Goal: Task Accomplishment & Management: Manage account settings

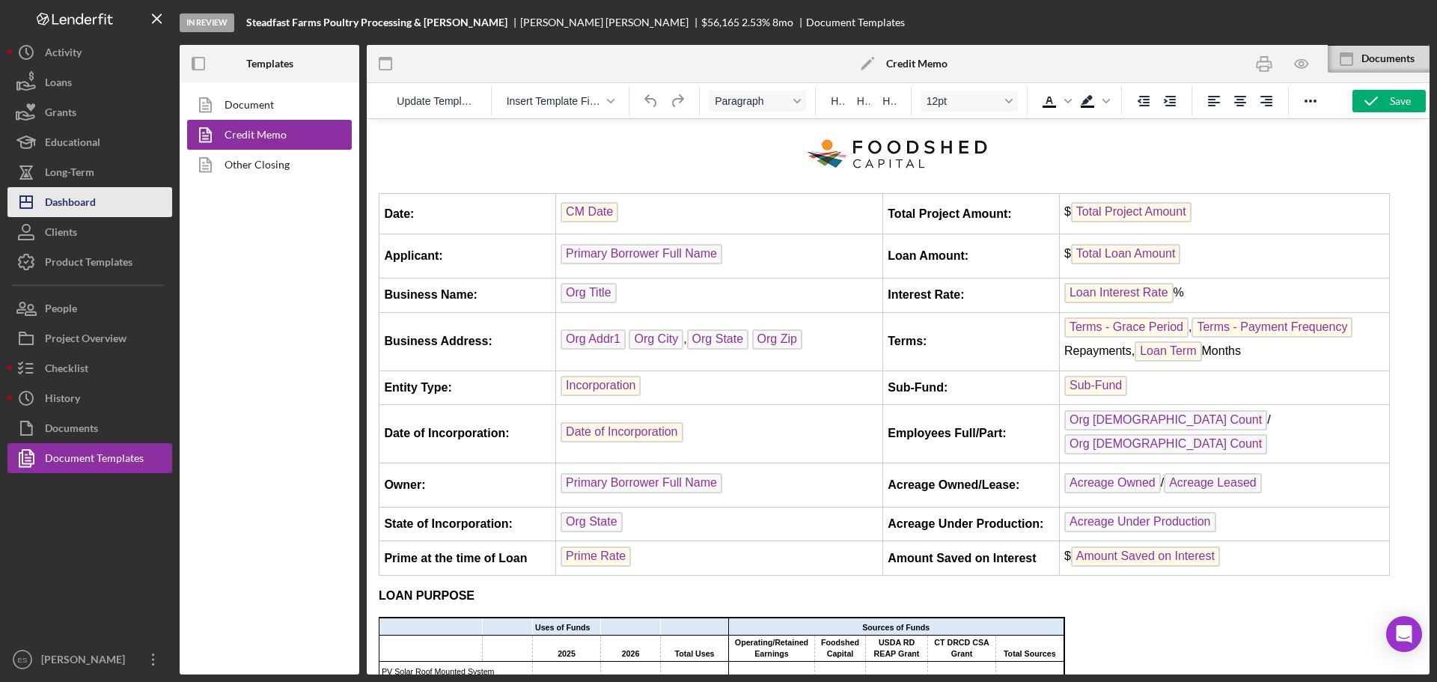
click at [88, 201] on div "Dashboard" at bounding box center [70, 204] width 51 height 34
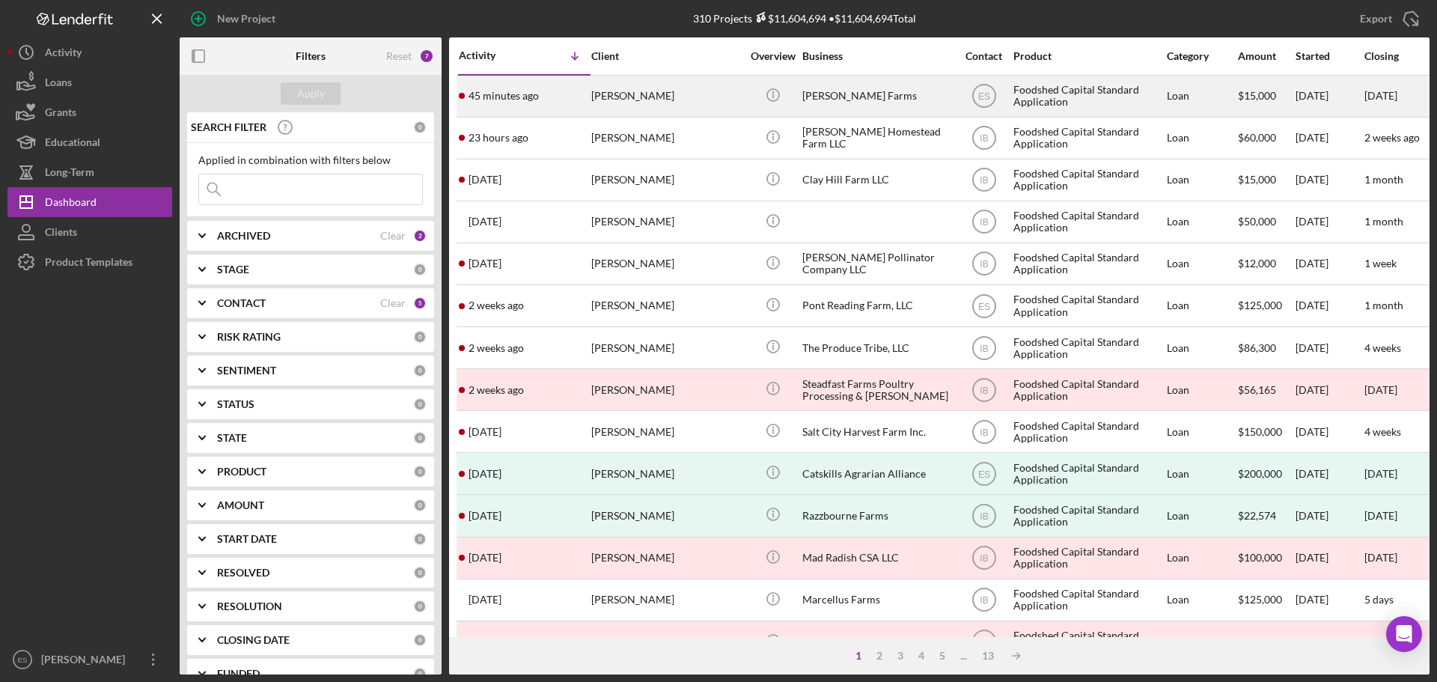
click at [660, 106] on div "[PERSON_NAME]" at bounding box center [666, 96] width 150 height 40
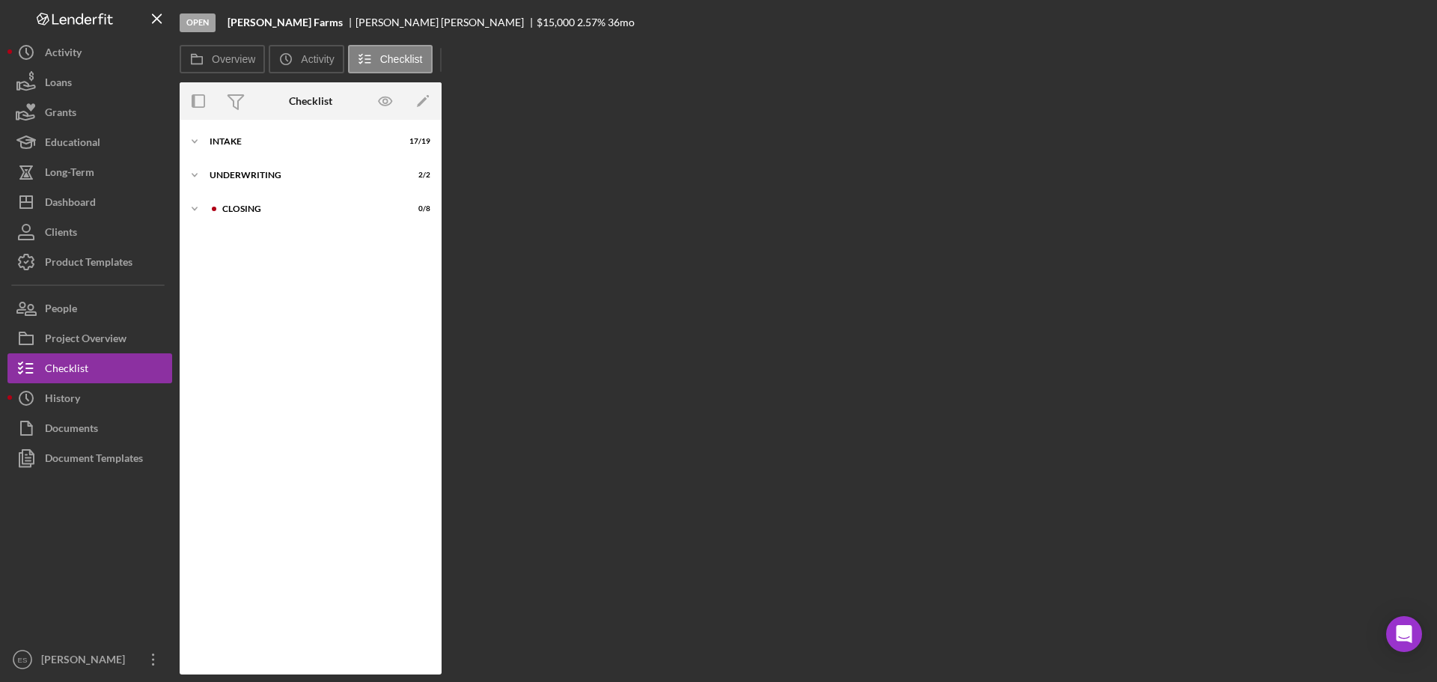
drag, startPoint x: 660, startPoint y: 106, endPoint x: 521, endPoint y: 194, distance: 164.5
click at [521, 194] on div "Overview Internal Workflow Stage Open Icon/Dropdown Arrow Archive (can unarchiv…" at bounding box center [805, 378] width 1250 height 592
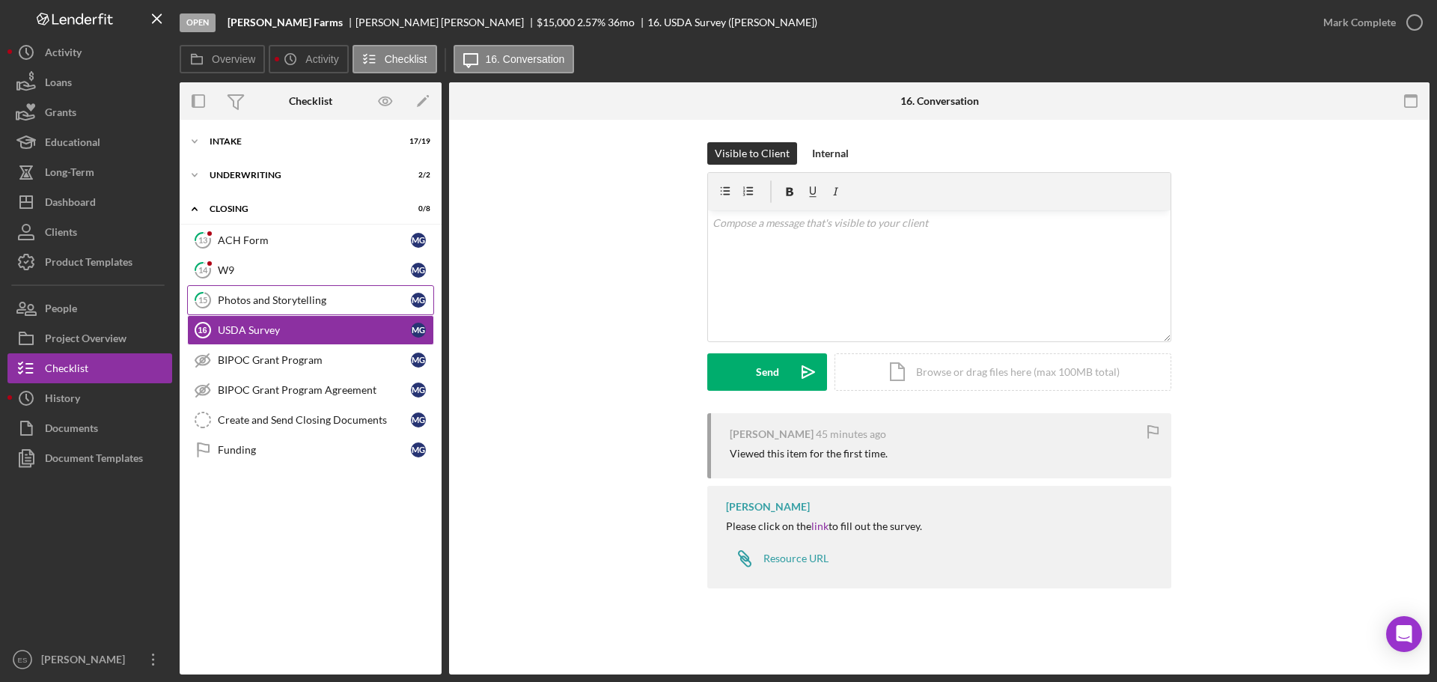
click at [326, 299] on div "Photos and Storytelling" at bounding box center [314, 300] width 193 height 12
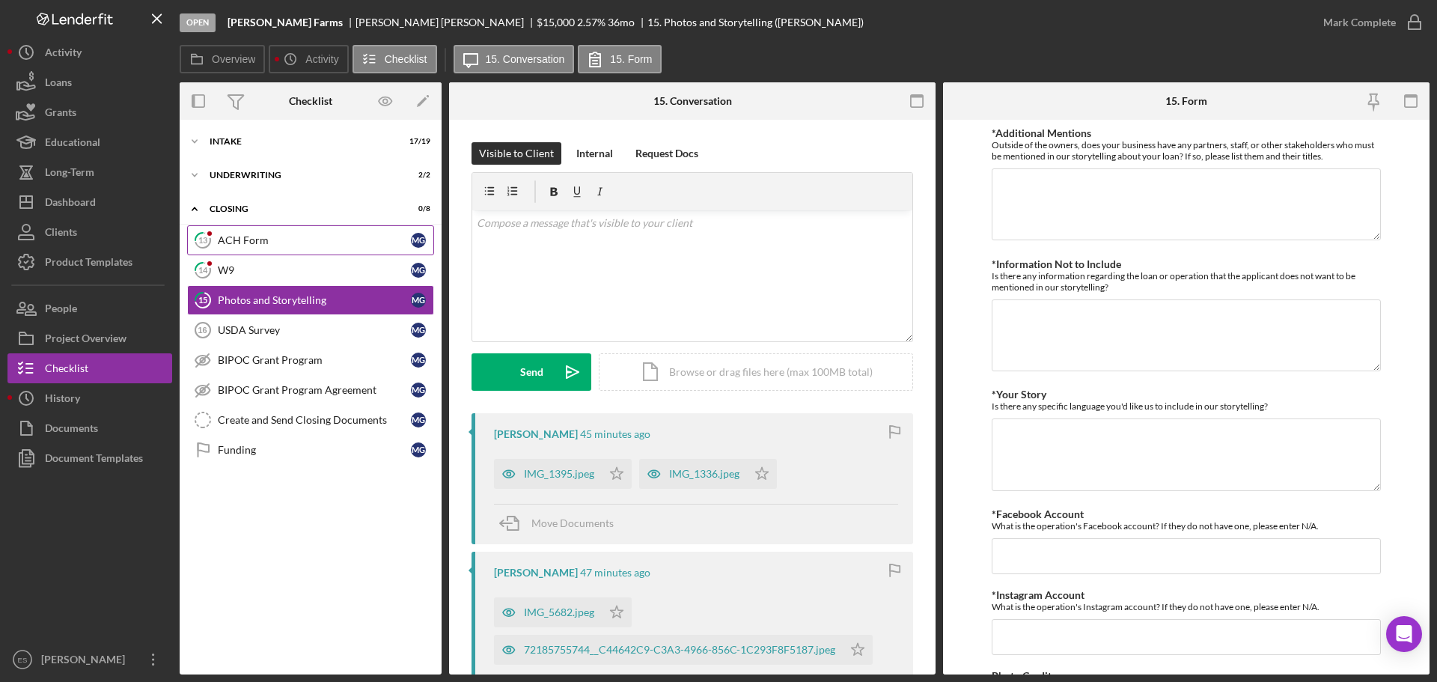
click at [291, 245] on div "ACH Form" at bounding box center [314, 240] width 193 height 12
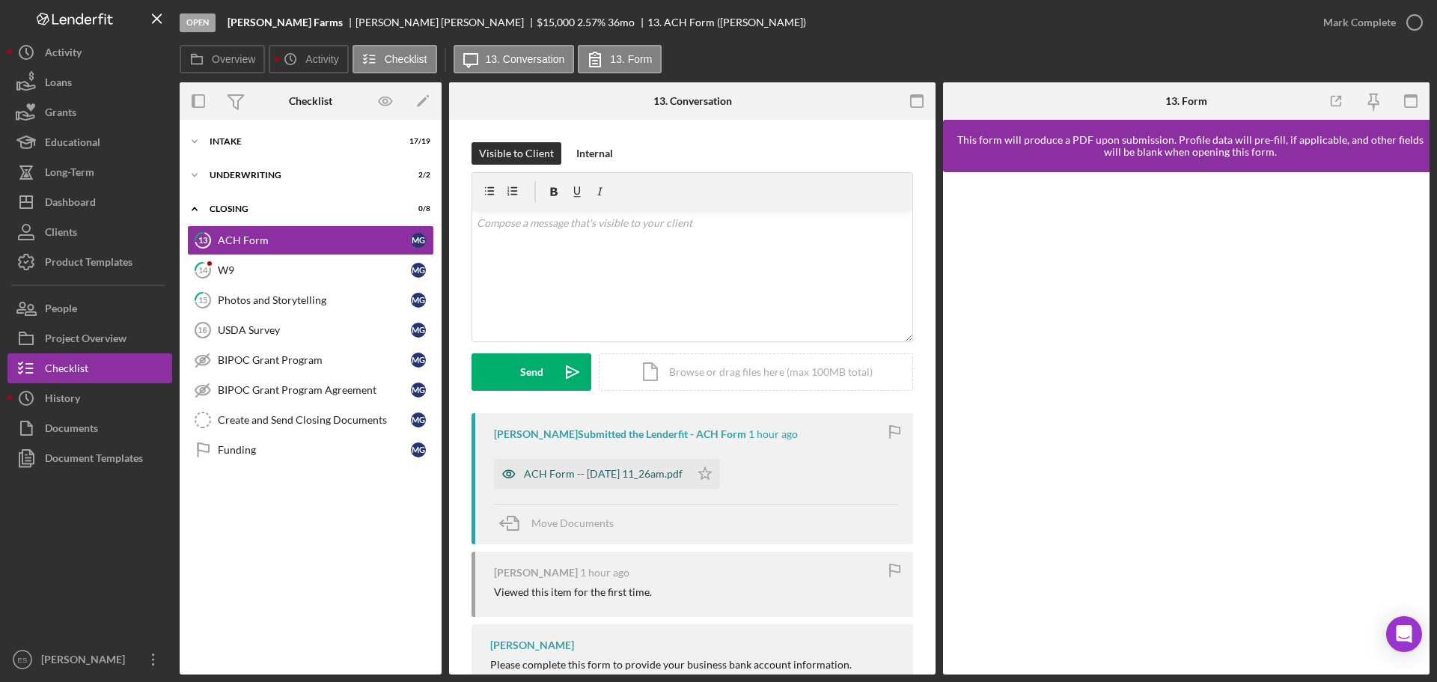
click at [585, 472] on div "ACH Form -- [DATE] 11_26am.pdf" at bounding box center [603, 474] width 159 height 12
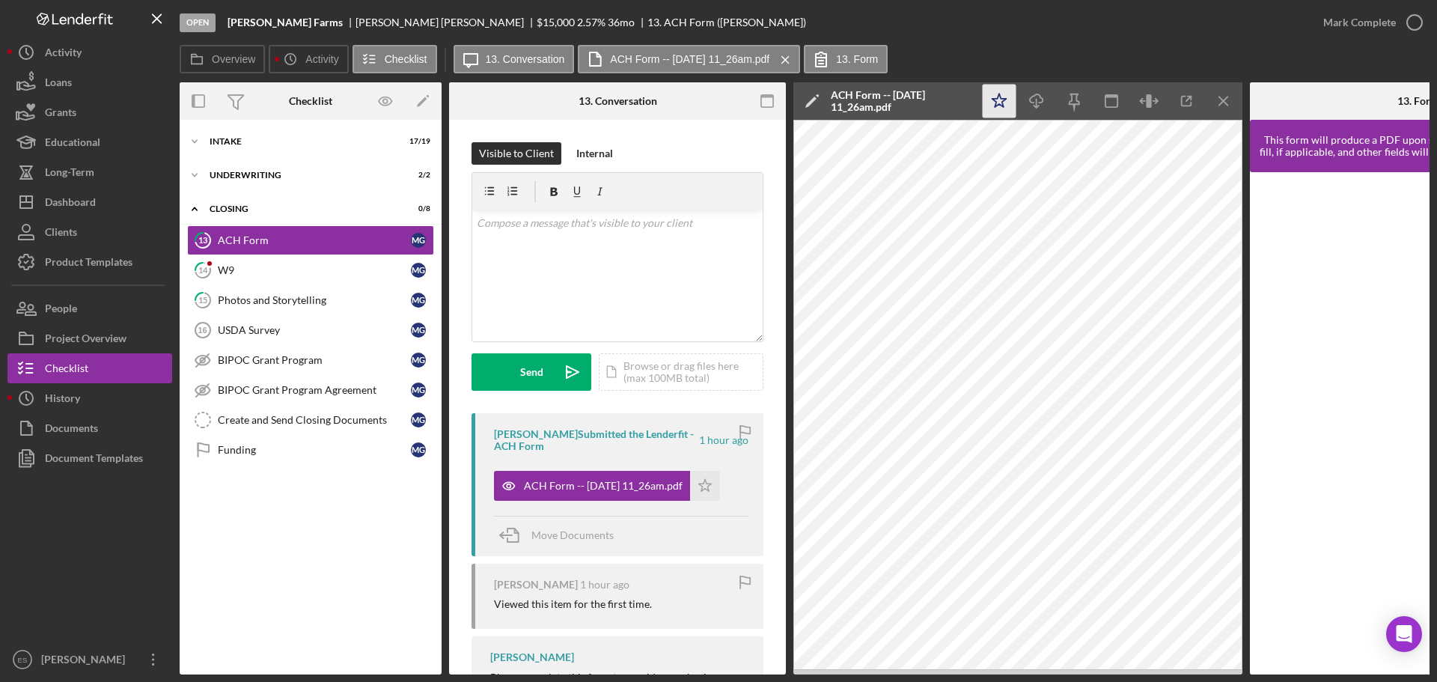
click at [1001, 102] on icon "Icon/Star" at bounding box center [1000, 102] width 34 height 34
click at [1352, 28] on div "Mark Complete" at bounding box center [1359, 22] width 73 height 30
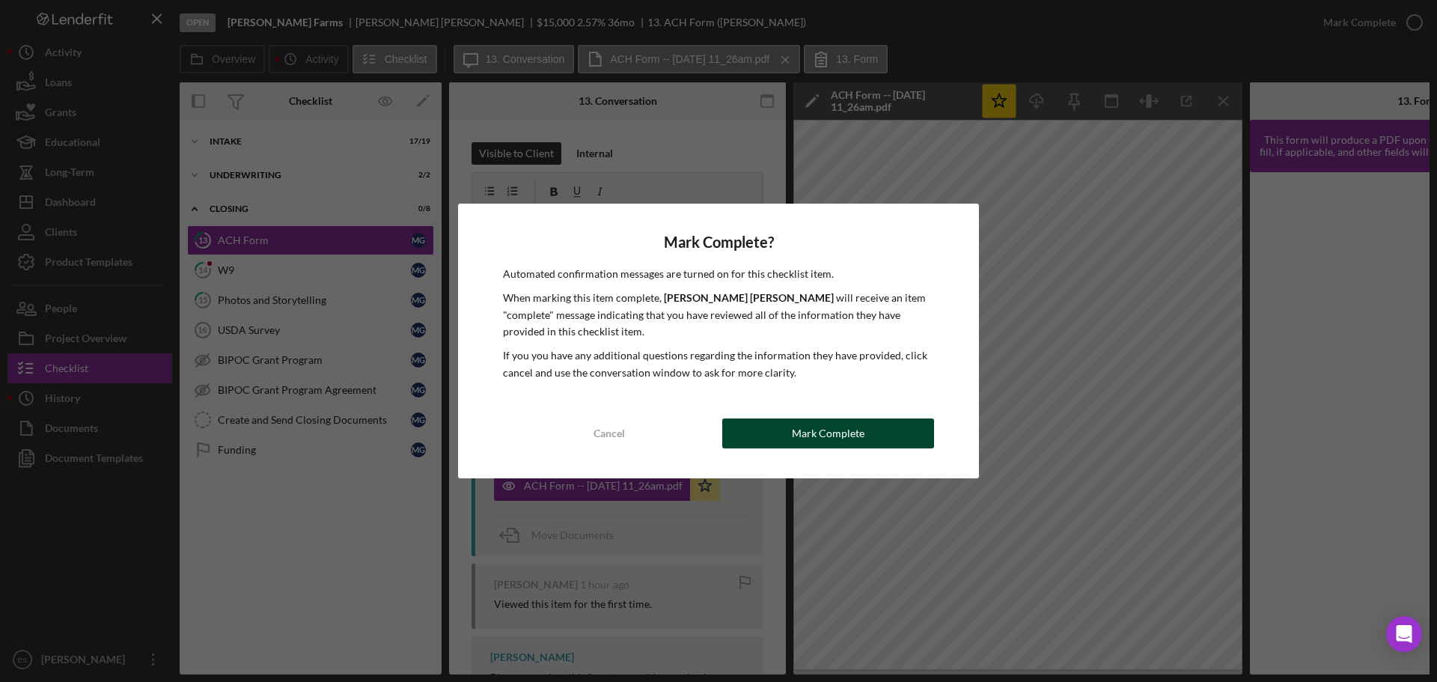
click at [796, 440] on div "Mark Complete" at bounding box center [828, 433] width 73 height 30
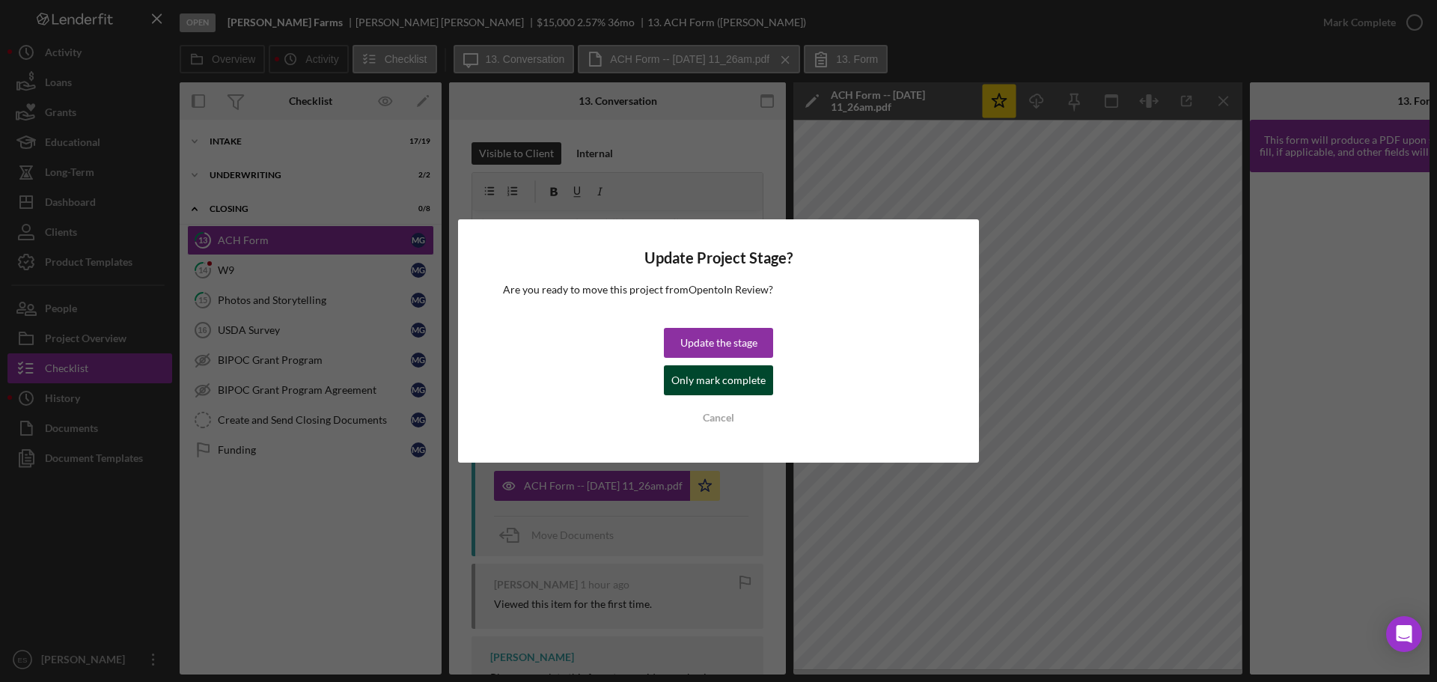
click at [709, 376] on div "Only mark complete" at bounding box center [718, 380] width 94 height 30
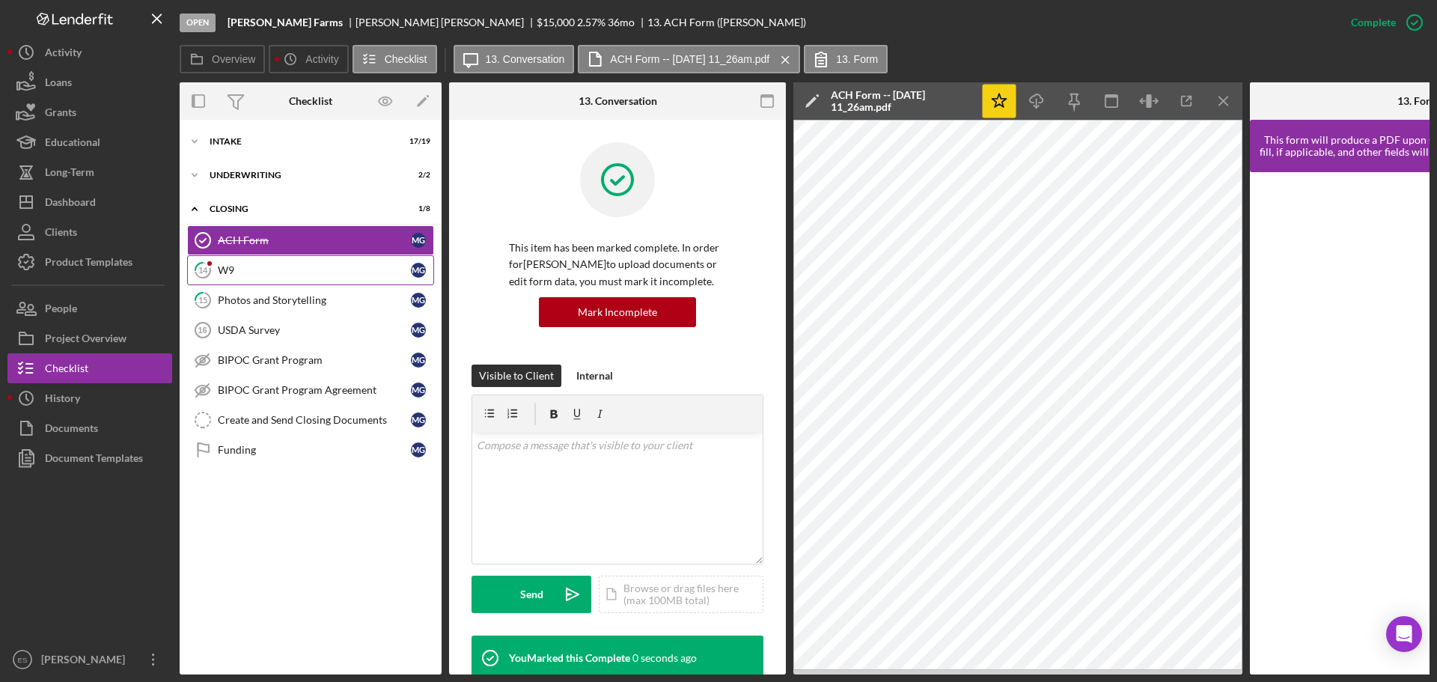
click at [281, 265] on div "W9" at bounding box center [314, 270] width 193 height 12
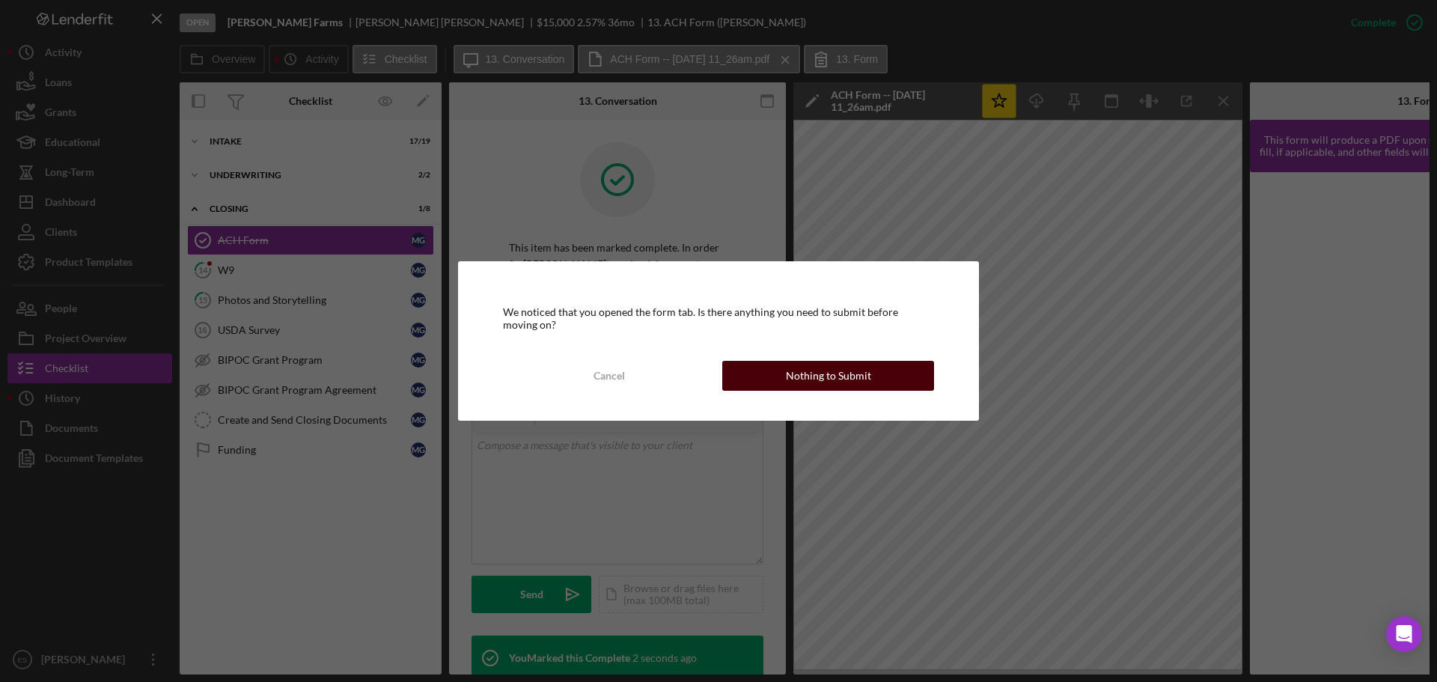
click at [764, 381] on button "Nothing to Submit" at bounding box center [828, 376] width 212 height 30
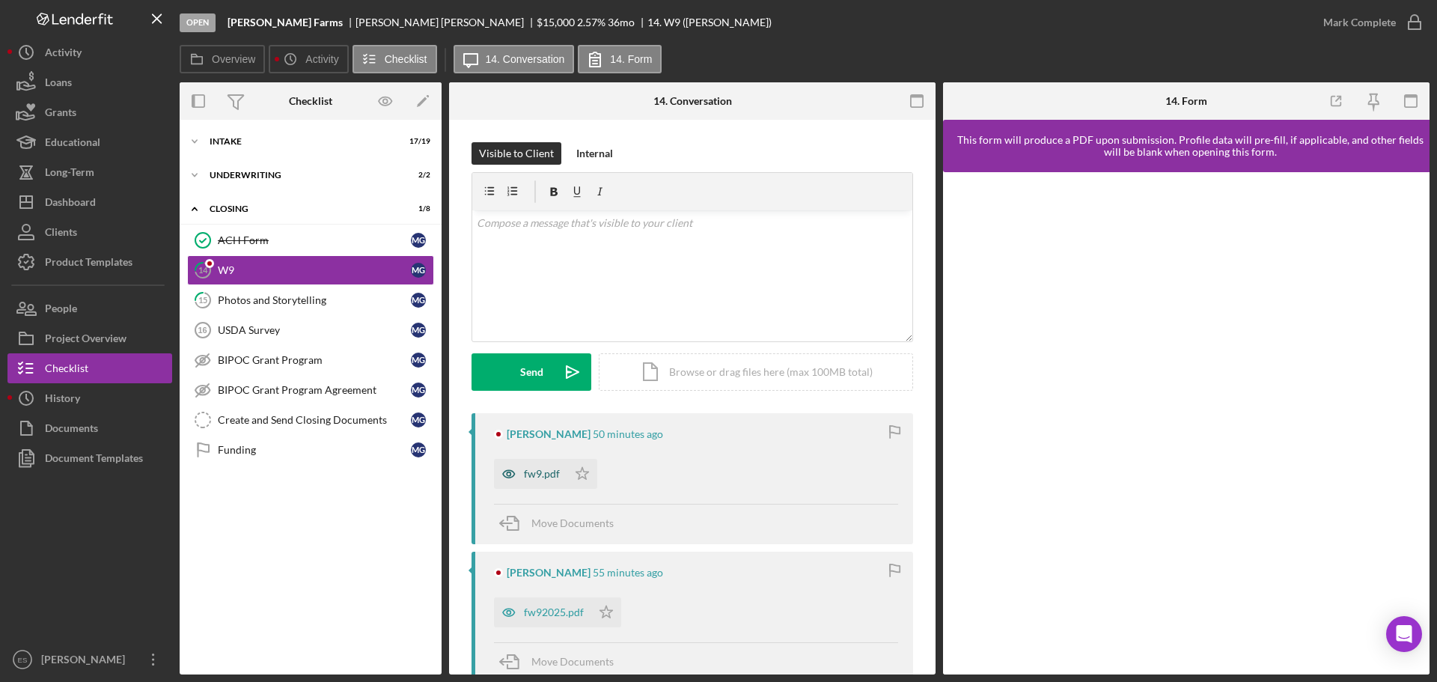
click at [550, 472] on div "fw9.pdf" at bounding box center [542, 474] width 36 height 12
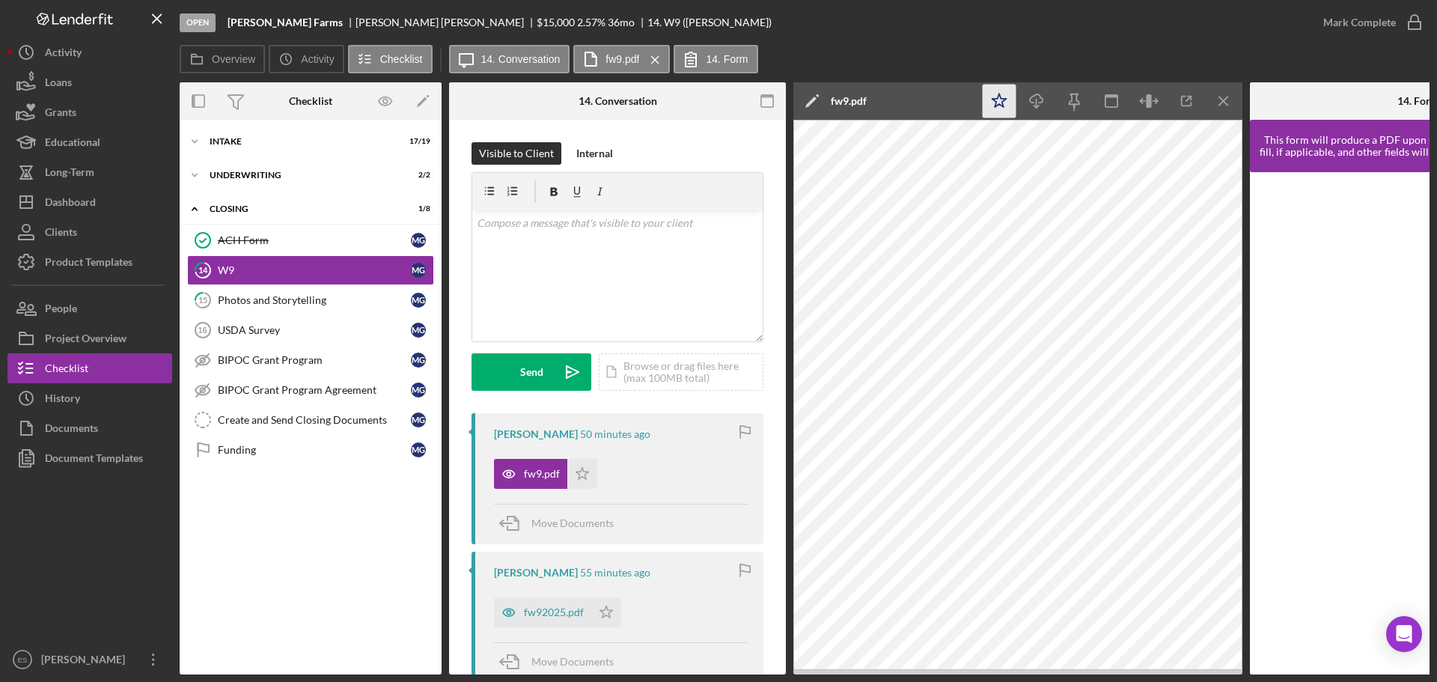
click at [1004, 101] on polygon "button" at bounding box center [999, 100] width 14 height 13
click at [1385, 30] on div "Mark Complete" at bounding box center [1359, 22] width 73 height 30
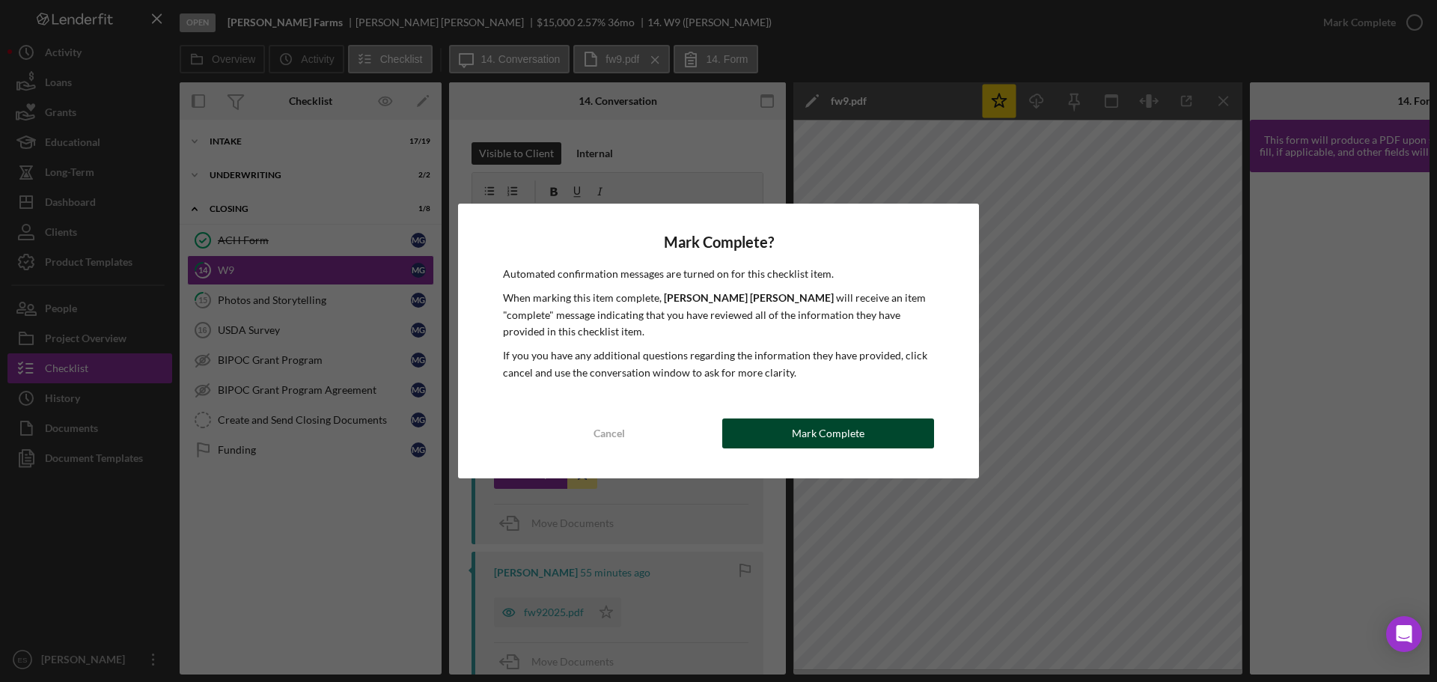
click at [847, 441] on div "Mark Complete" at bounding box center [828, 433] width 73 height 30
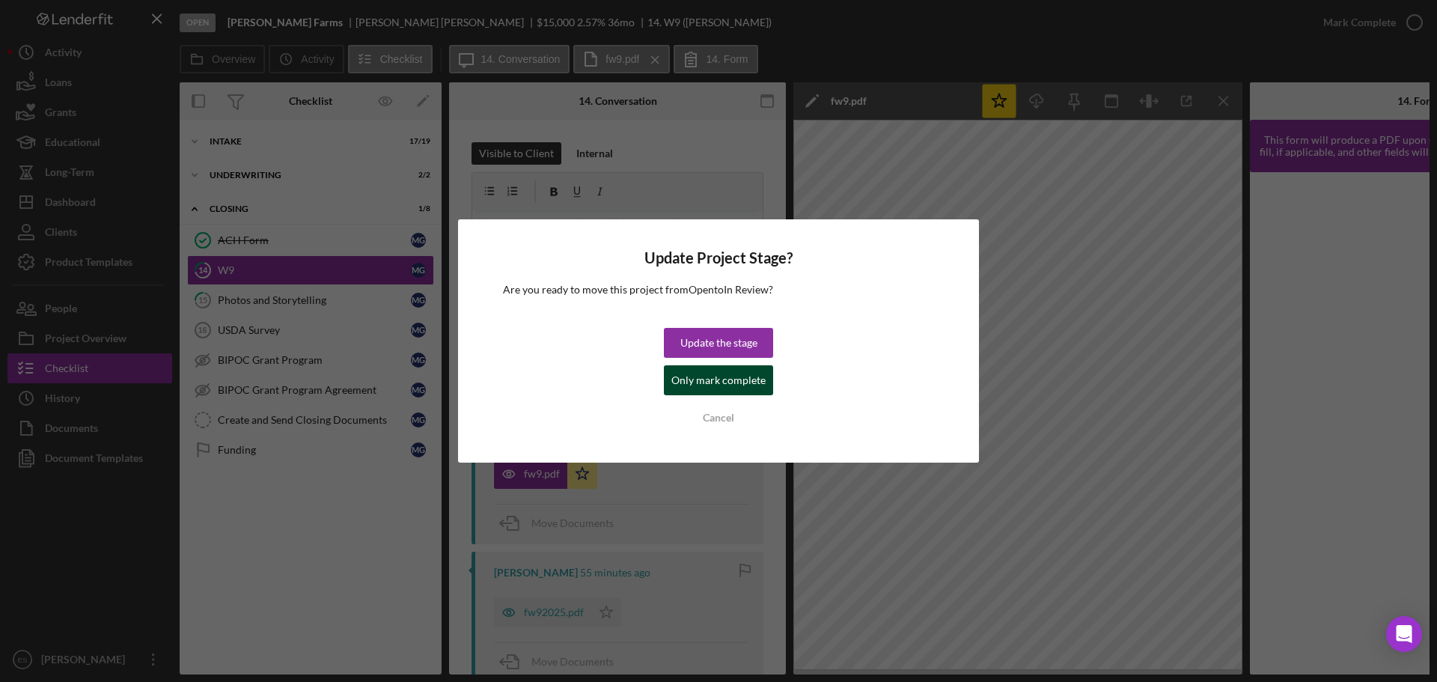
click at [710, 389] on div "Only mark complete" at bounding box center [718, 380] width 94 height 30
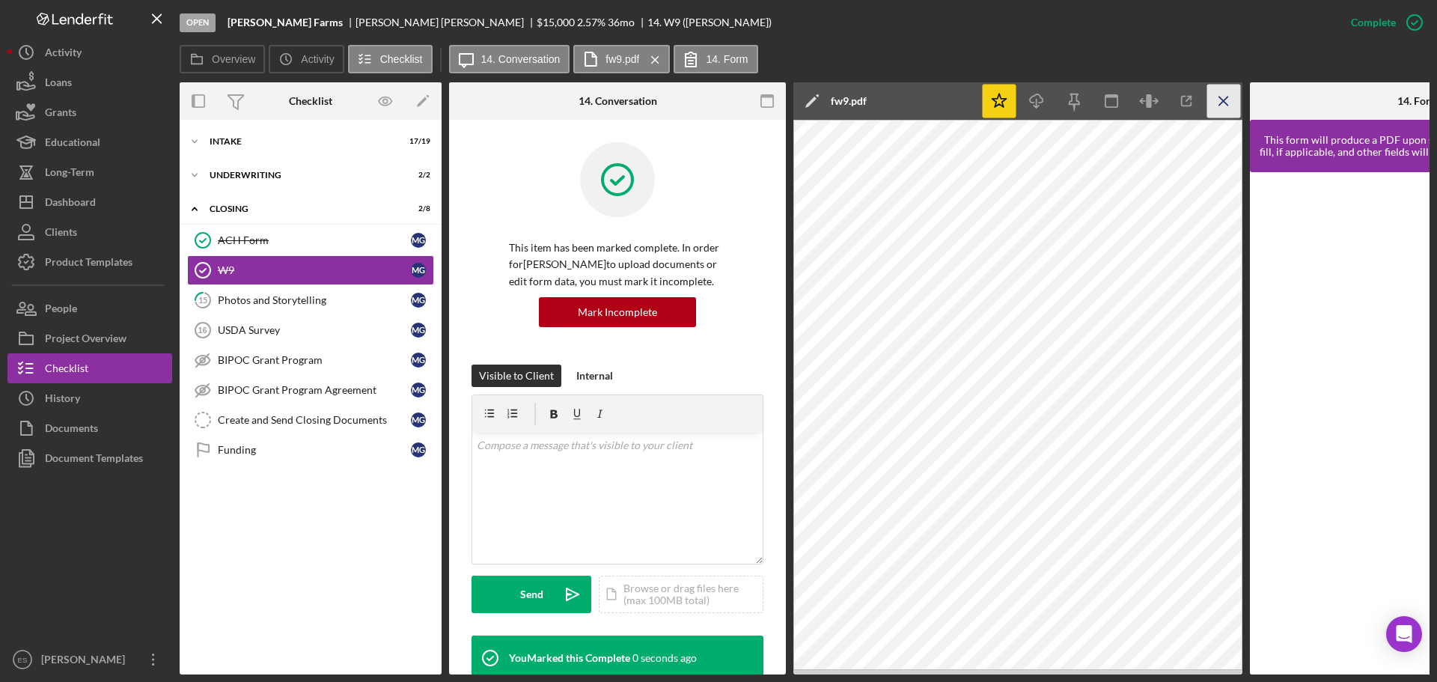
click at [1226, 97] on icon "Icon/Menu Close" at bounding box center [1224, 102] width 34 height 34
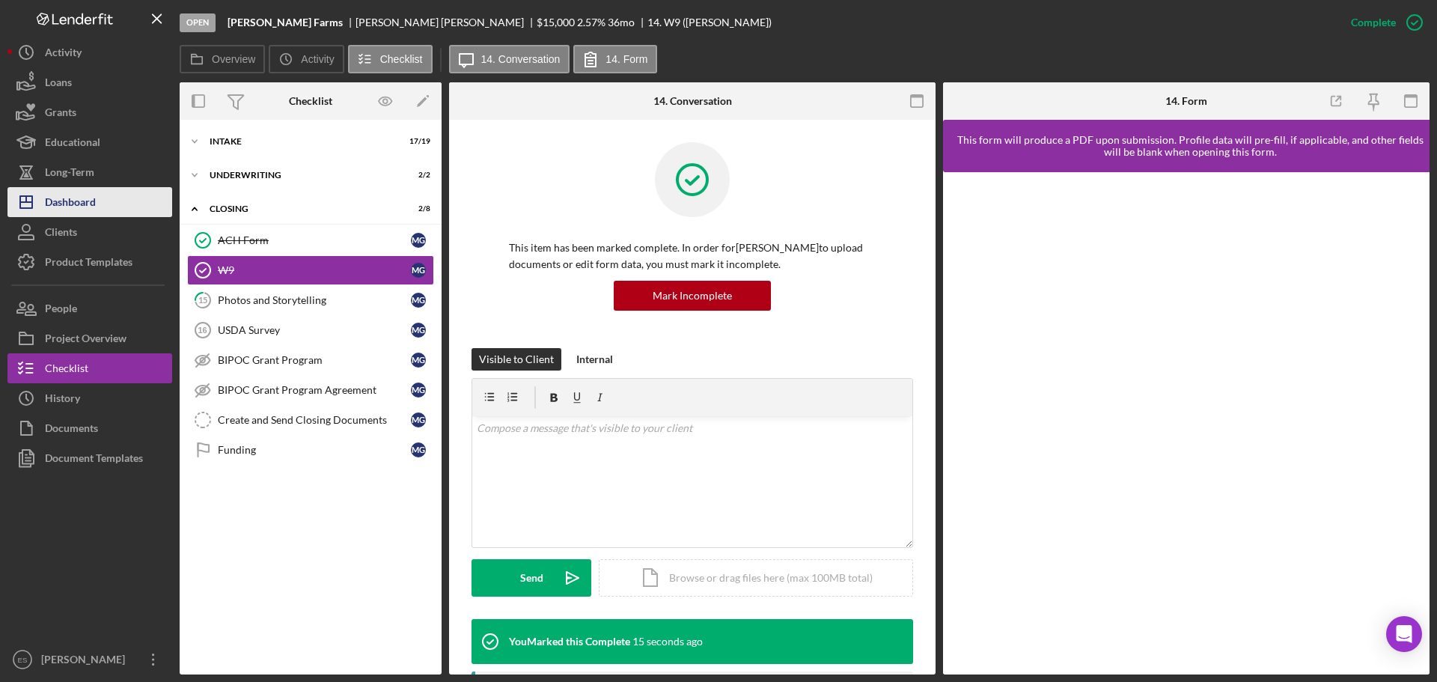
click at [99, 203] on button "Icon/Dashboard Dashboard" at bounding box center [89, 202] width 165 height 30
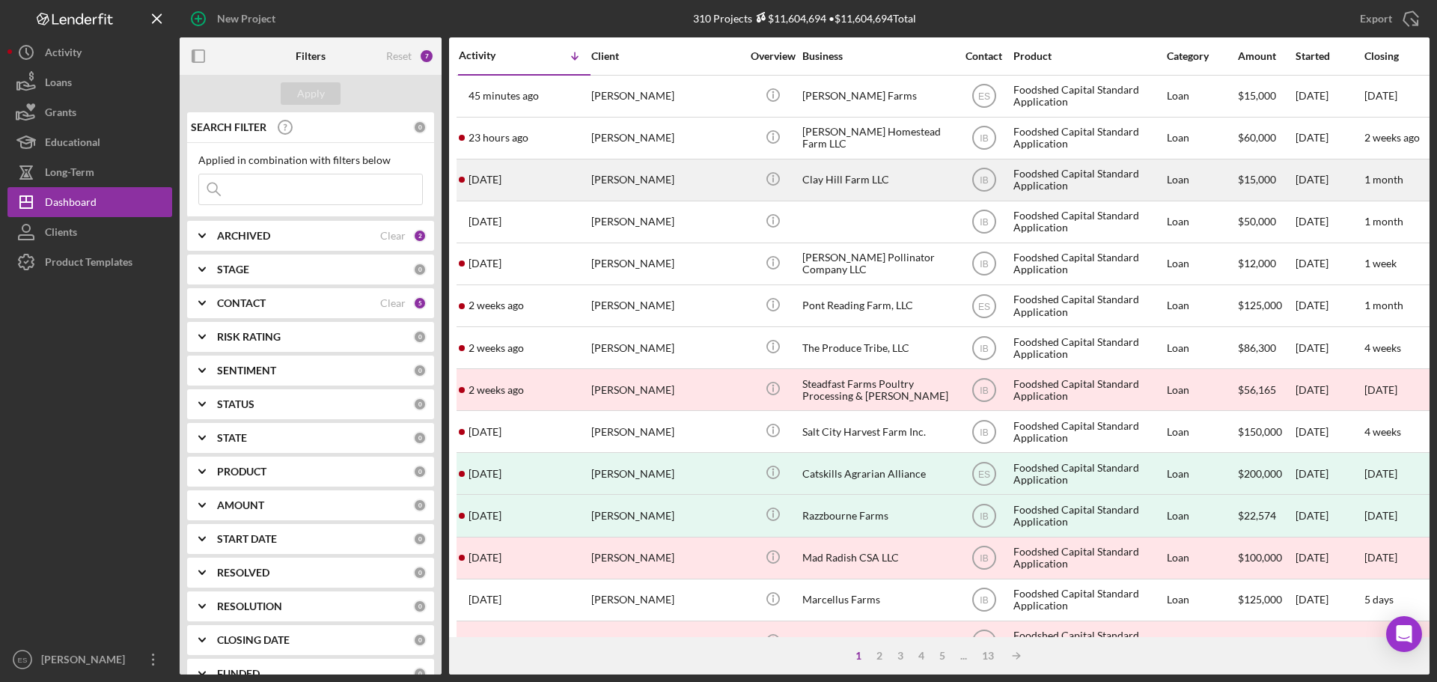
click at [918, 184] on div "Clay Hill Farm LLC" at bounding box center [877, 180] width 150 height 40
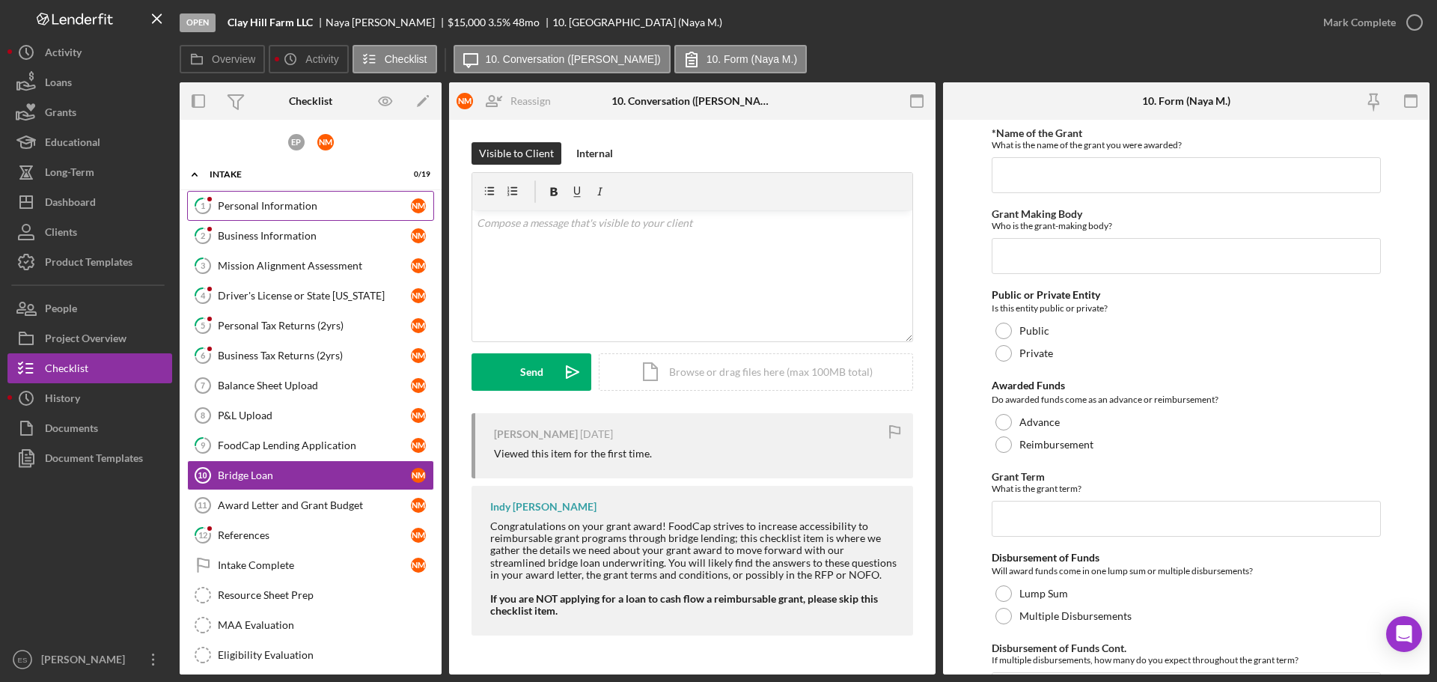
click at [332, 204] on div "Personal Information" at bounding box center [314, 206] width 193 height 12
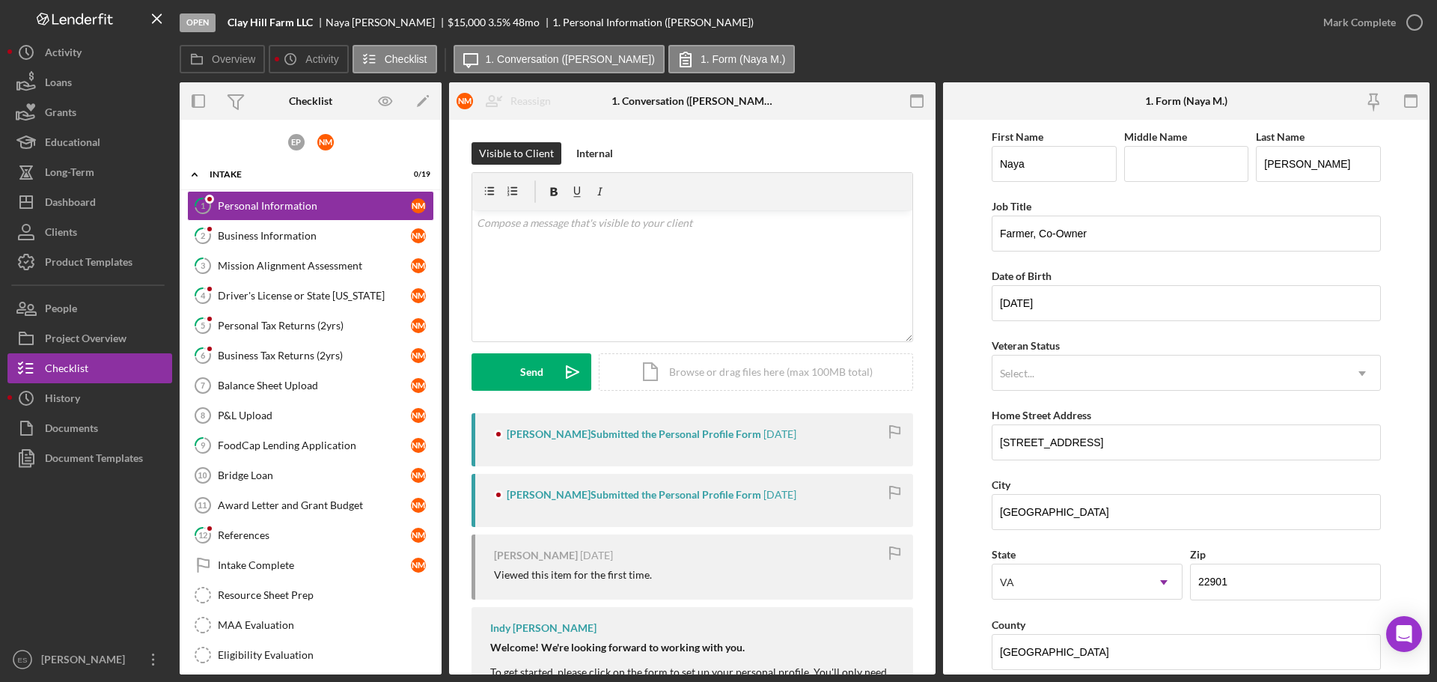
drag, startPoint x: 326, startPoint y: 22, endPoint x: 431, endPoint y: 21, distance: 104.8
click at [431, 21] on div "[PERSON_NAME]" at bounding box center [387, 22] width 122 height 12
click at [1391, 28] on div "Mark Complete" at bounding box center [1359, 22] width 73 height 30
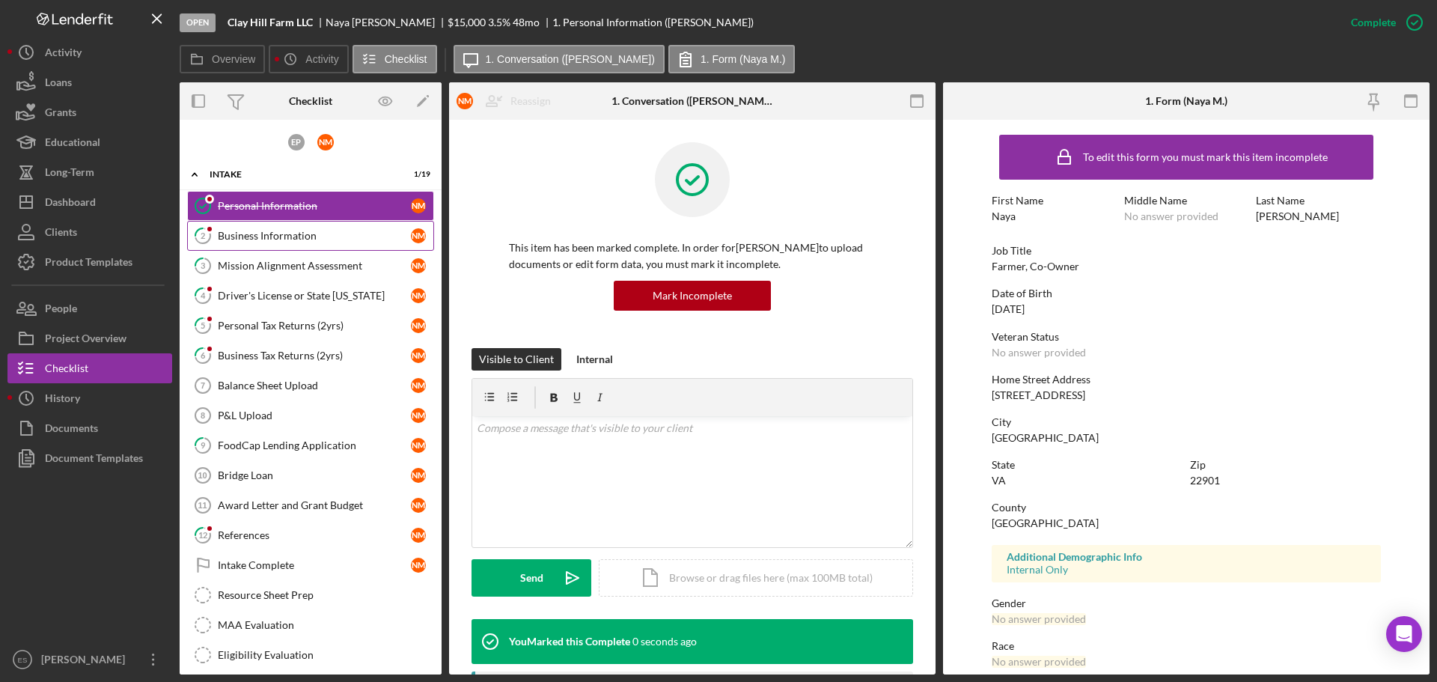
click at [278, 236] on div "Business Information" at bounding box center [314, 236] width 193 height 12
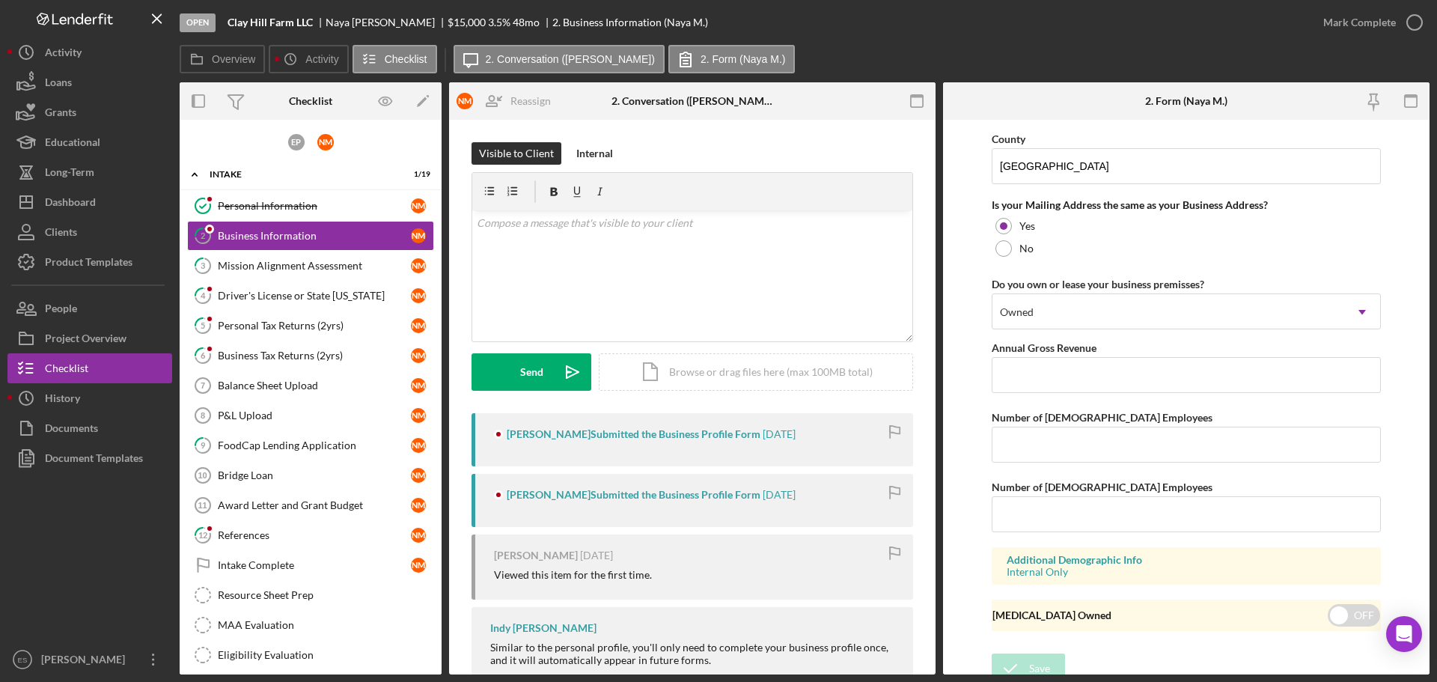
scroll to position [1304, 0]
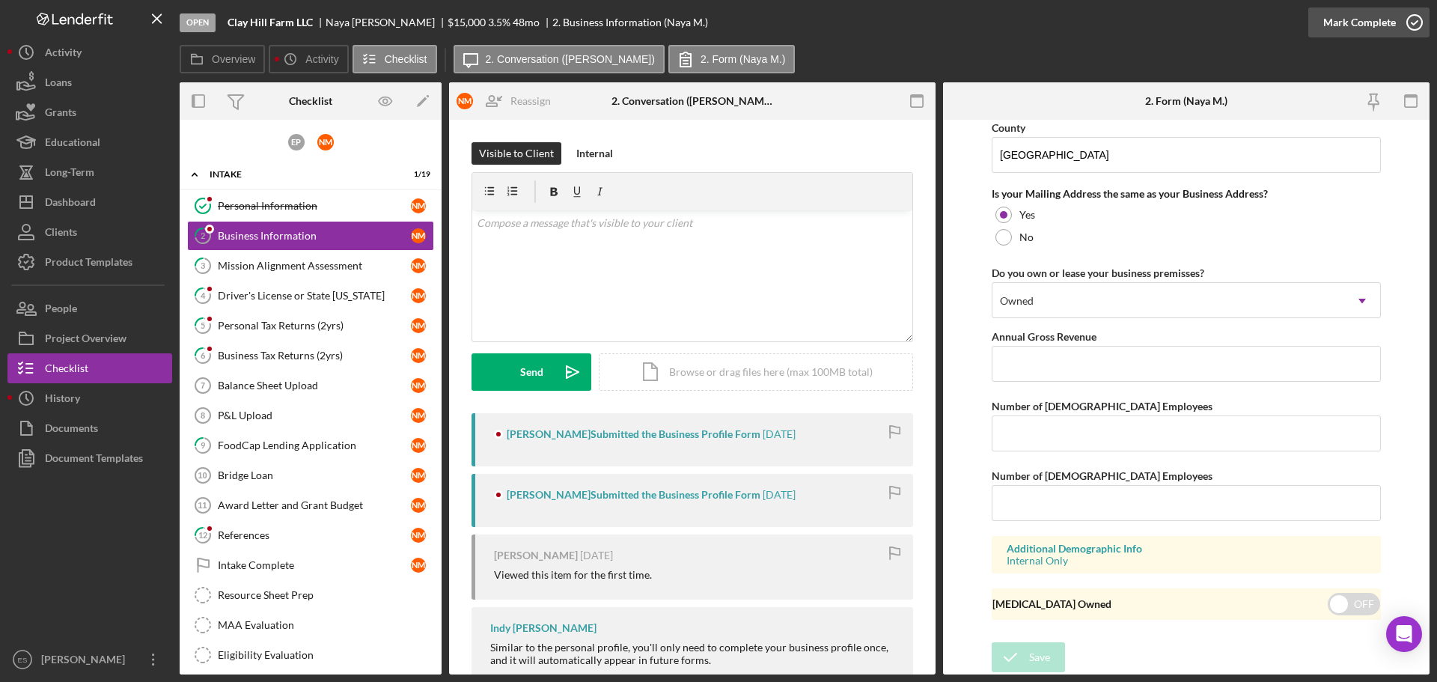
click at [1366, 15] on div "Mark Complete" at bounding box center [1359, 22] width 73 height 30
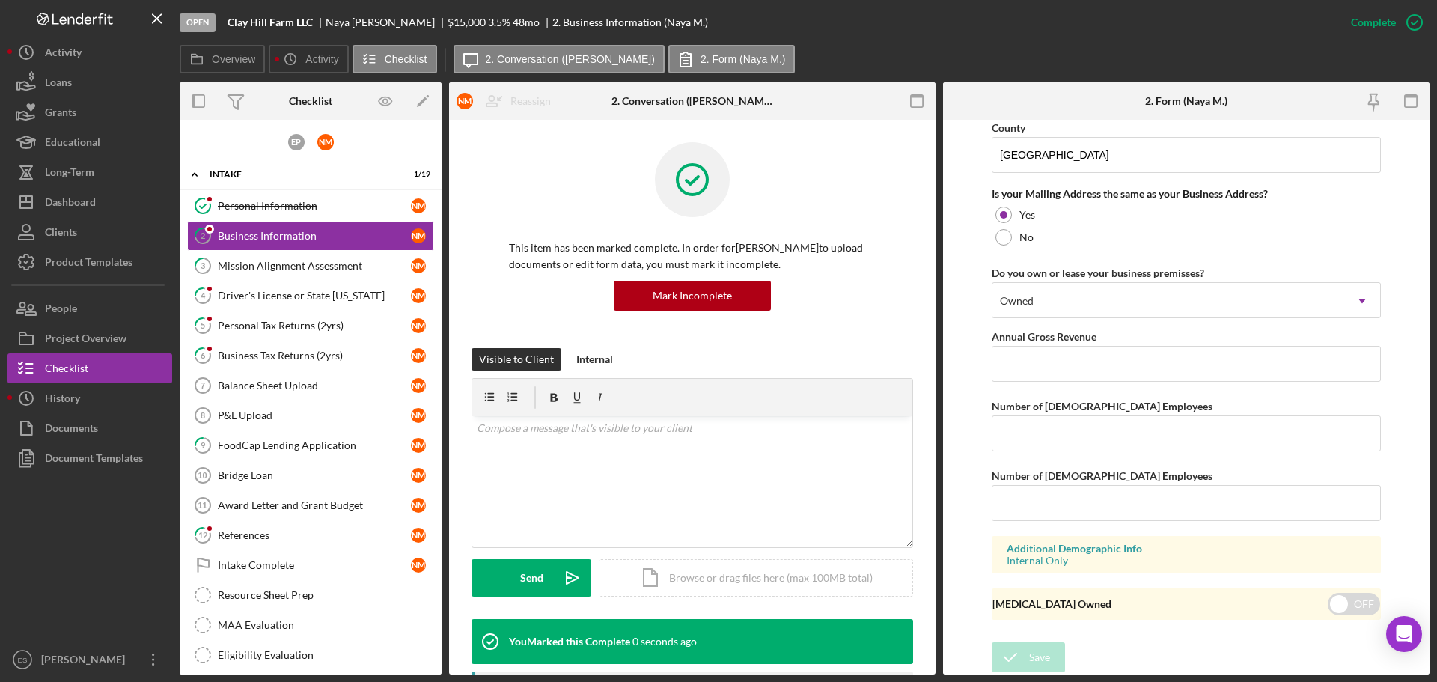
scroll to position [745, 0]
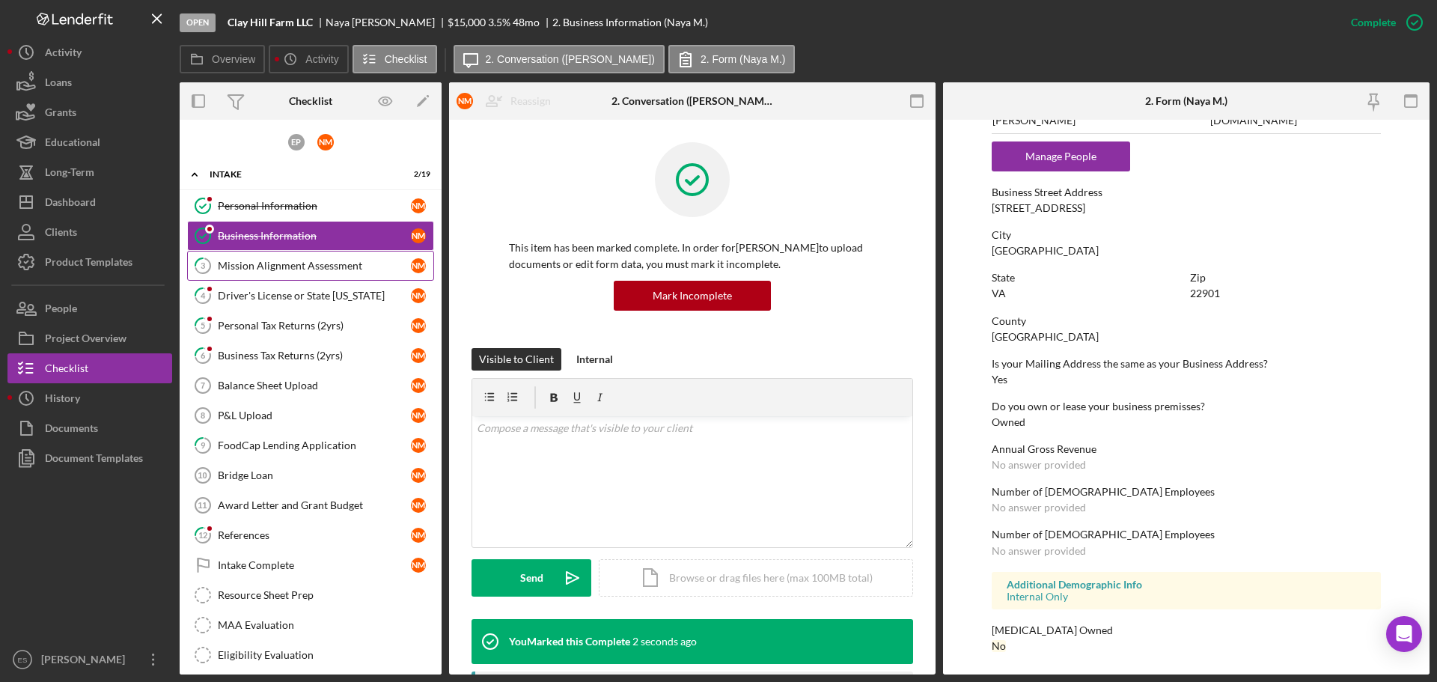
click at [259, 266] on div "Mission Alignment Assessment" at bounding box center [314, 266] width 193 height 12
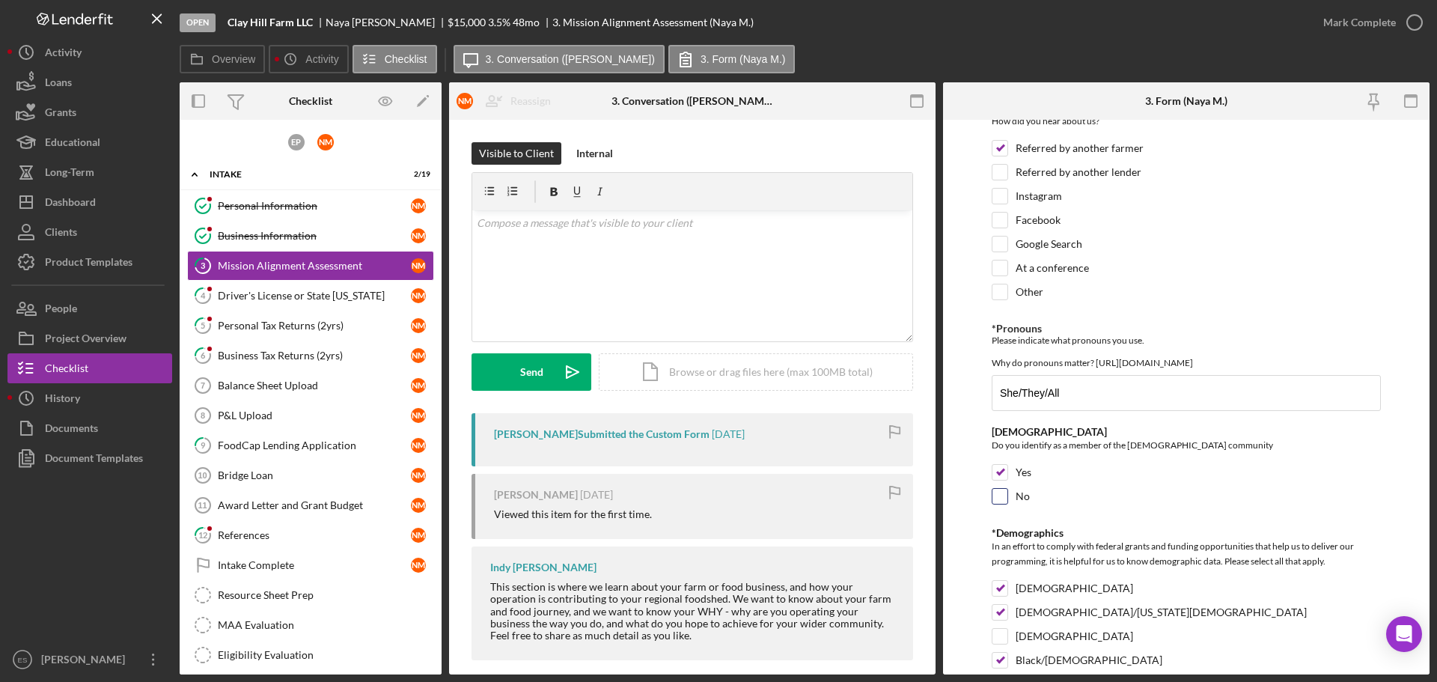
scroll to position [2307, 0]
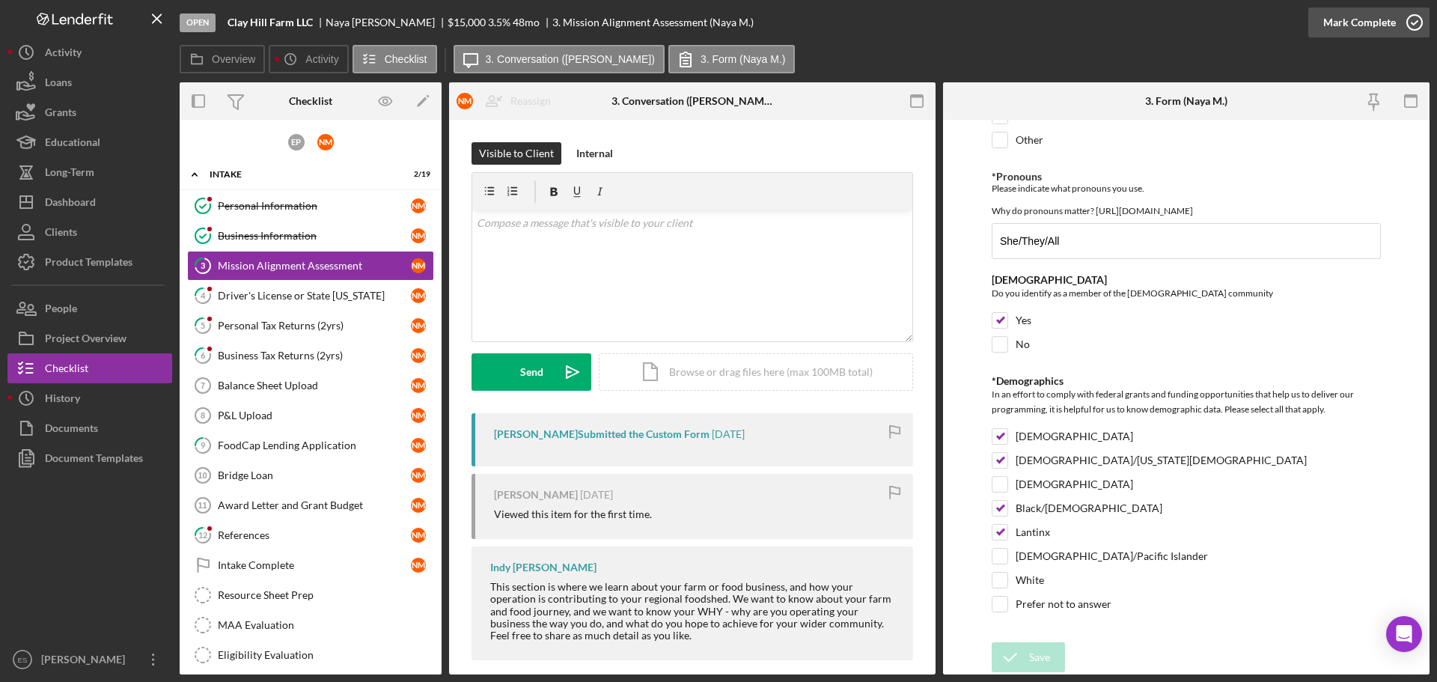
click at [1331, 21] on div "Mark Complete" at bounding box center [1359, 22] width 73 height 30
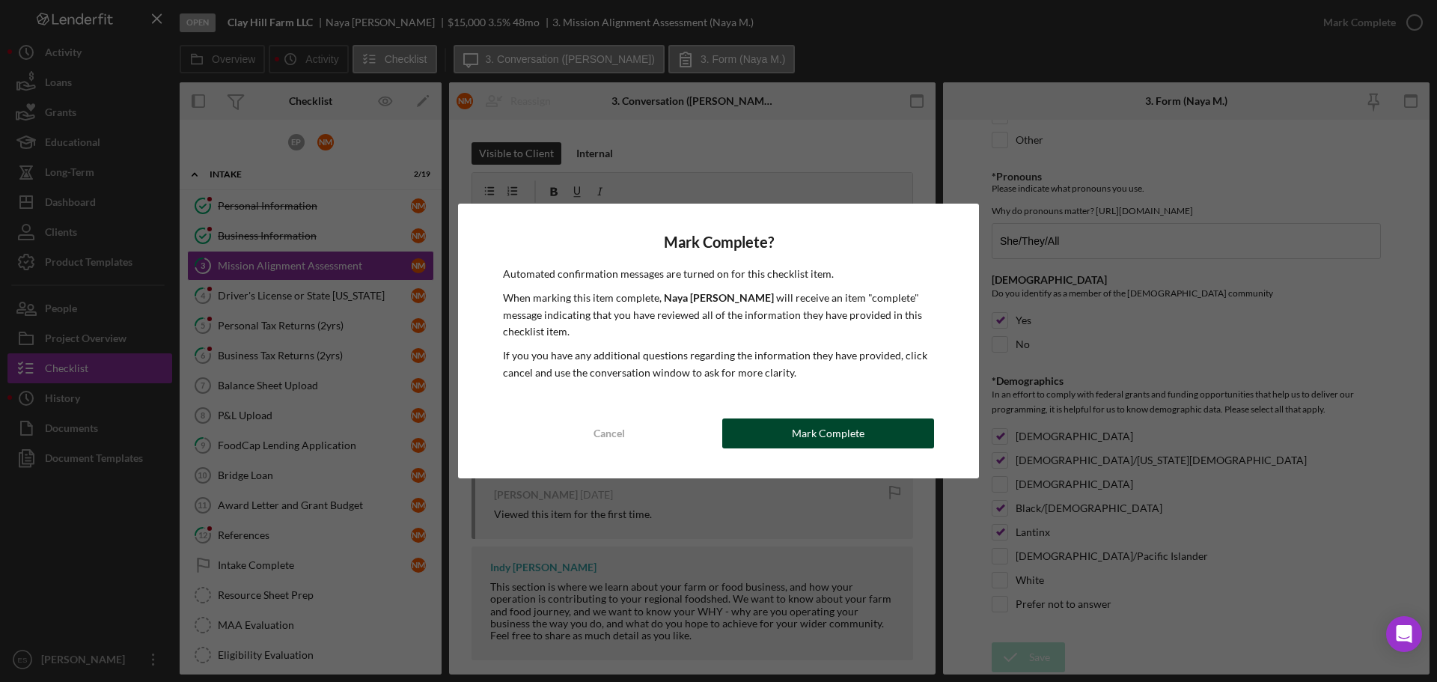
click at [862, 447] on button "Mark Complete" at bounding box center [828, 433] width 212 height 30
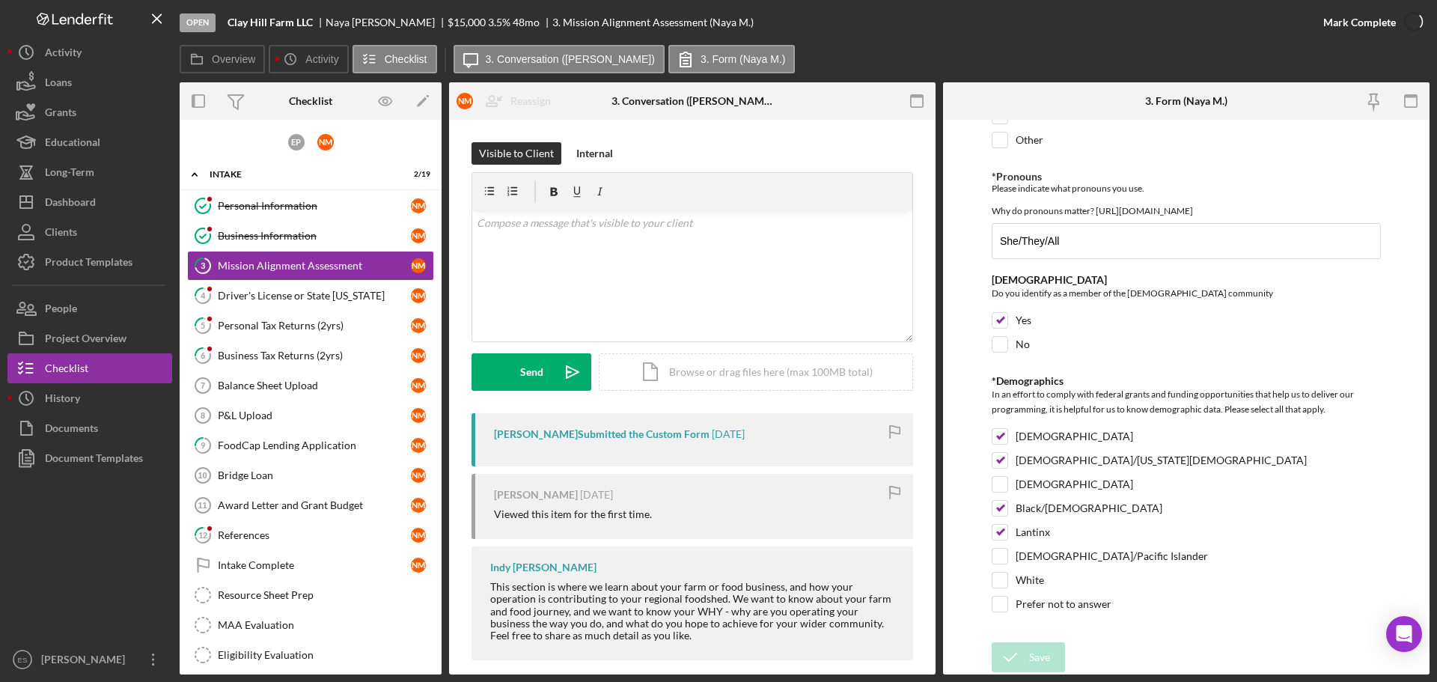
scroll to position [2367, 0]
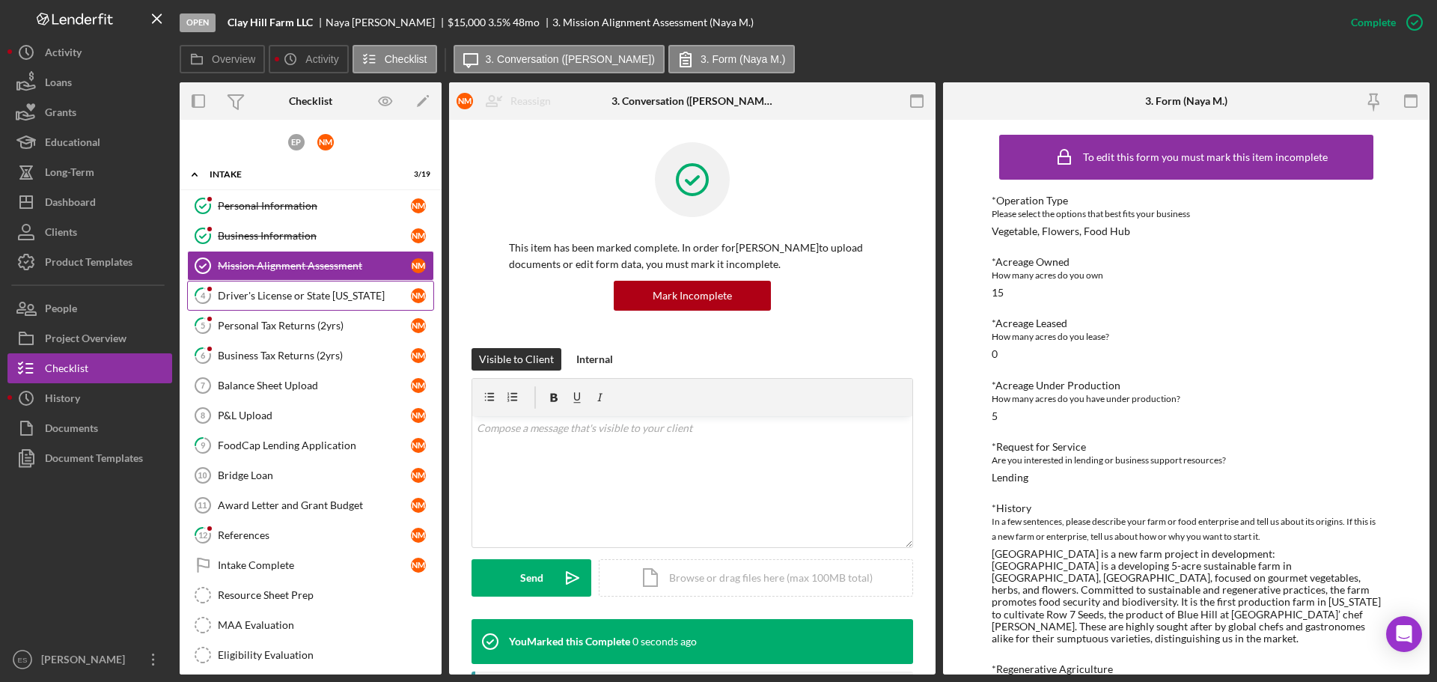
click at [332, 302] on div "Driver's License or State [US_STATE]" at bounding box center [314, 296] width 193 height 12
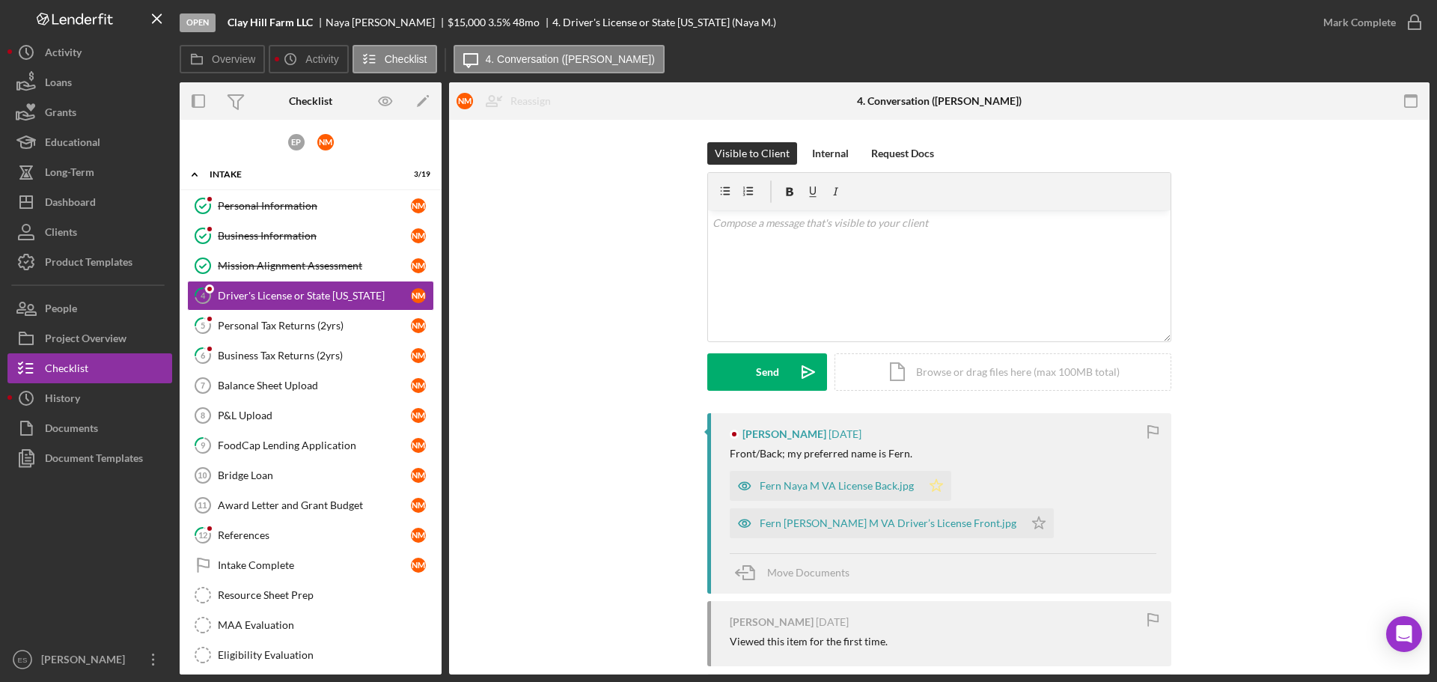
click at [929, 483] on icon "Icon/Star" at bounding box center [936, 486] width 30 height 30
click at [1033, 526] on polygon "button" at bounding box center [1039, 522] width 13 height 12
click at [1379, 31] on div "Mark Complete" at bounding box center [1359, 22] width 73 height 30
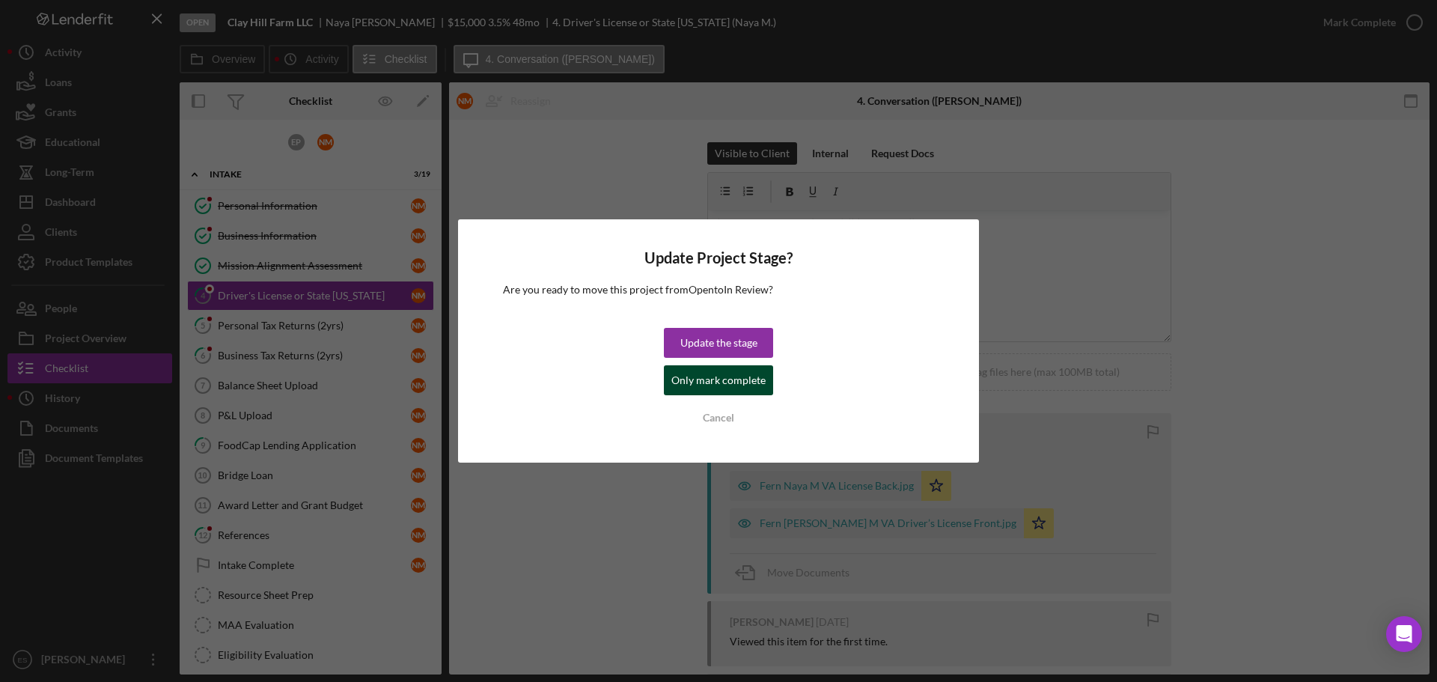
click at [674, 378] on button "Only mark complete" at bounding box center [718, 380] width 109 height 30
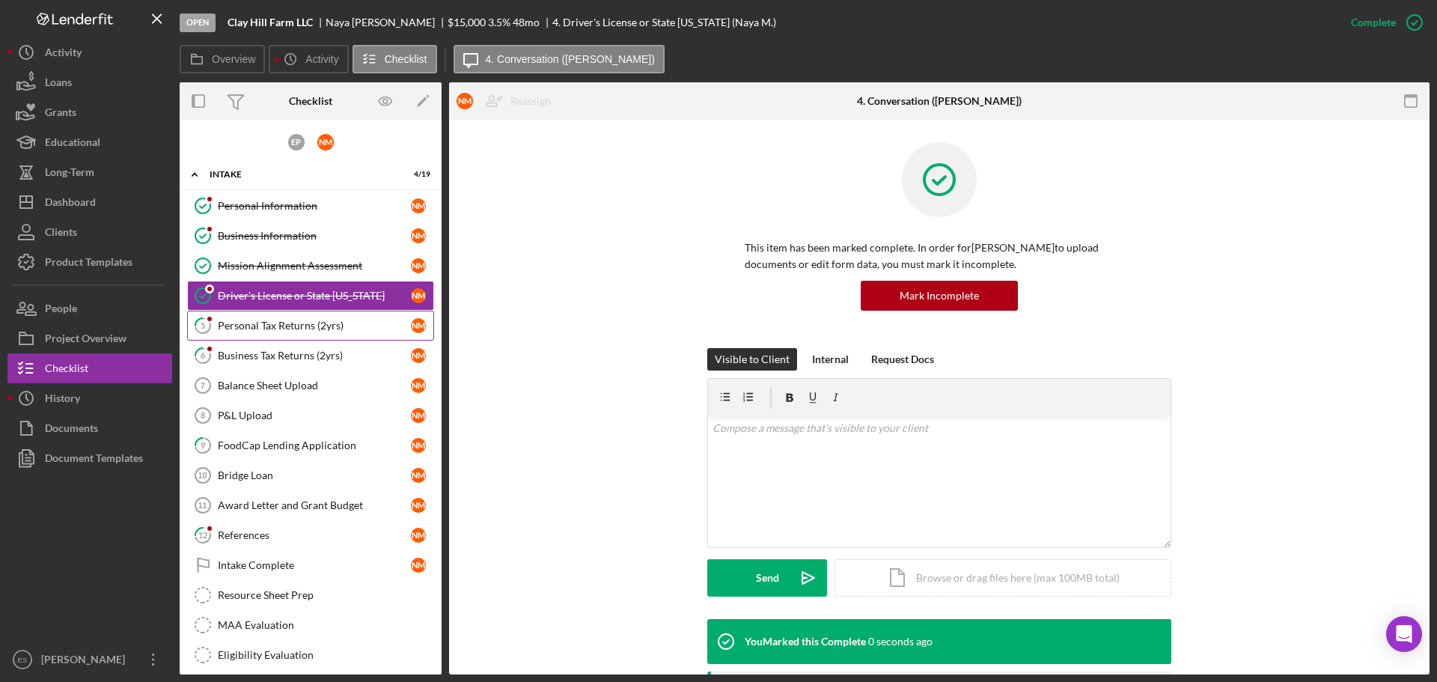
click at [236, 335] on link "5 Personal Tax Returns (2yrs) N M" at bounding box center [310, 326] width 247 height 30
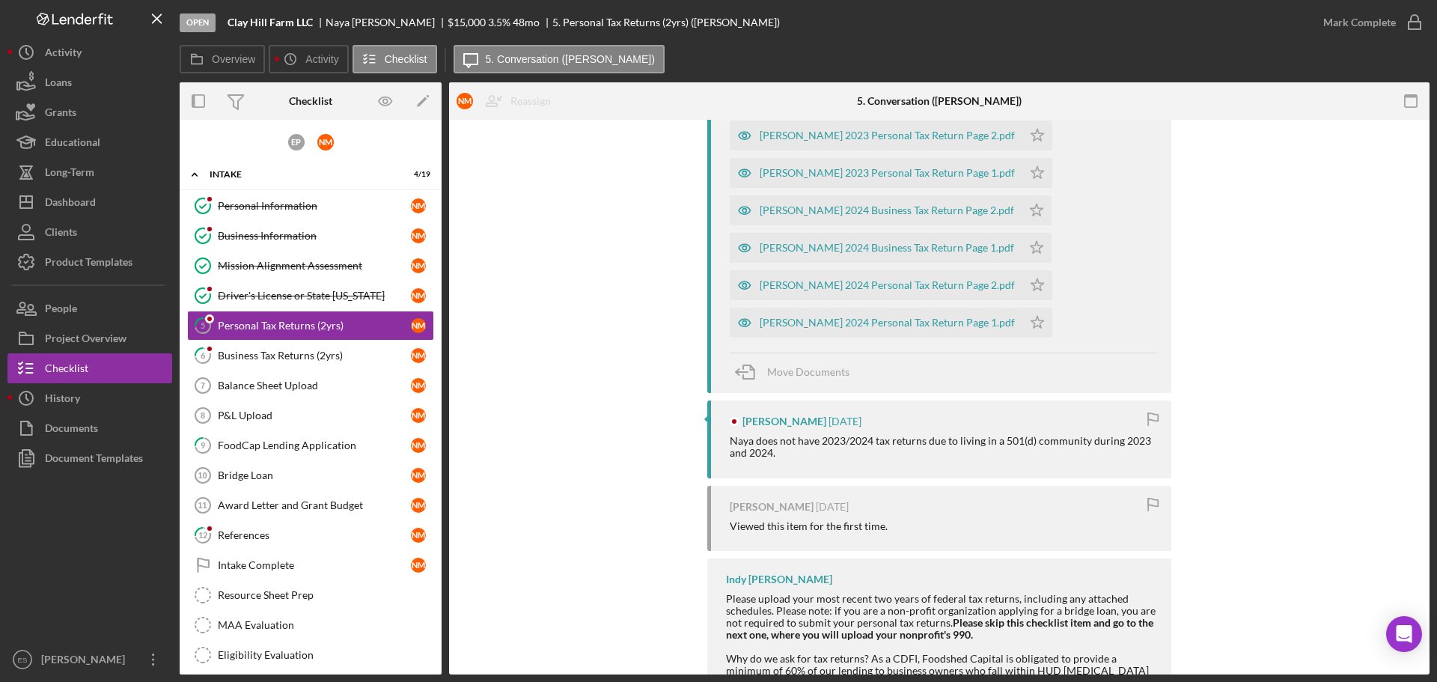
scroll to position [449, 0]
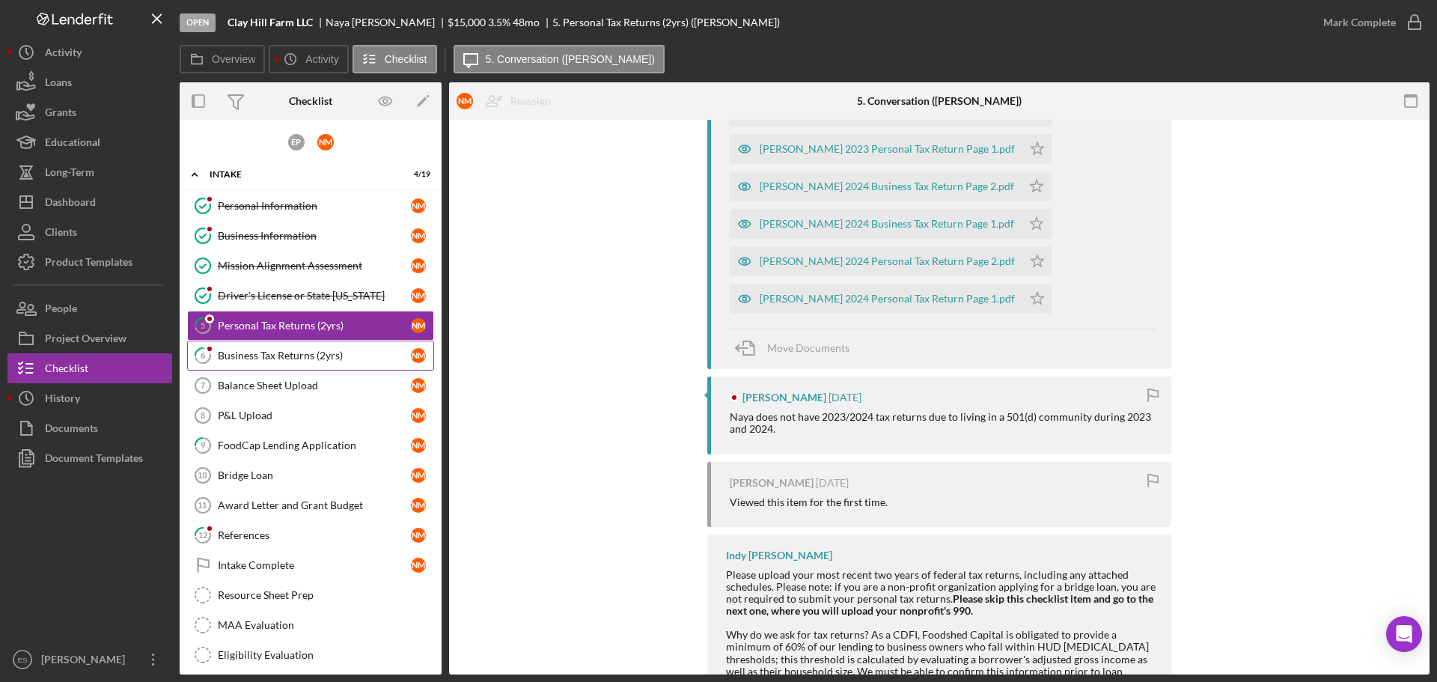
click at [309, 360] on div "Business Tax Returns (2yrs)" at bounding box center [314, 356] width 193 height 12
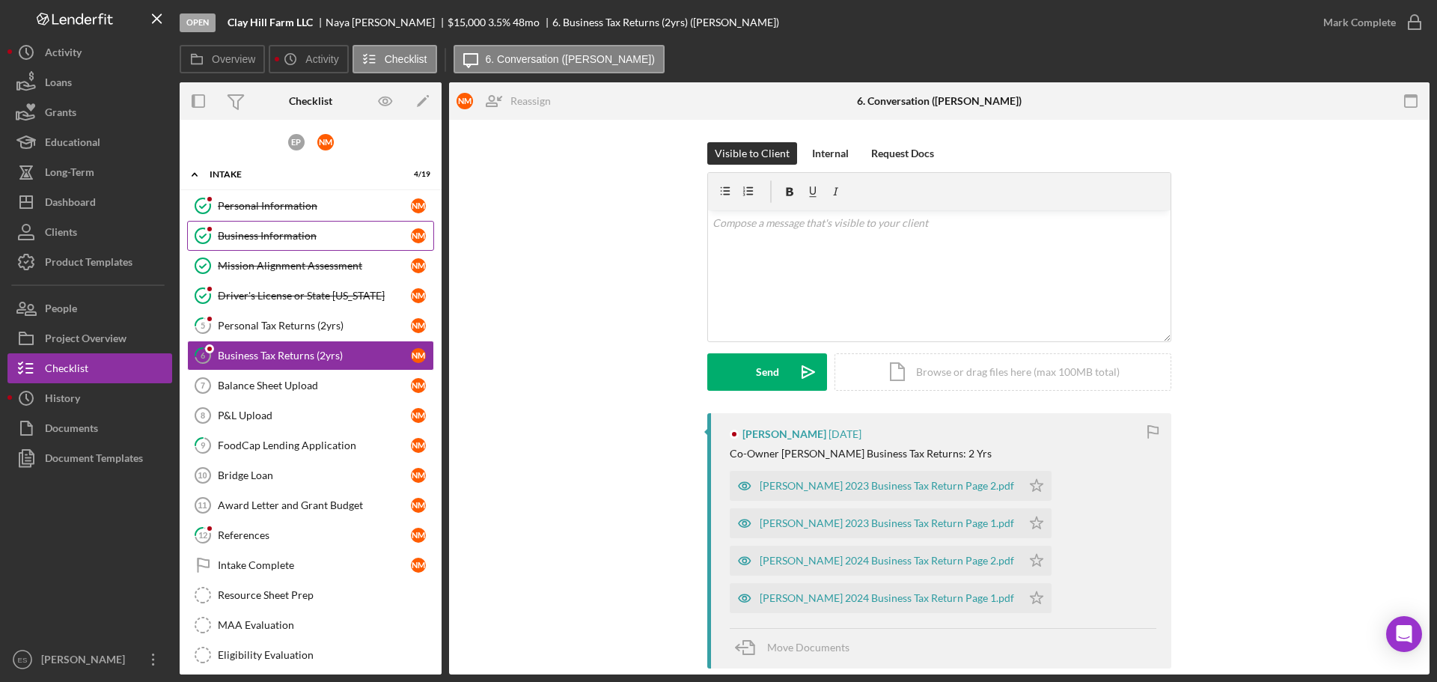
click at [302, 241] on div "Business Information" at bounding box center [314, 236] width 193 height 12
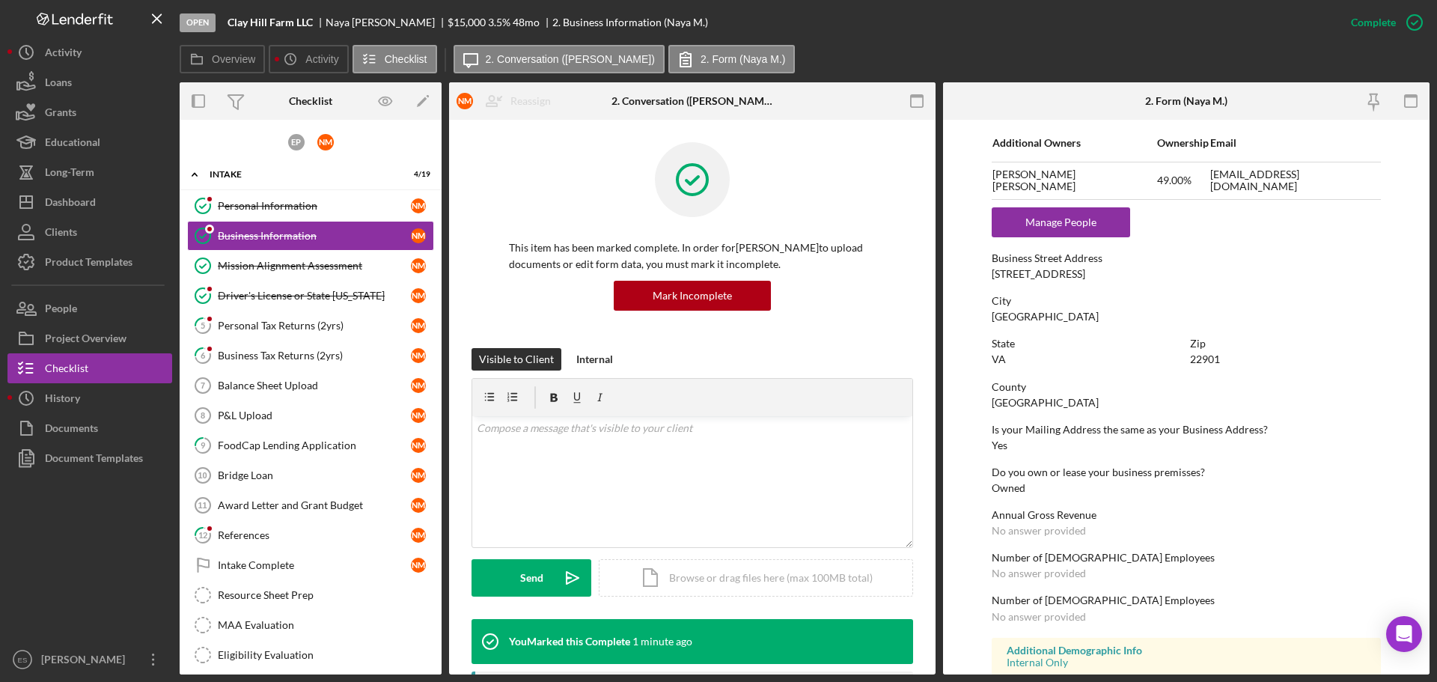
scroll to position [595, 0]
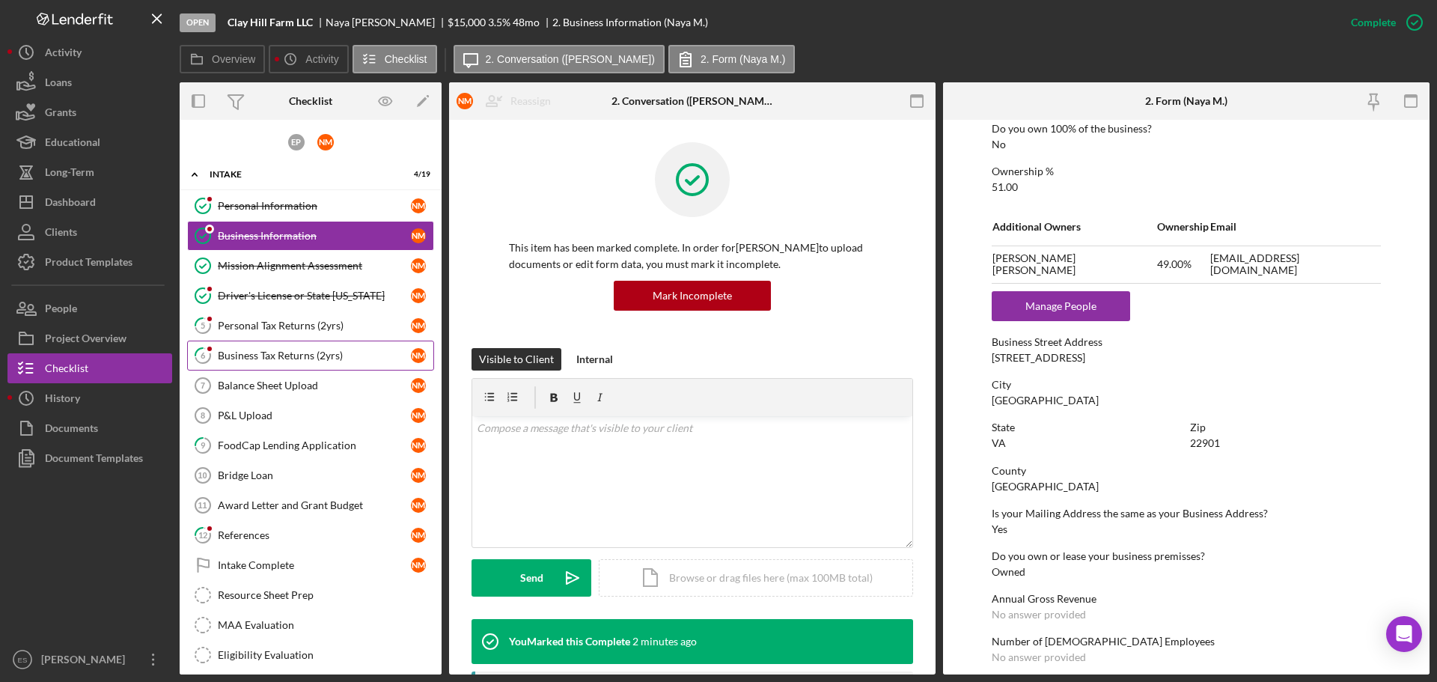
click at [311, 356] on div "Business Tax Returns (2yrs)" at bounding box center [314, 356] width 193 height 12
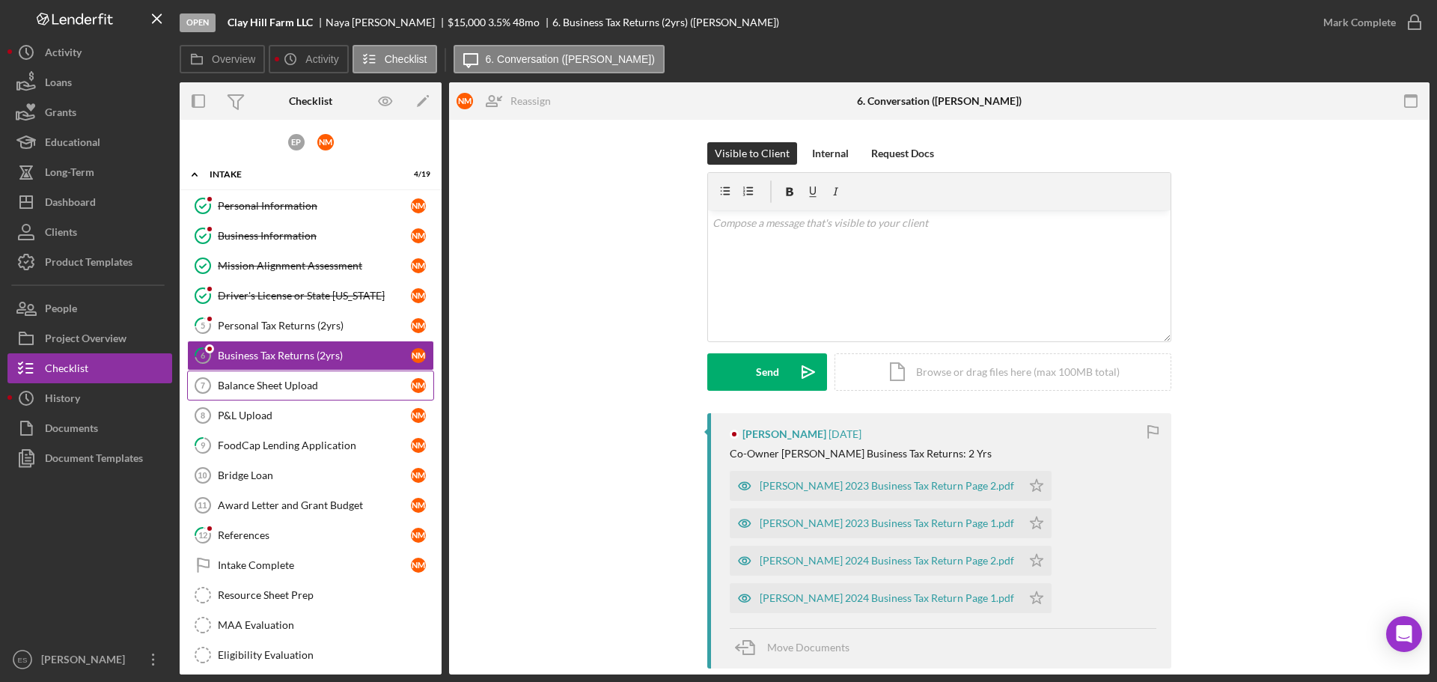
click at [275, 384] on div "Balance Sheet Upload" at bounding box center [314, 385] width 193 height 12
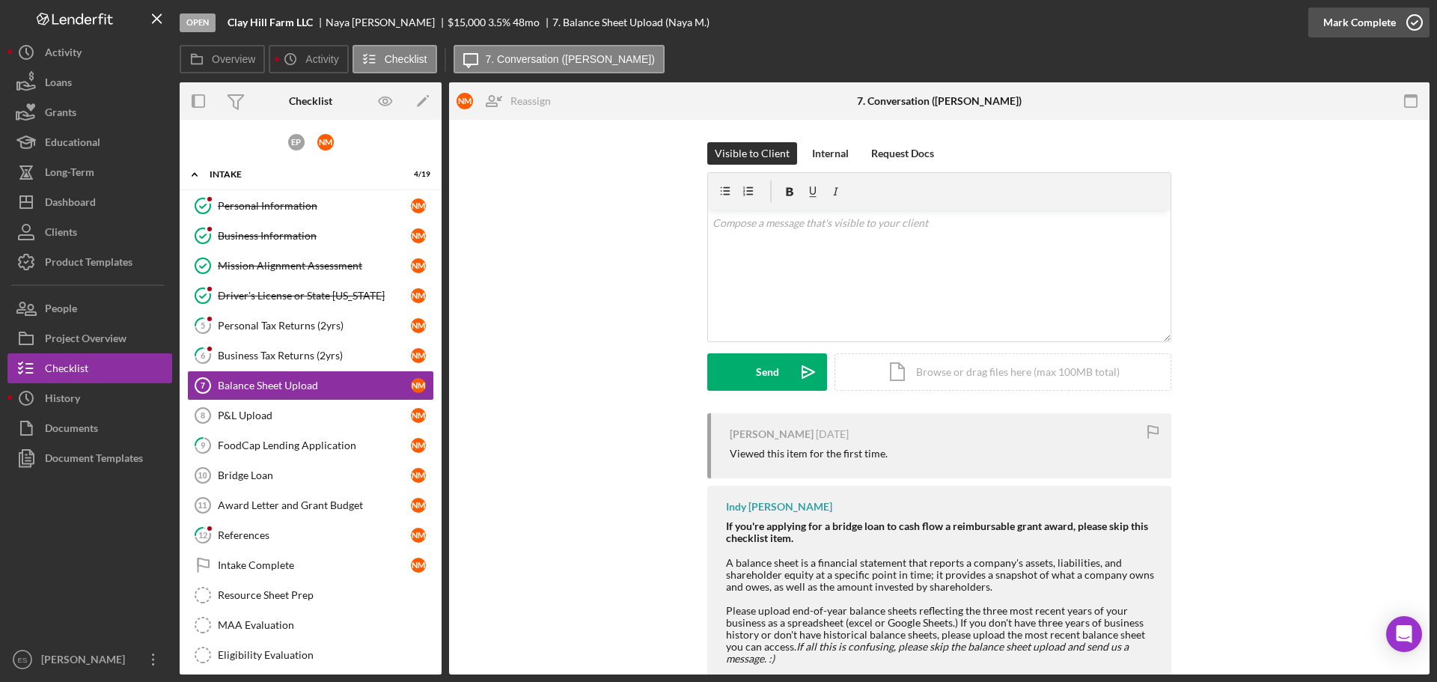
click at [1325, 30] on div "Mark Complete" at bounding box center [1359, 22] width 73 height 30
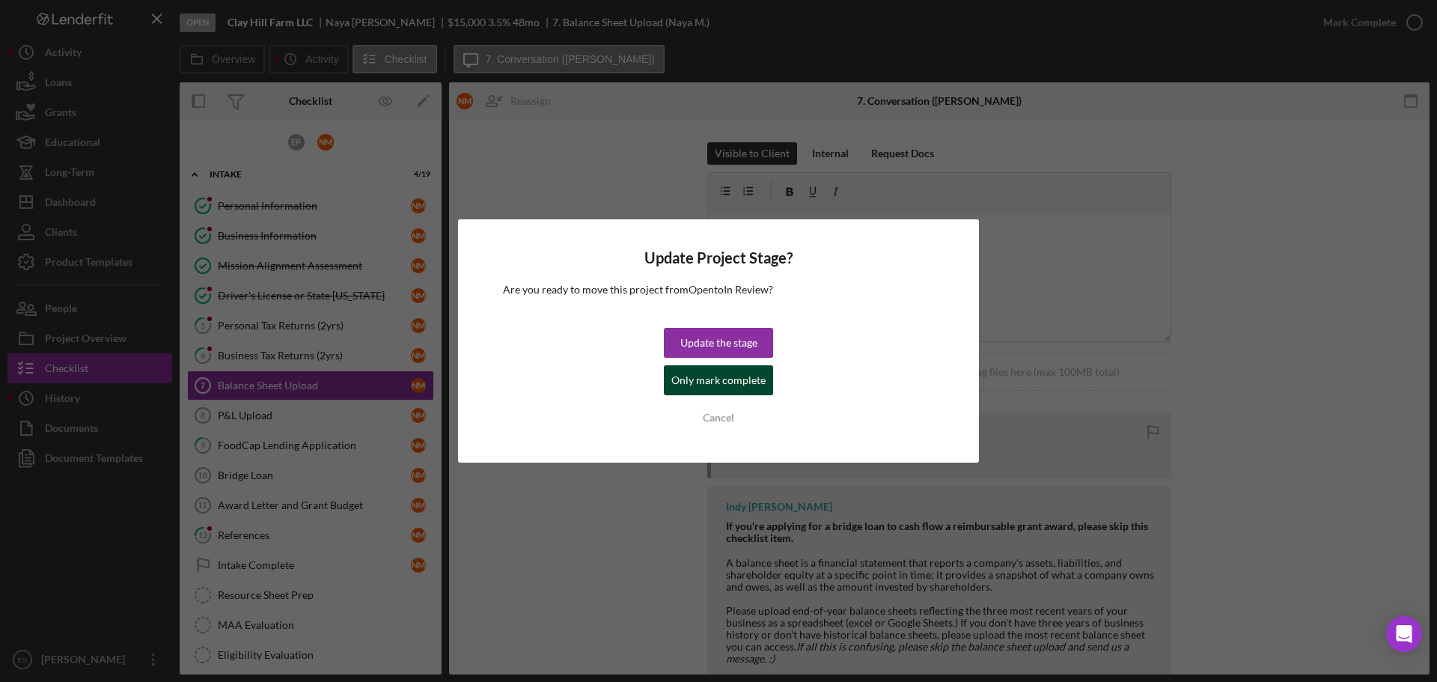
click at [765, 376] on button "Only mark complete" at bounding box center [718, 380] width 109 height 30
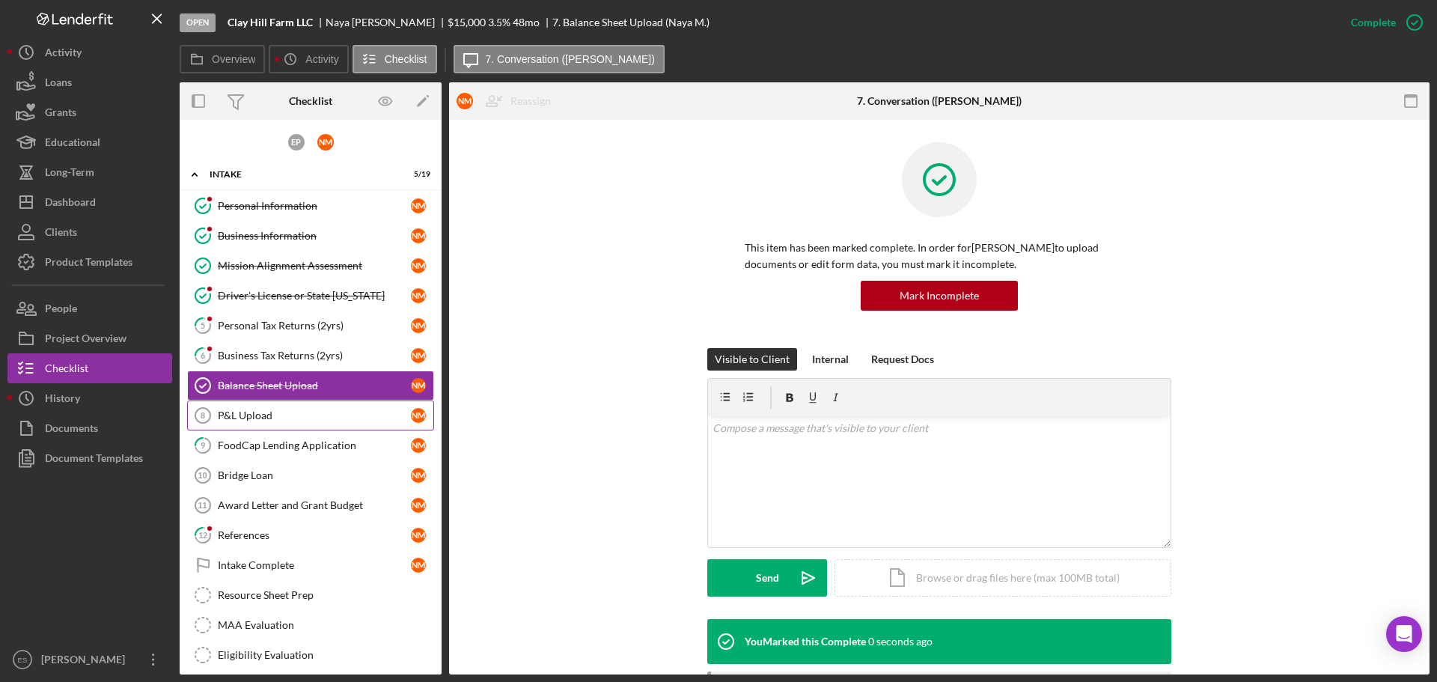
click at [310, 418] on div "P&L Upload" at bounding box center [314, 415] width 193 height 12
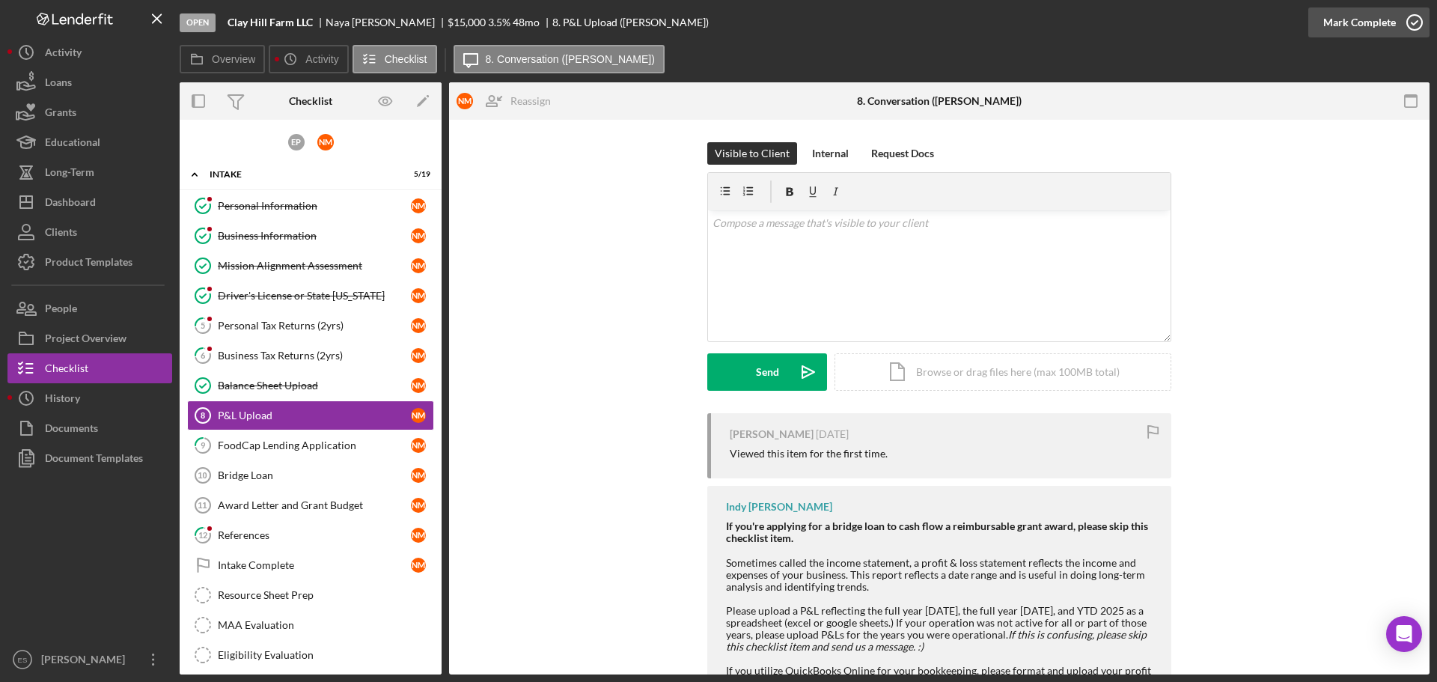
click at [1348, 19] on div "Mark Complete" at bounding box center [1359, 22] width 73 height 30
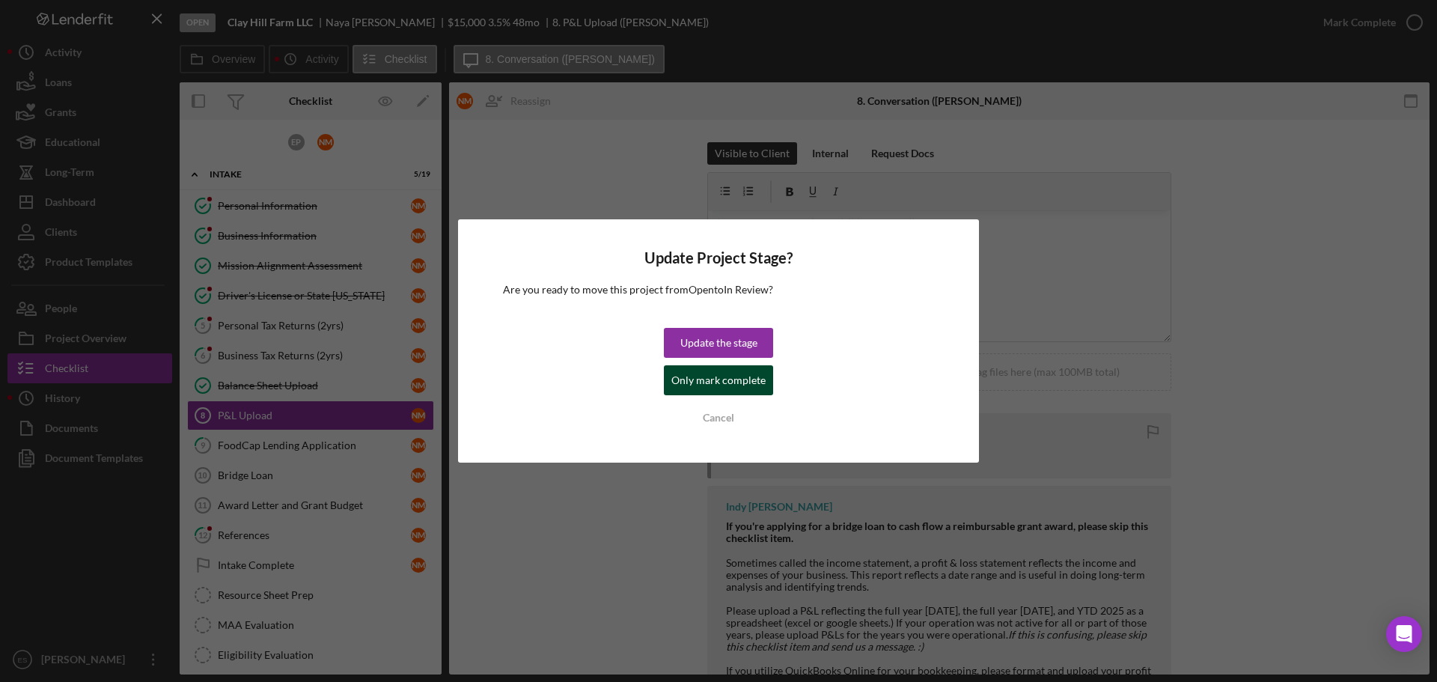
click at [728, 385] on div "Only mark complete" at bounding box center [718, 380] width 94 height 30
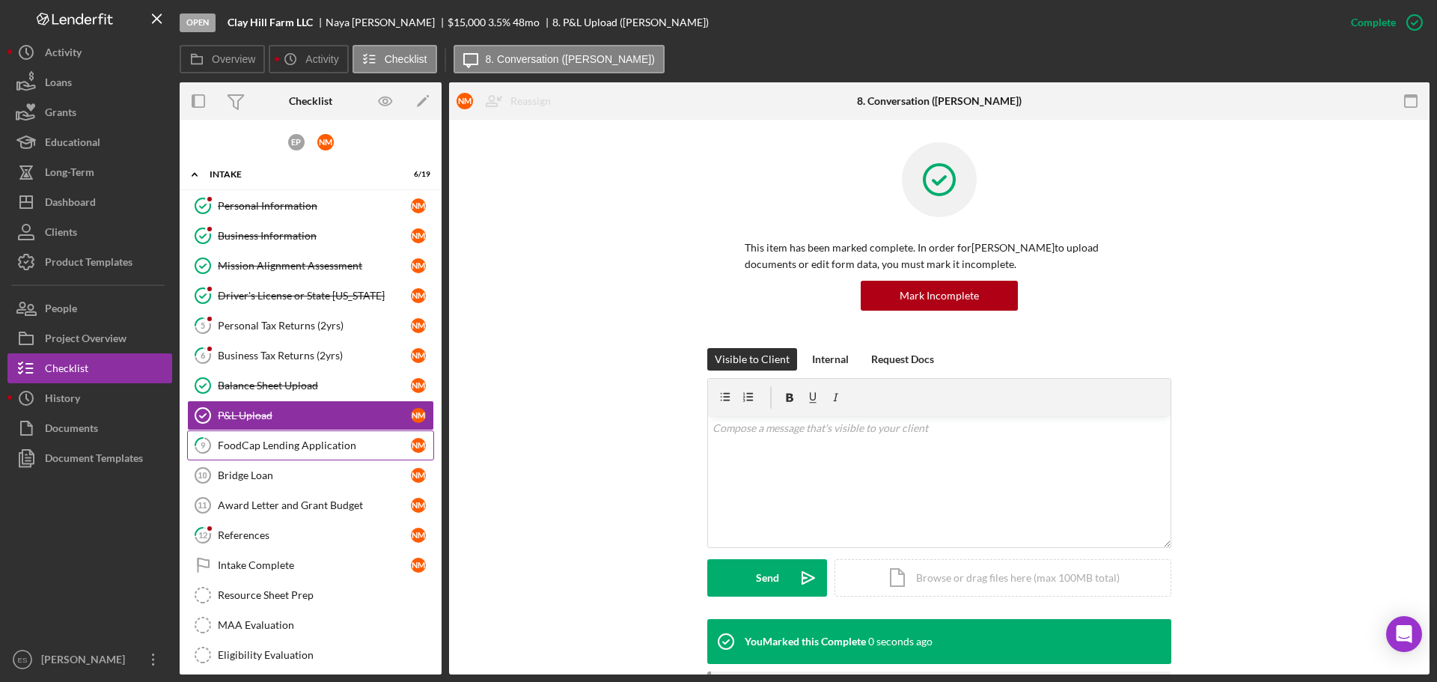
click at [294, 440] on div "FoodCap Lending Application" at bounding box center [314, 445] width 193 height 12
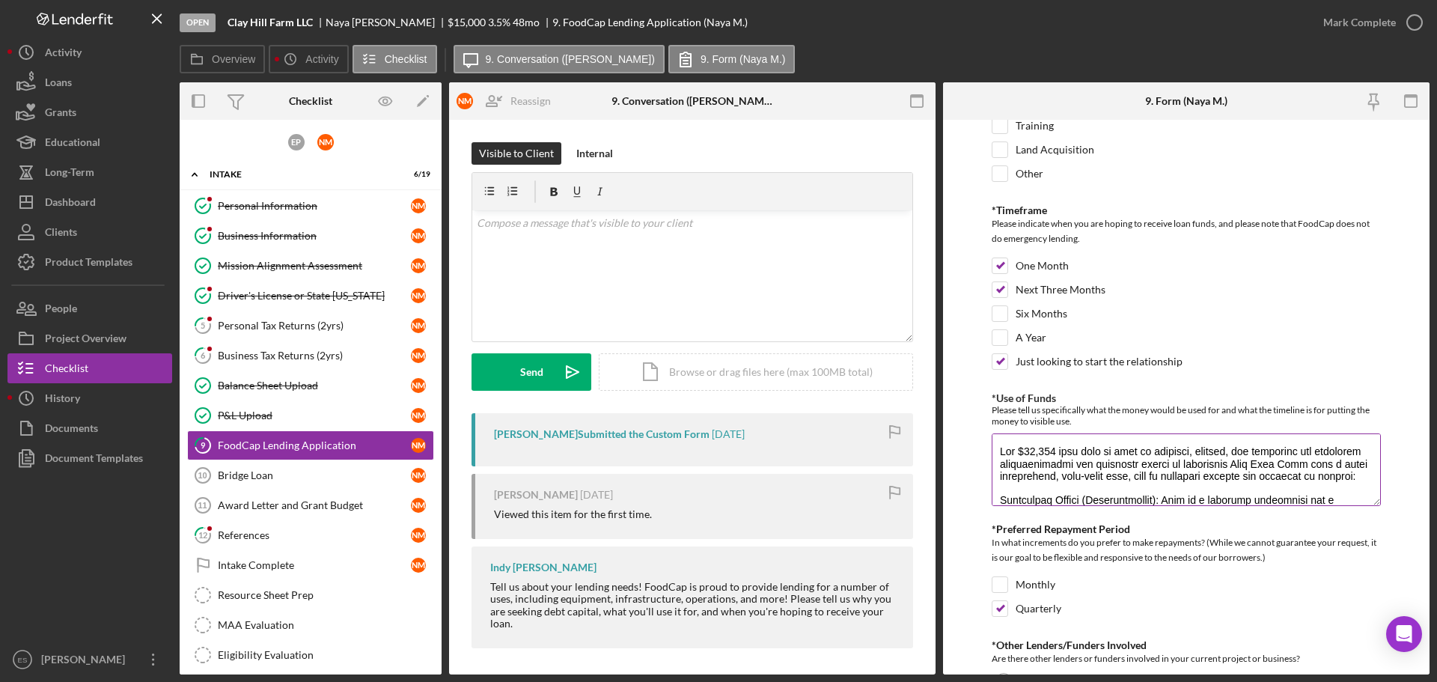
scroll to position [75, 0]
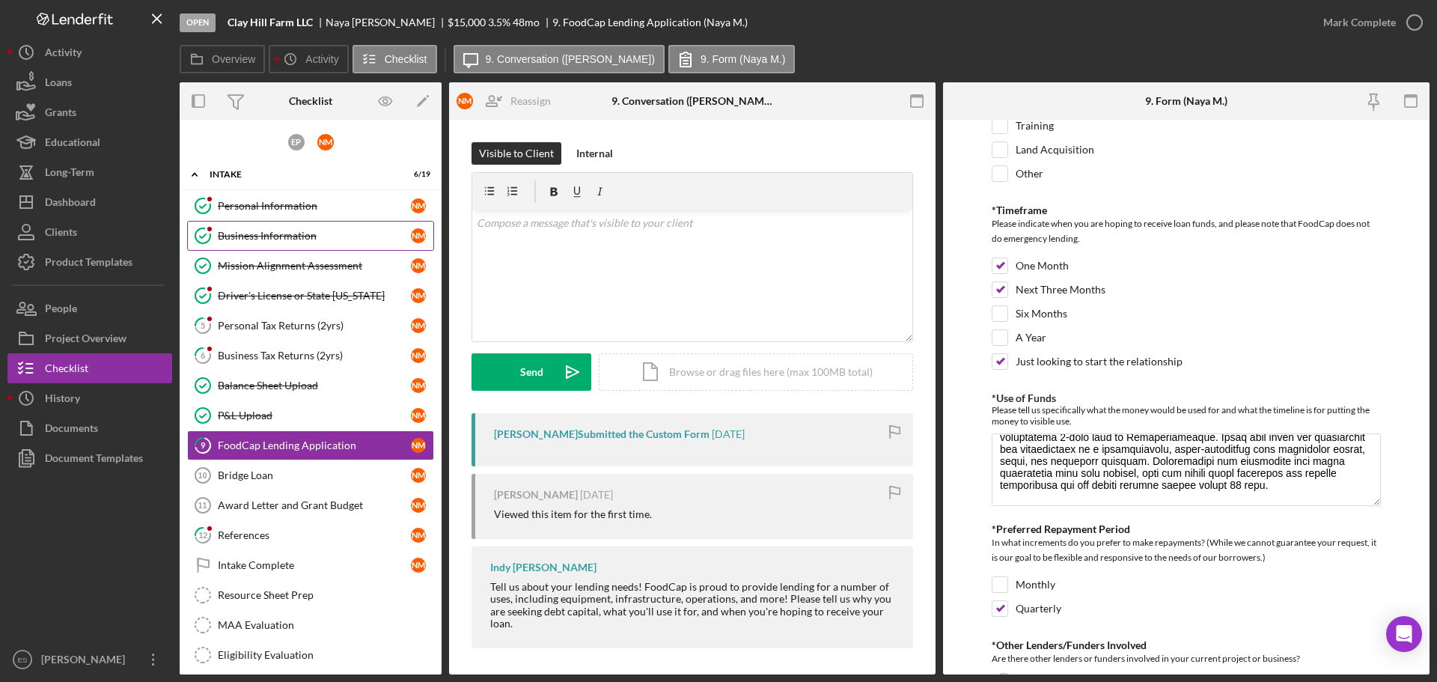
click at [306, 234] on div "Business Information" at bounding box center [314, 236] width 193 height 12
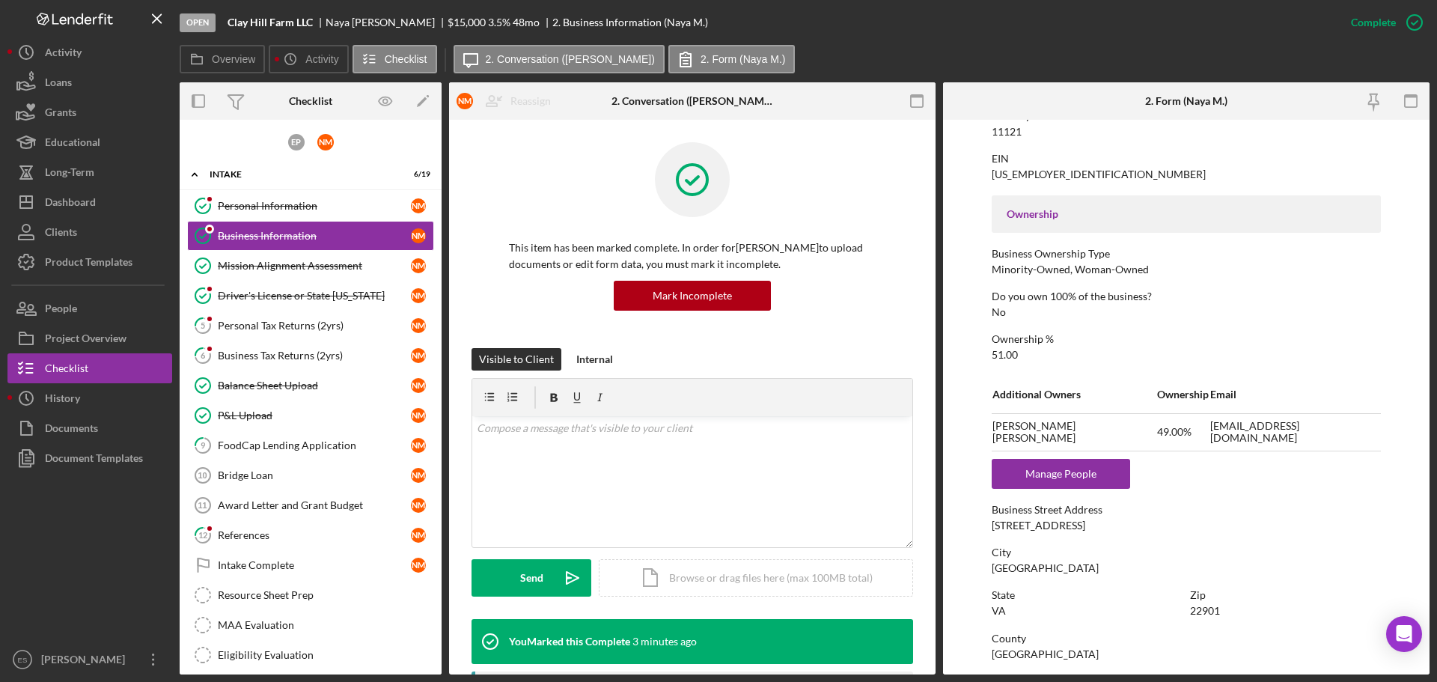
scroll to position [599, 0]
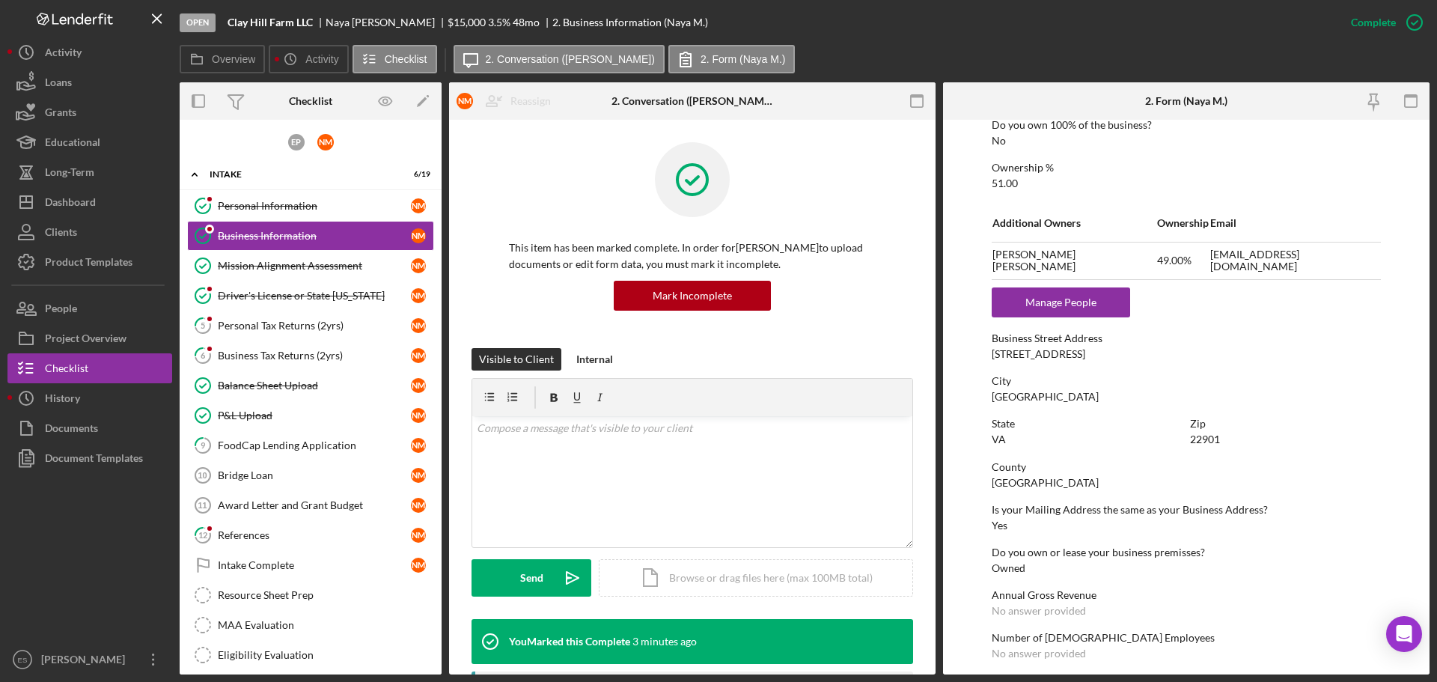
drag, startPoint x: 992, startPoint y: 354, endPoint x: 1094, endPoint y: 359, distance: 101.1
click at [1094, 359] on div "Business Street Address [STREET_ADDRESS]" at bounding box center [1186, 346] width 389 height 28
click at [291, 435] on link "9 FoodCap Lending Application N M" at bounding box center [310, 445] width 247 height 30
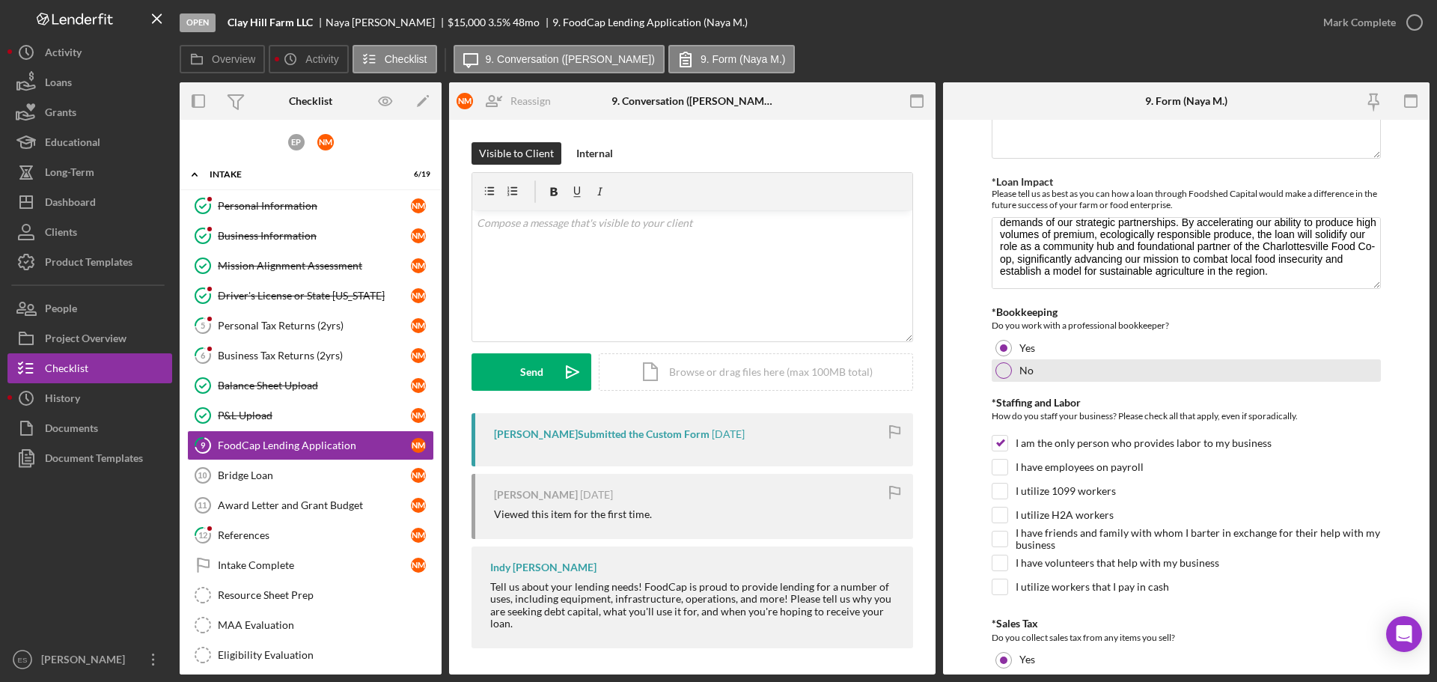
scroll to position [972, 0]
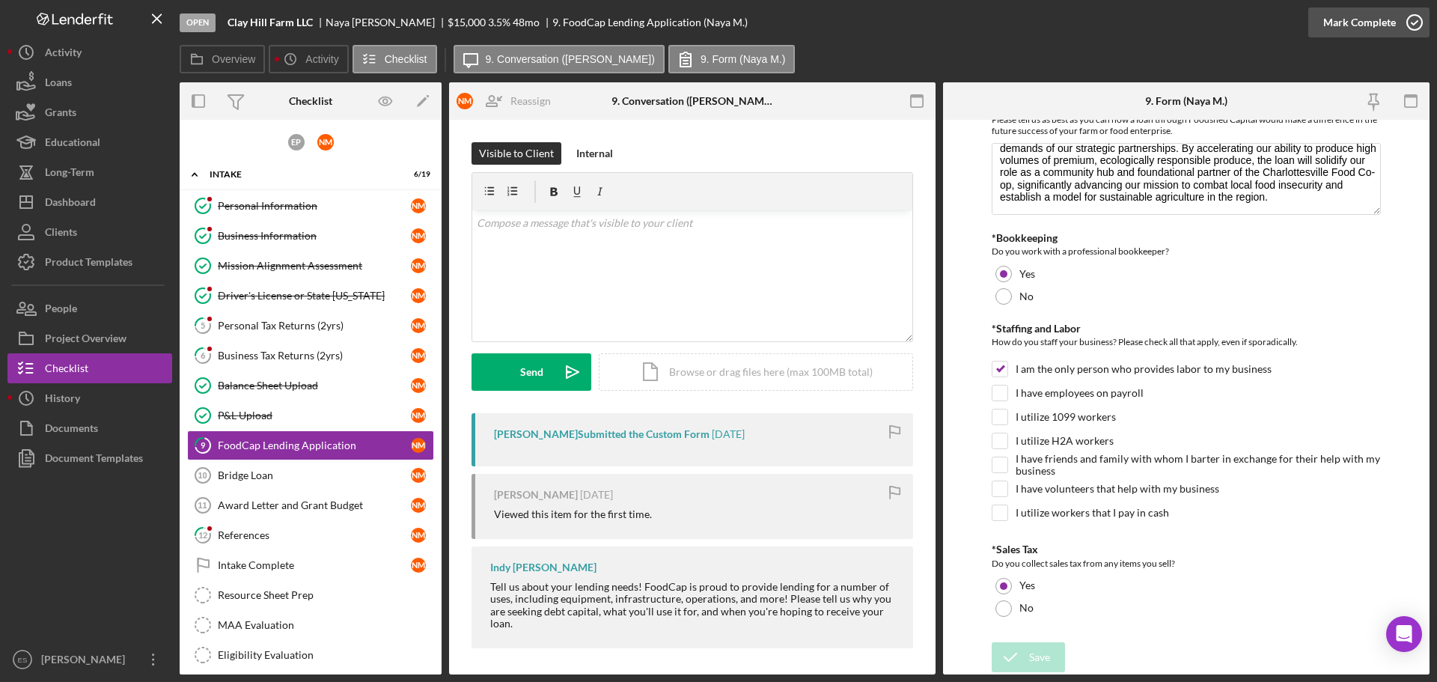
click at [1370, 26] on div "Mark Complete" at bounding box center [1359, 22] width 73 height 30
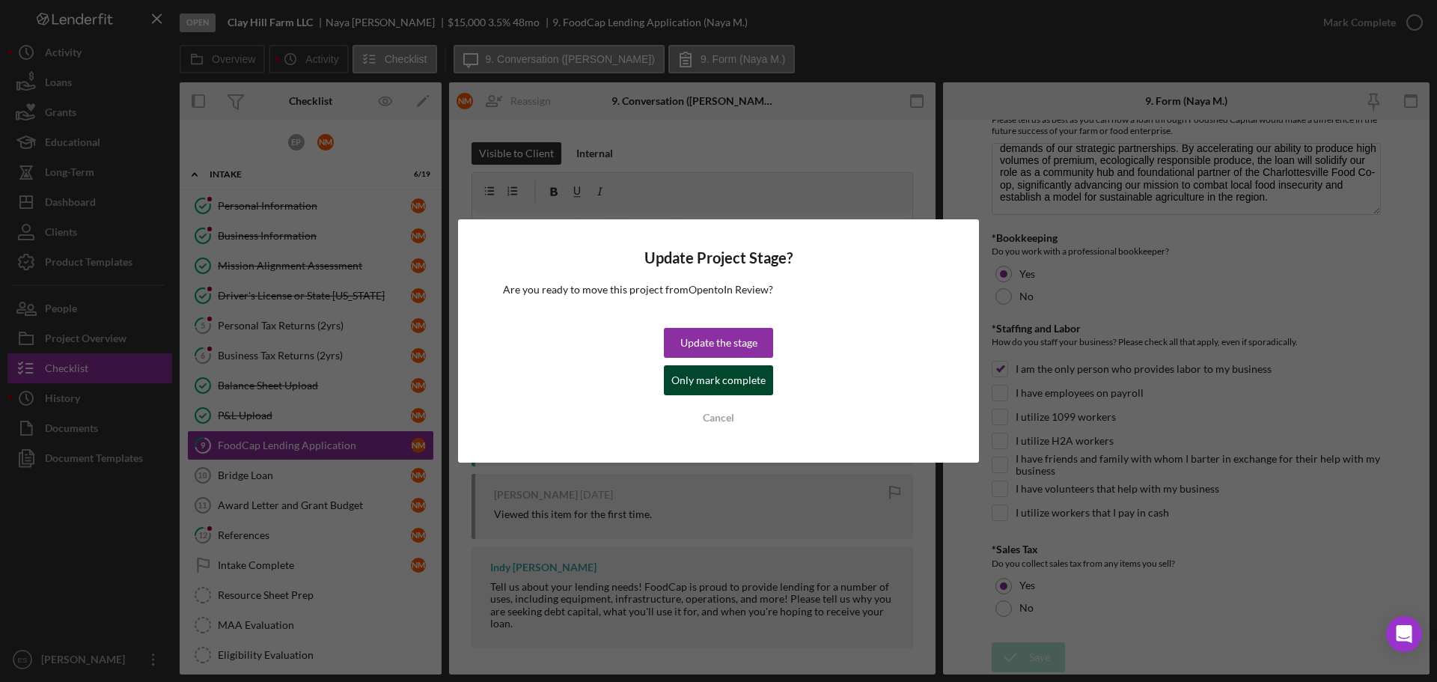
click at [689, 375] on div "Only mark complete" at bounding box center [718, 380] width 94 height 30
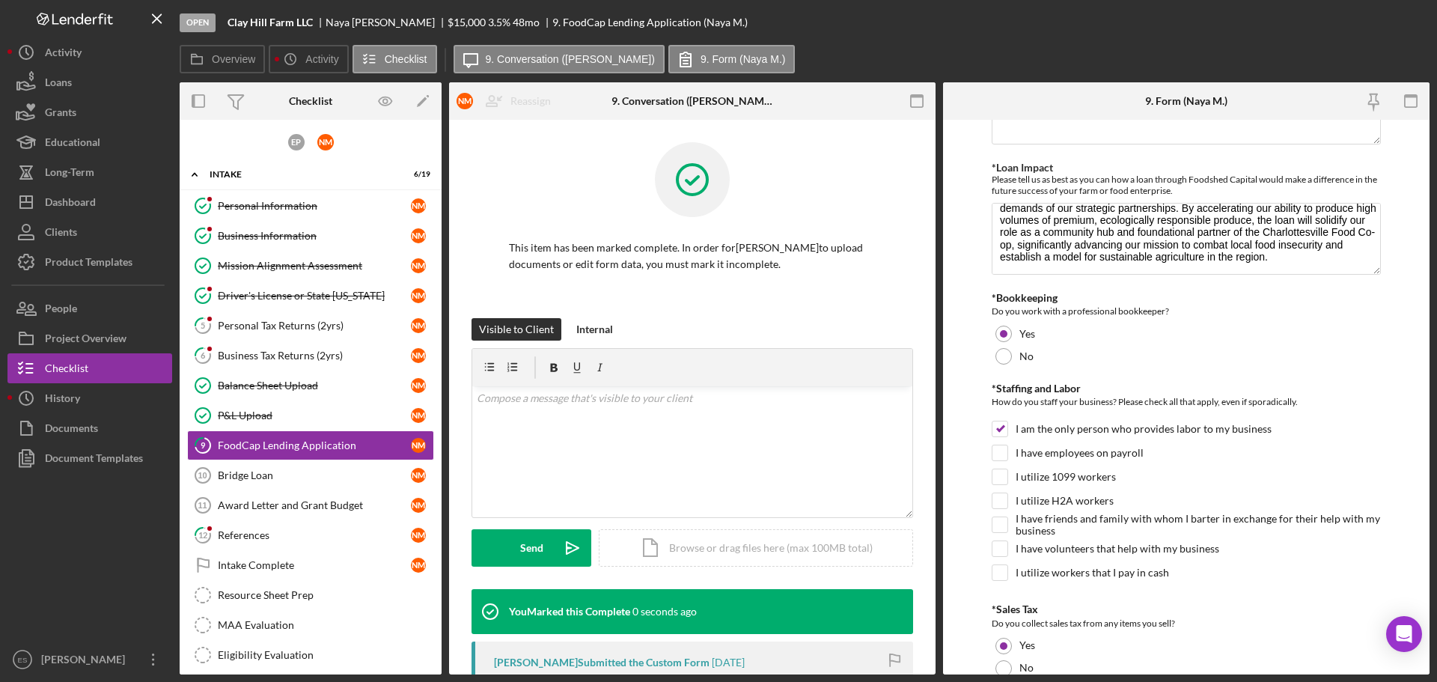
scroll to position [1032, 0]
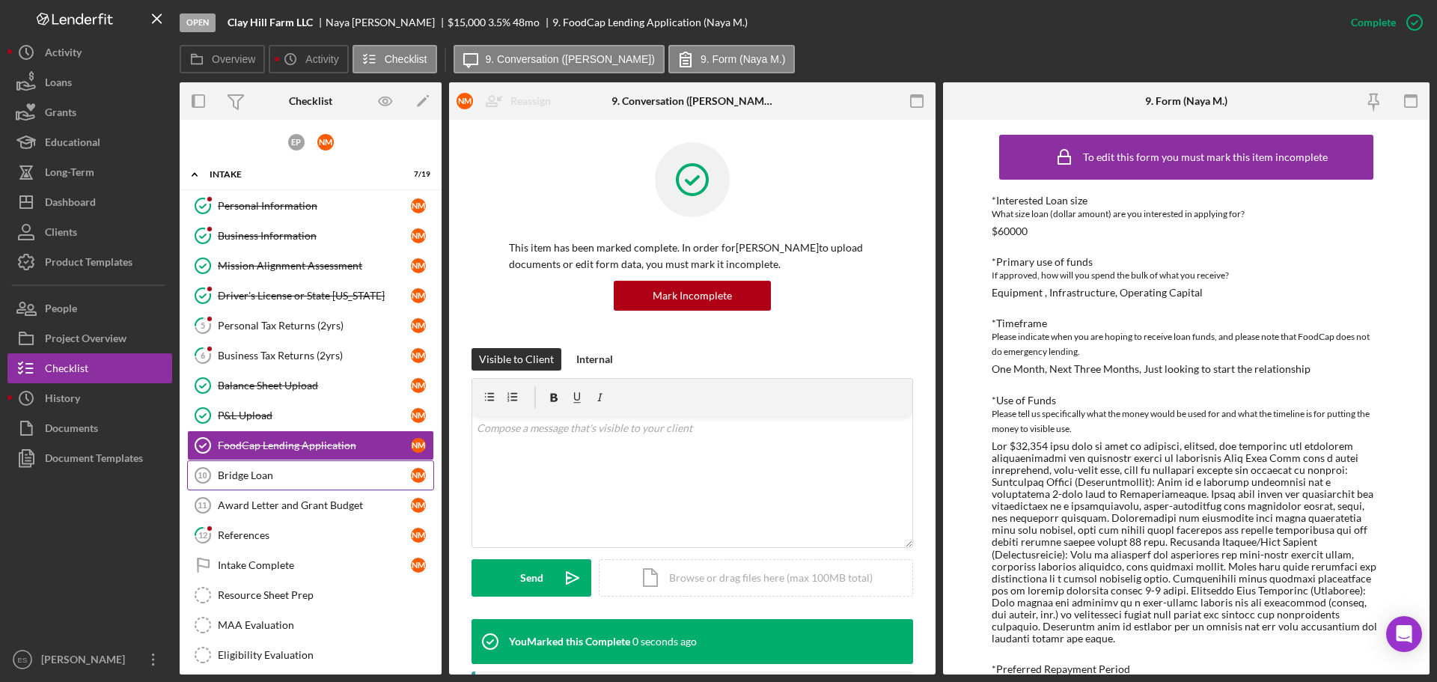
click at [258, 473] on div "Bridge Loan" at bounding box center [314, 475] width 193 height 12
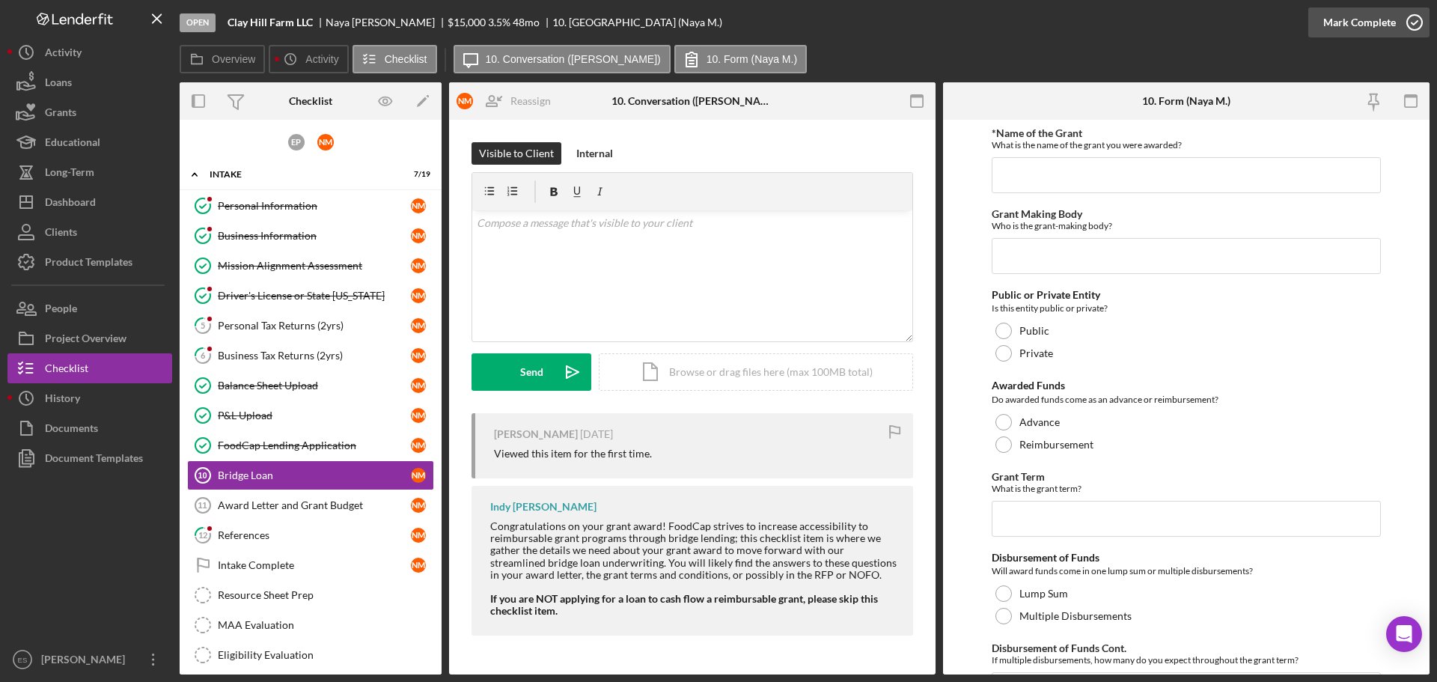
click at [1353, 22] on div "Mark Complete" at bounding box center [1359, 22] width 73 height 30
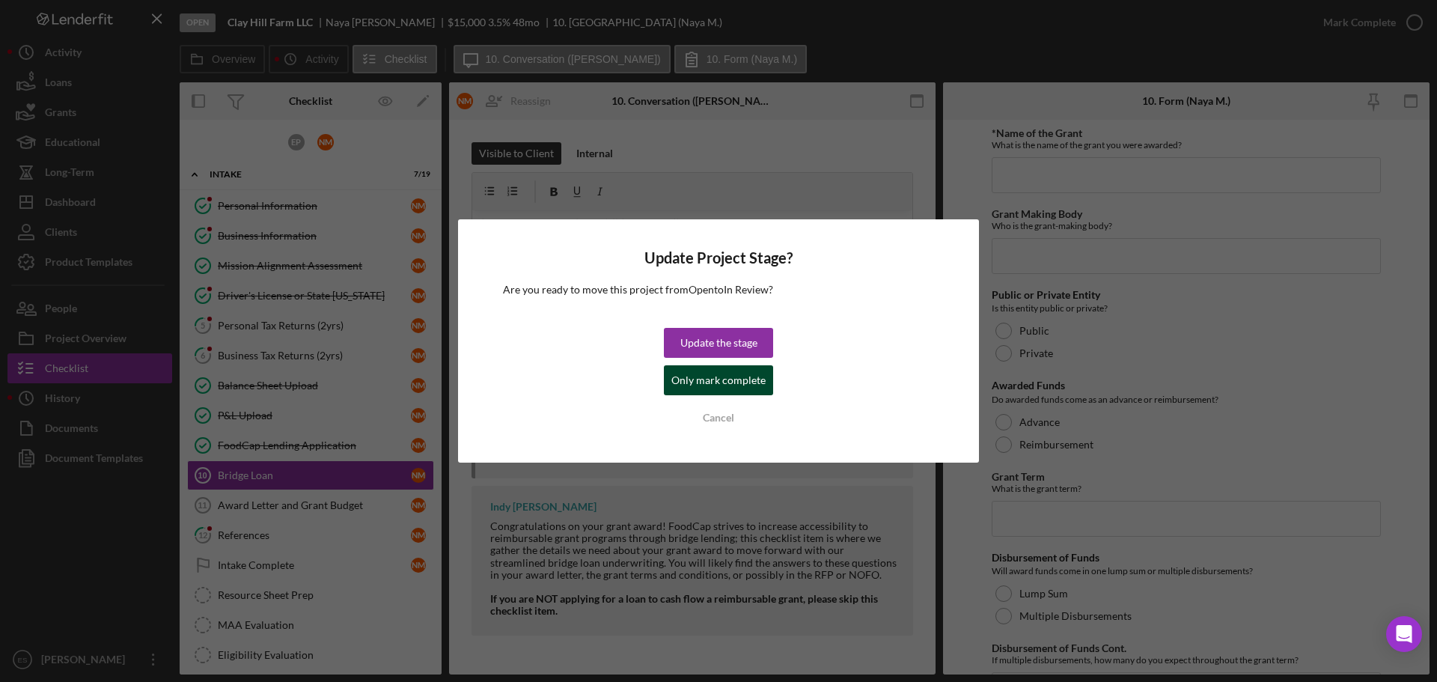
click at [684, 383] on div "Only mark complete" at bounding box center [718, 380] width 94 height 30
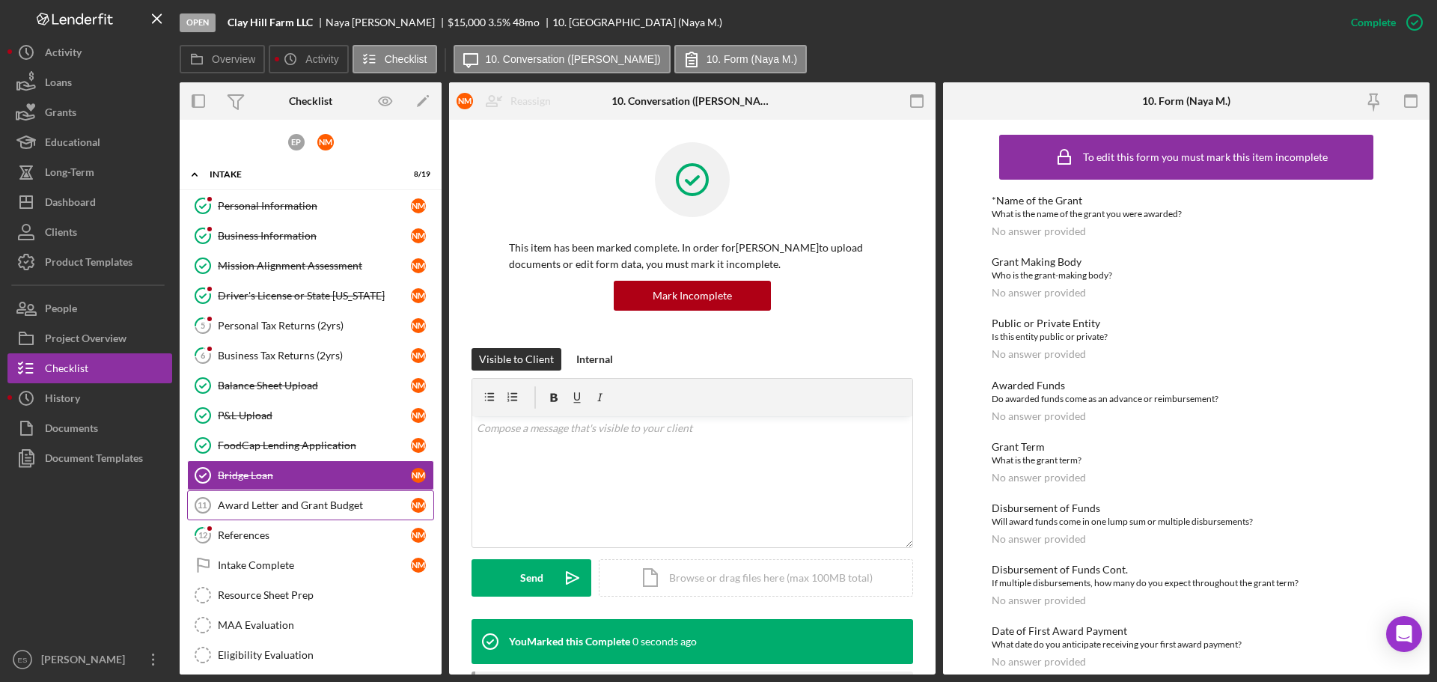
click at [283, 504] on div "Award Letter and Grant Budget" at bounding box center [314, 505] width 193 height 12
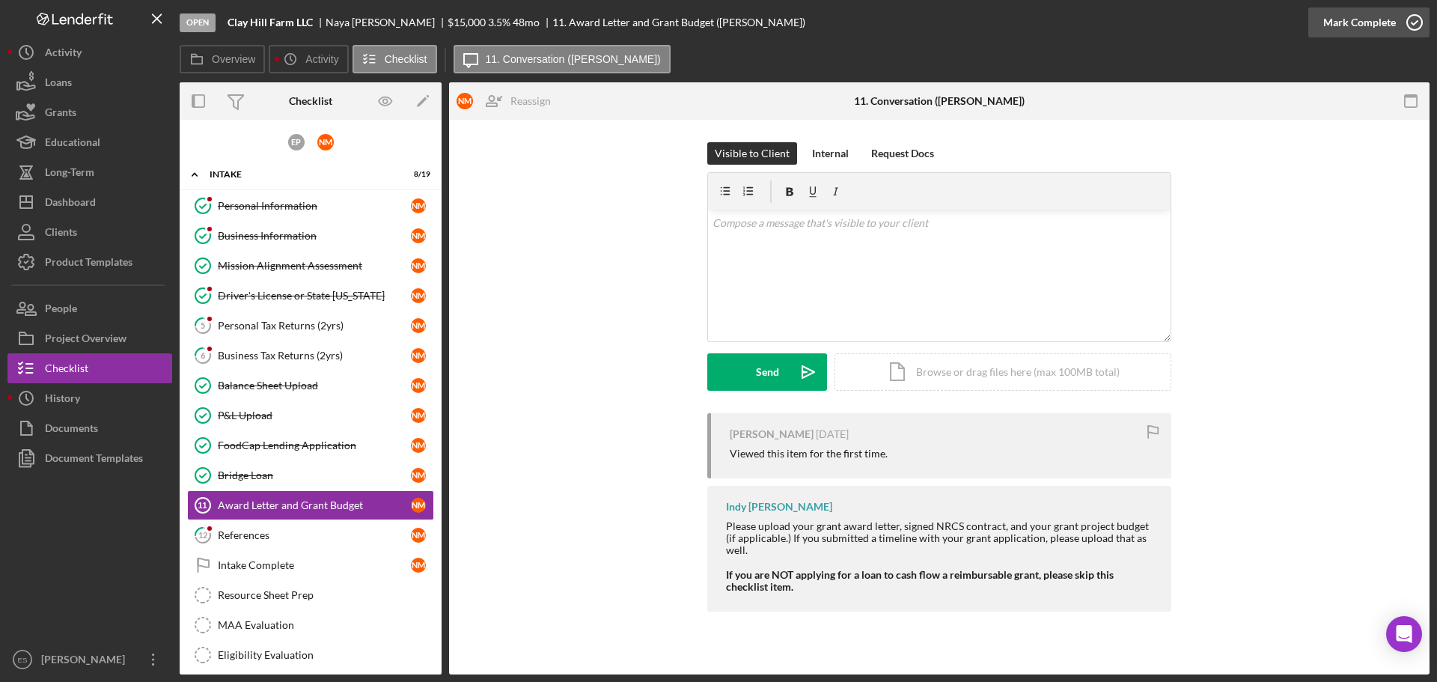
click at [1371, 19] on div "Mark Complete" at bounding box center [1359, 22] width 73 height 30
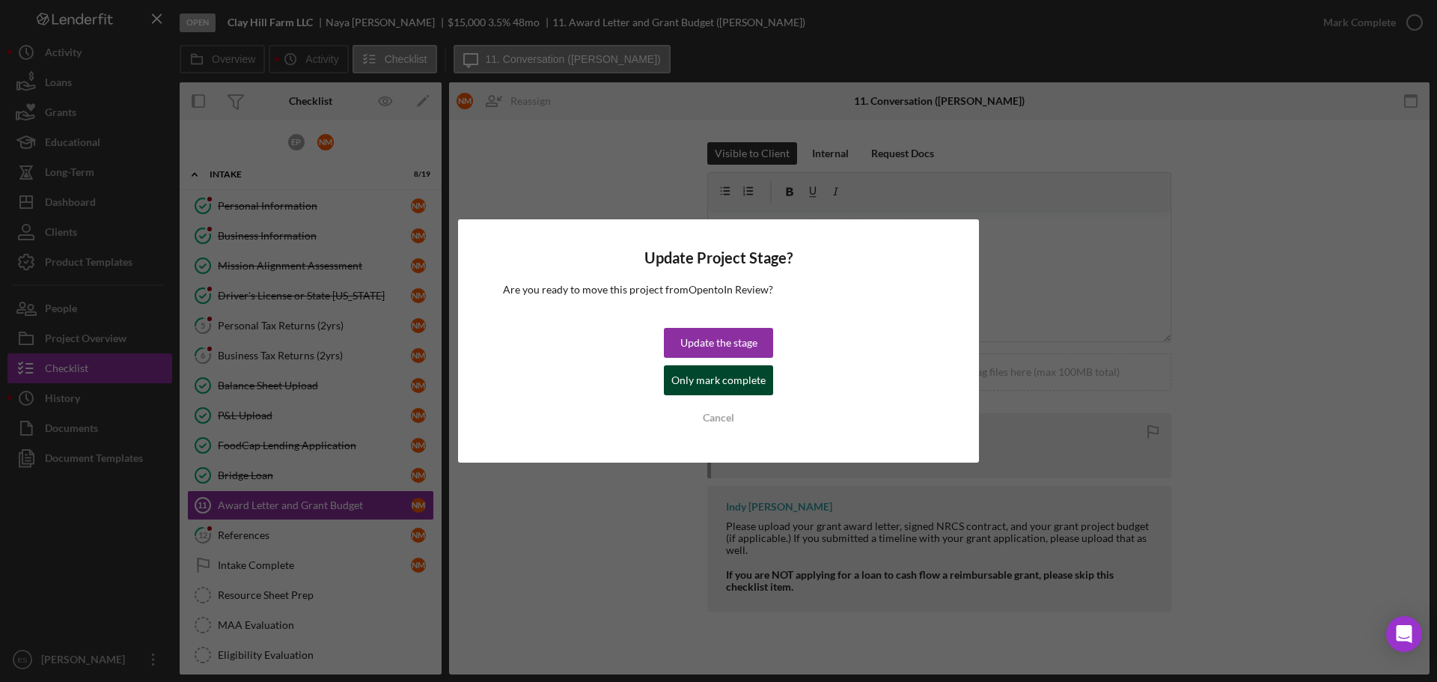
click at [713, 373] on div "Only mark complete" at bounding box center [718, 380] width 94 height 30
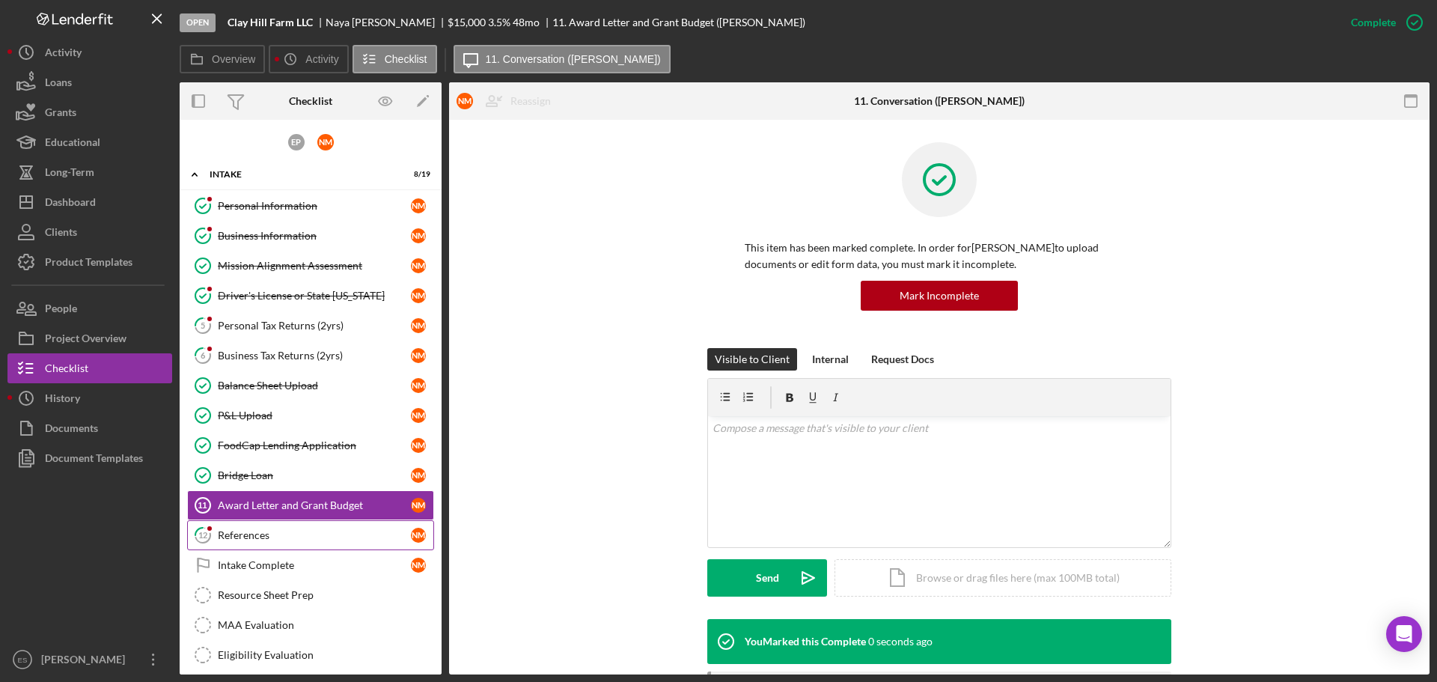
click at [257, 544] on link "12 References N M" at bounding box center [310, 535] width 247 height 30
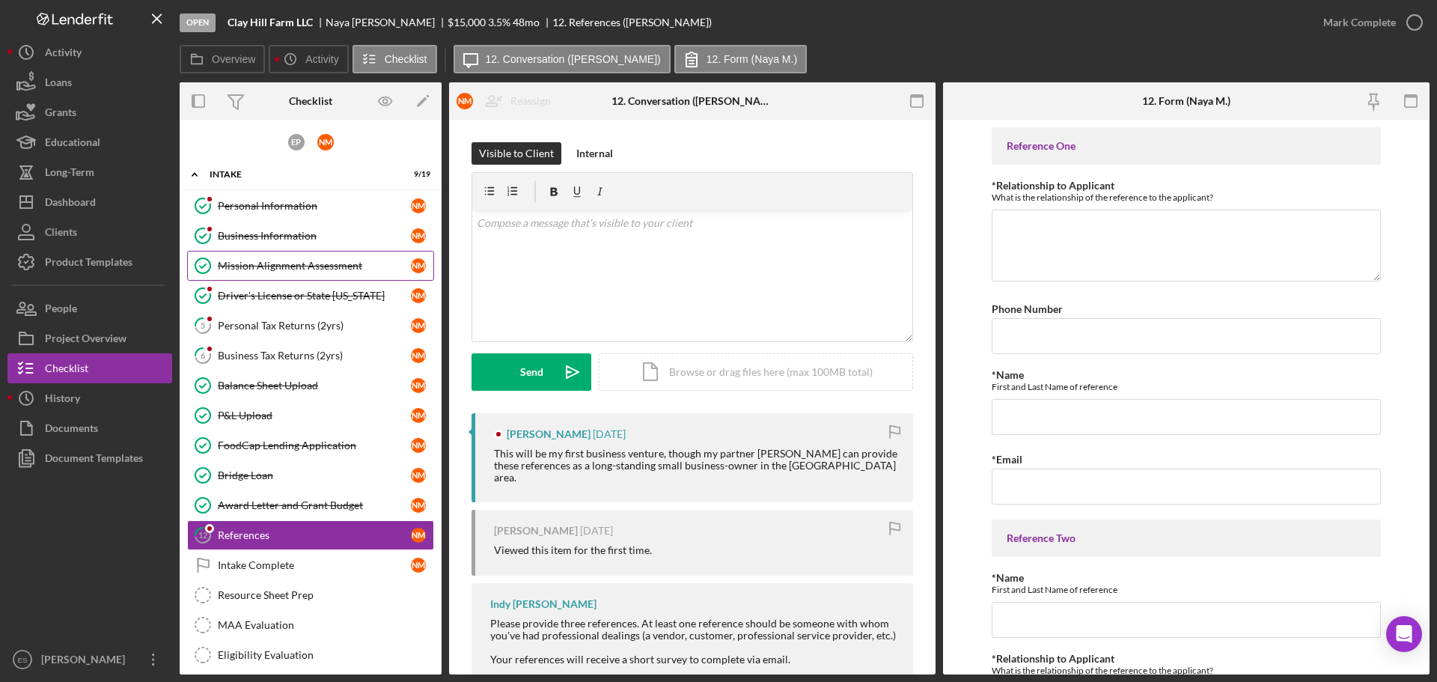
click at [298, 269] on div "Mission Alignment Assessment" at bounding box center [314, 266] width 193 height 12
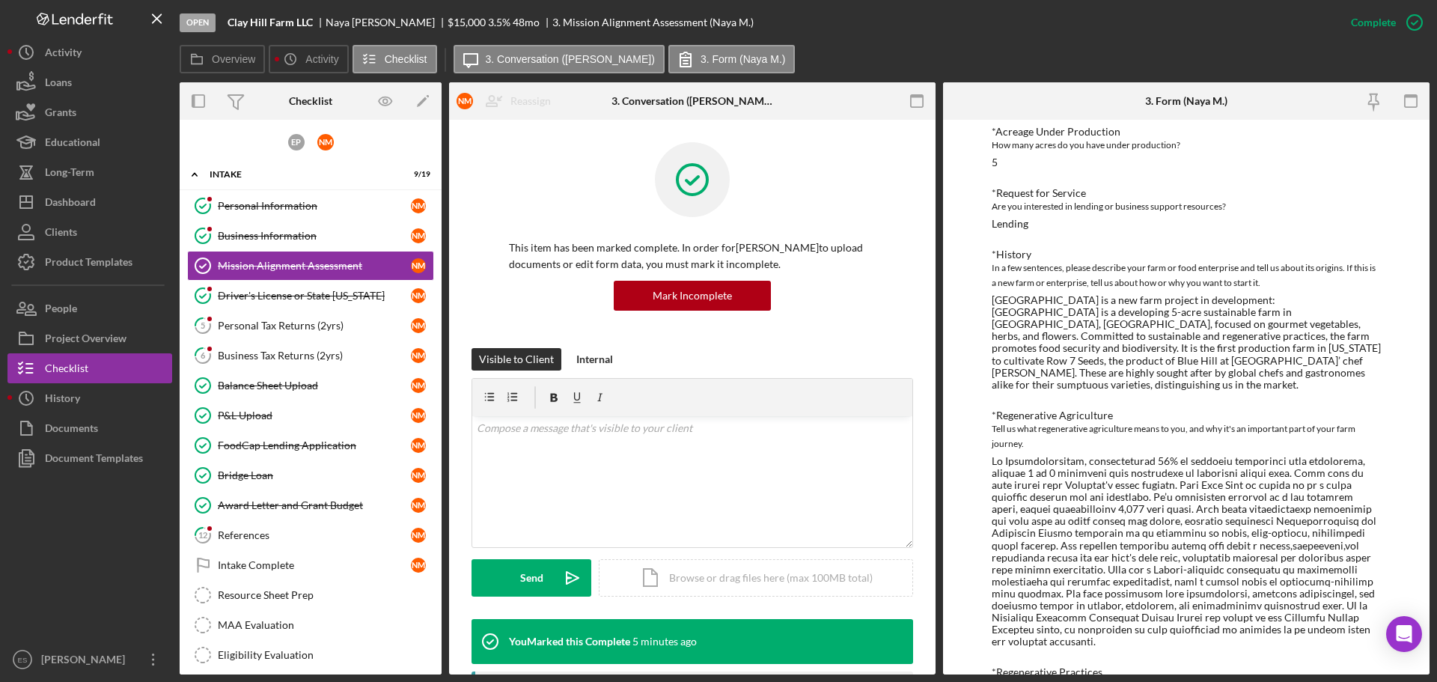
scroll to position [299, 0]
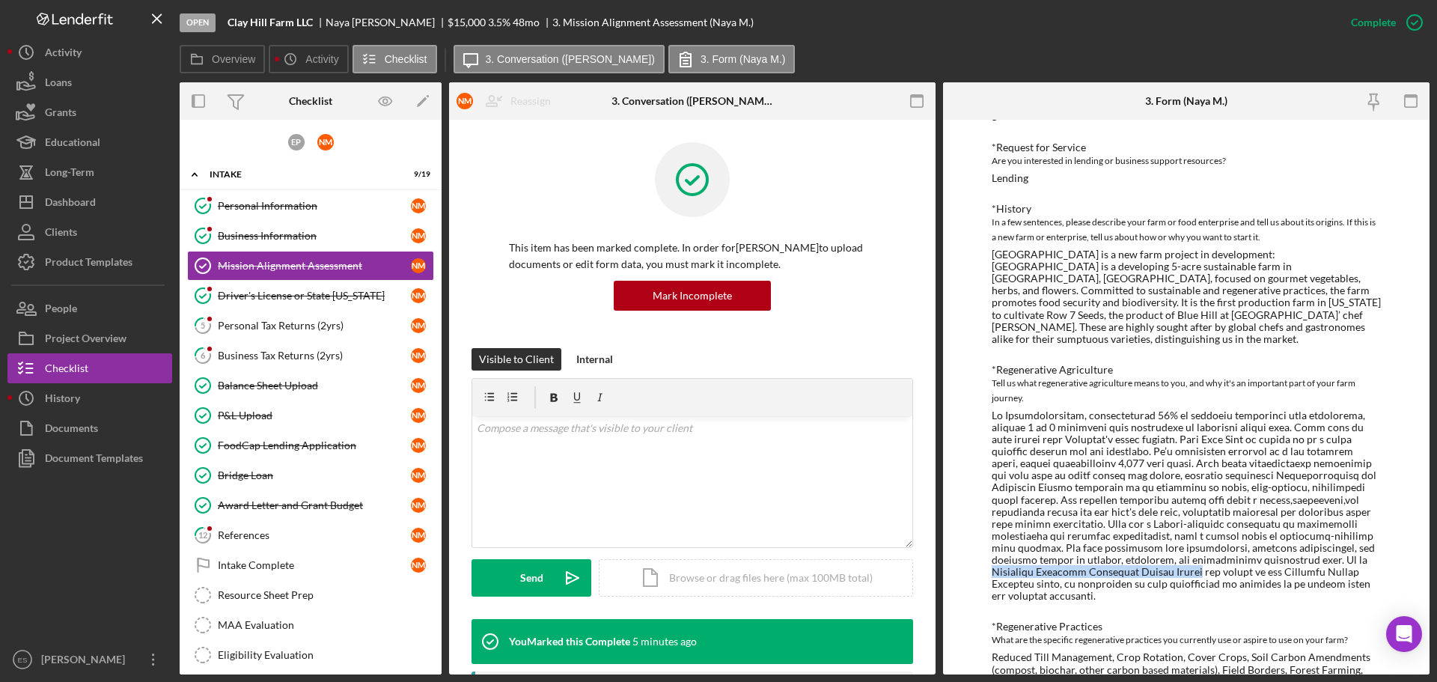
drag, startPoint x: 1254, startPoint y: 549, endPoint x: 1097, endPoint y: 566, distance: 158.0
click at [1097, 566] on div at bounding box center [1186, 505] width 389 height 193
click at [96, 308] on button "People" at bounding box center [89, 308] width 165 height 30
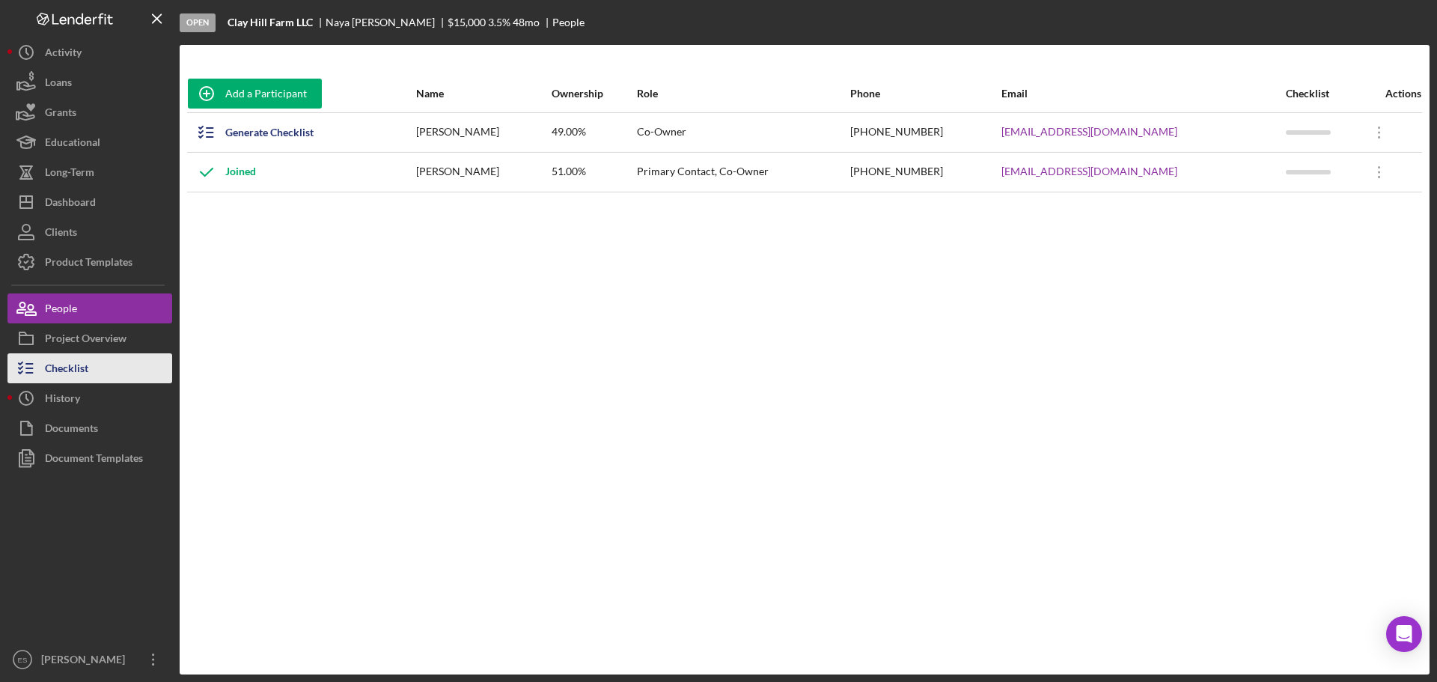
click at [95, 365] on button "Checklist" at bounding box center [89, 368] width 165 height 30
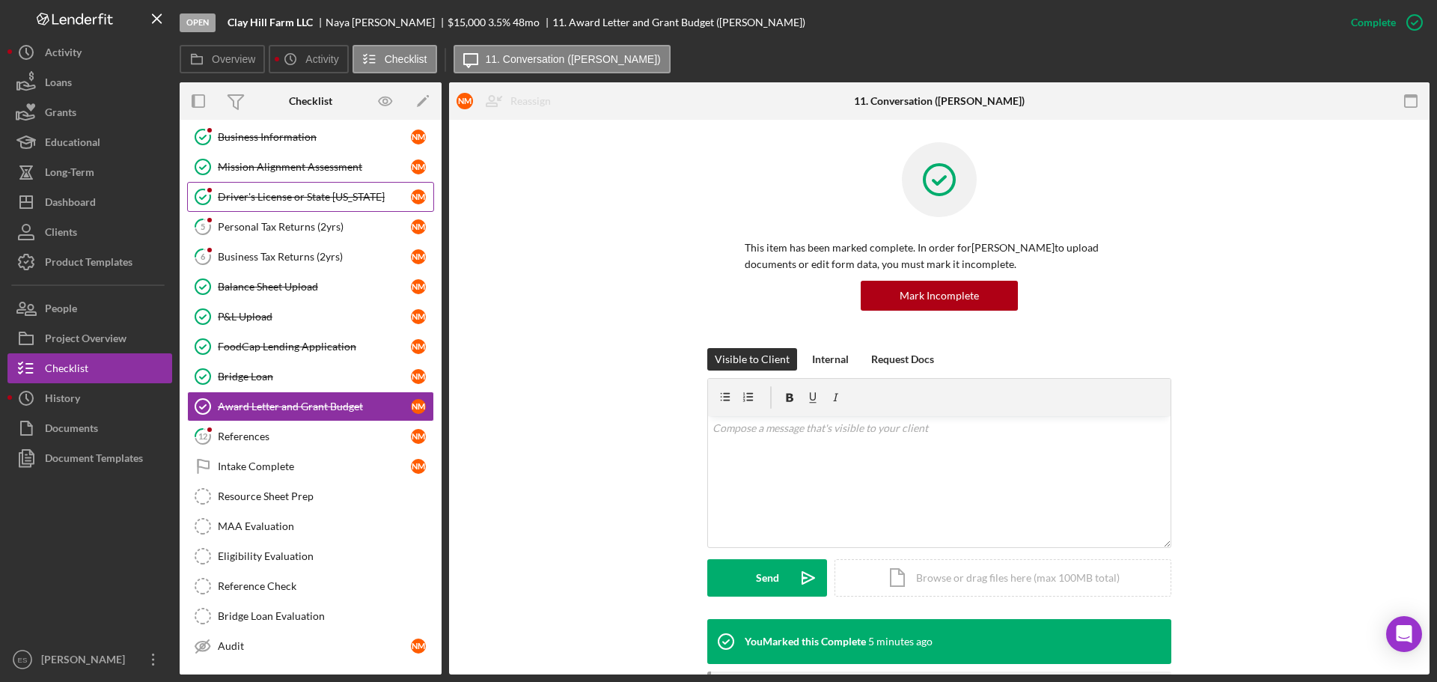
scroll to position [108, 0]
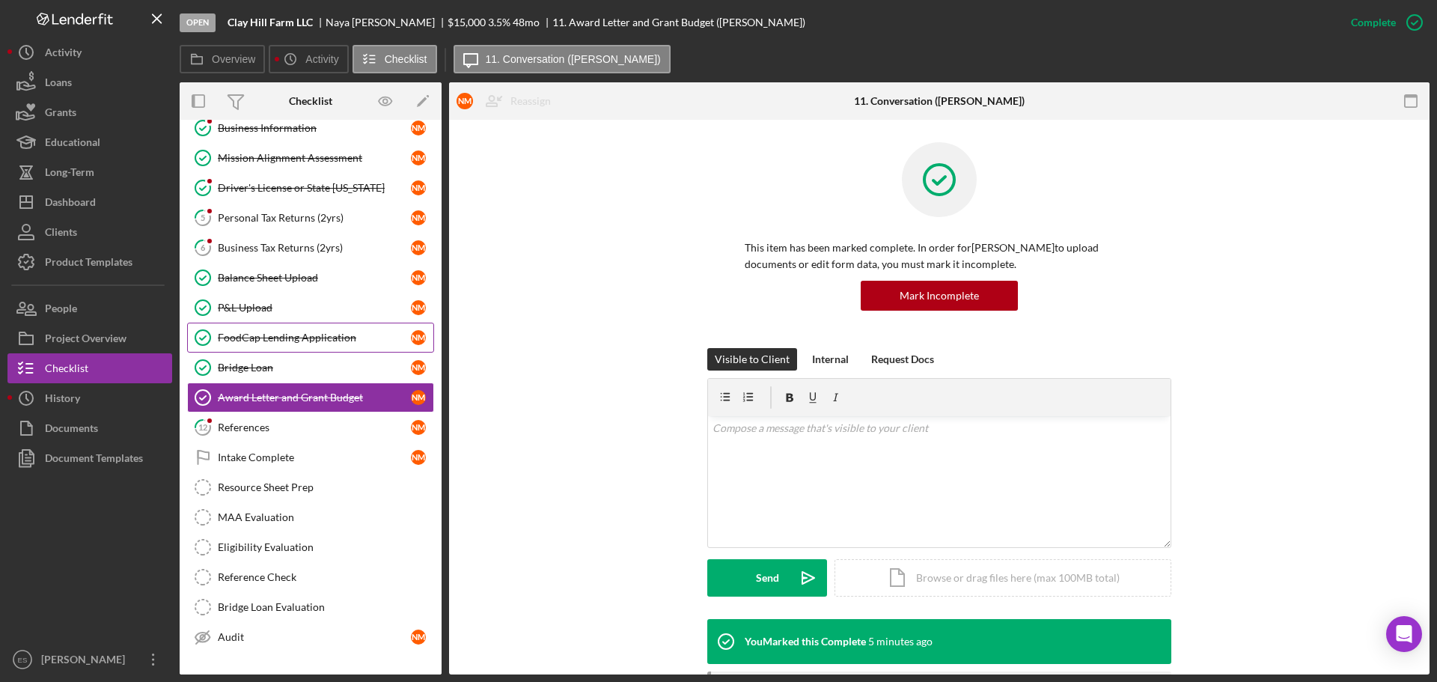
click at [311, 347] on link "FoodCap Lending Application FoodCap Lending Application N M" at bounding box center [310, 338] width 247 height 30
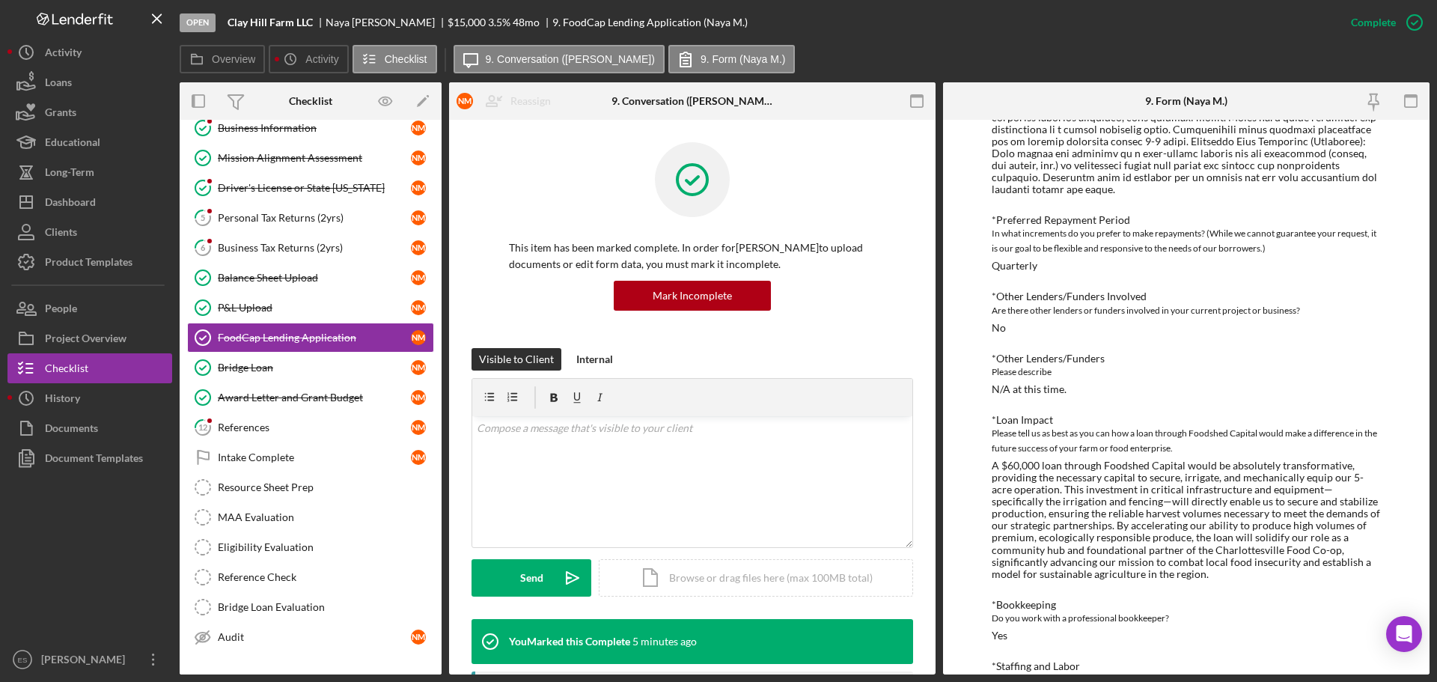
scroll to position [549, 0]
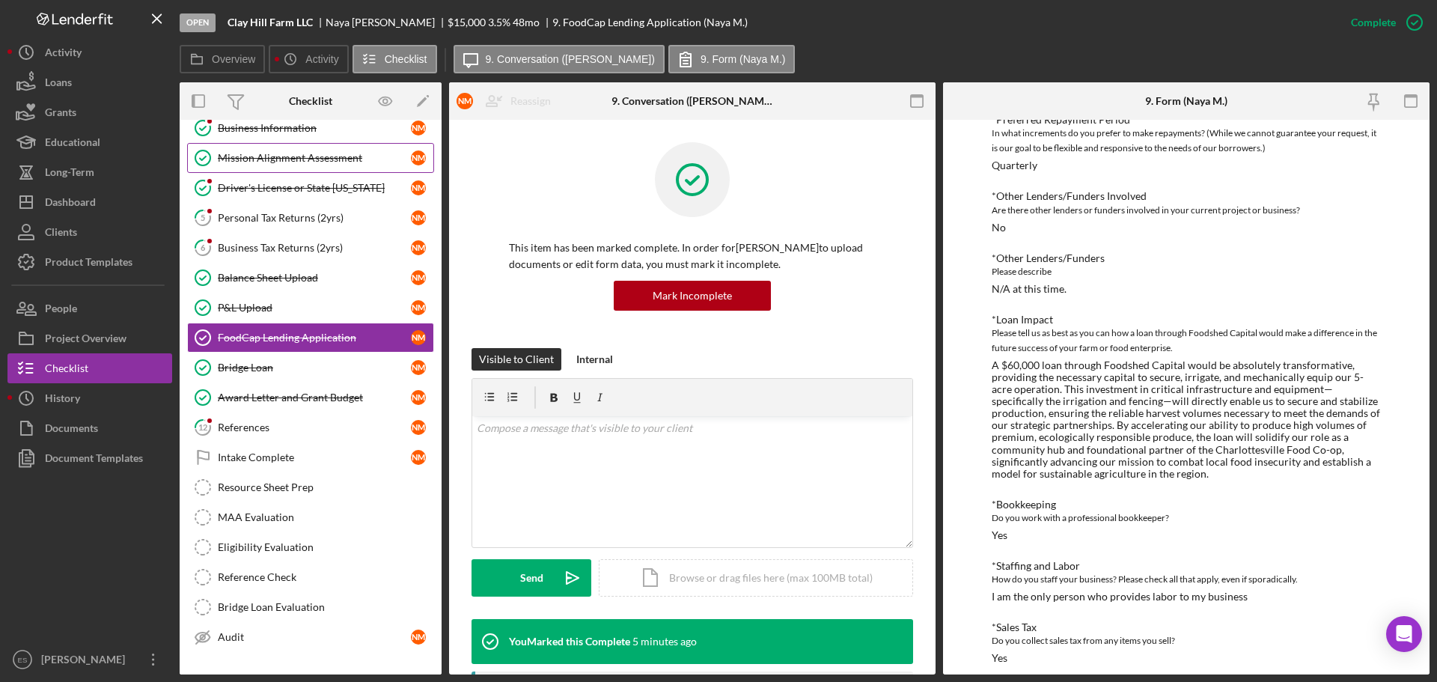
click at [282, 165] on link "Mission Alignment Assessment Mission Alignment Assessment N M" at bounding box center [310, 158] width 247 height 30
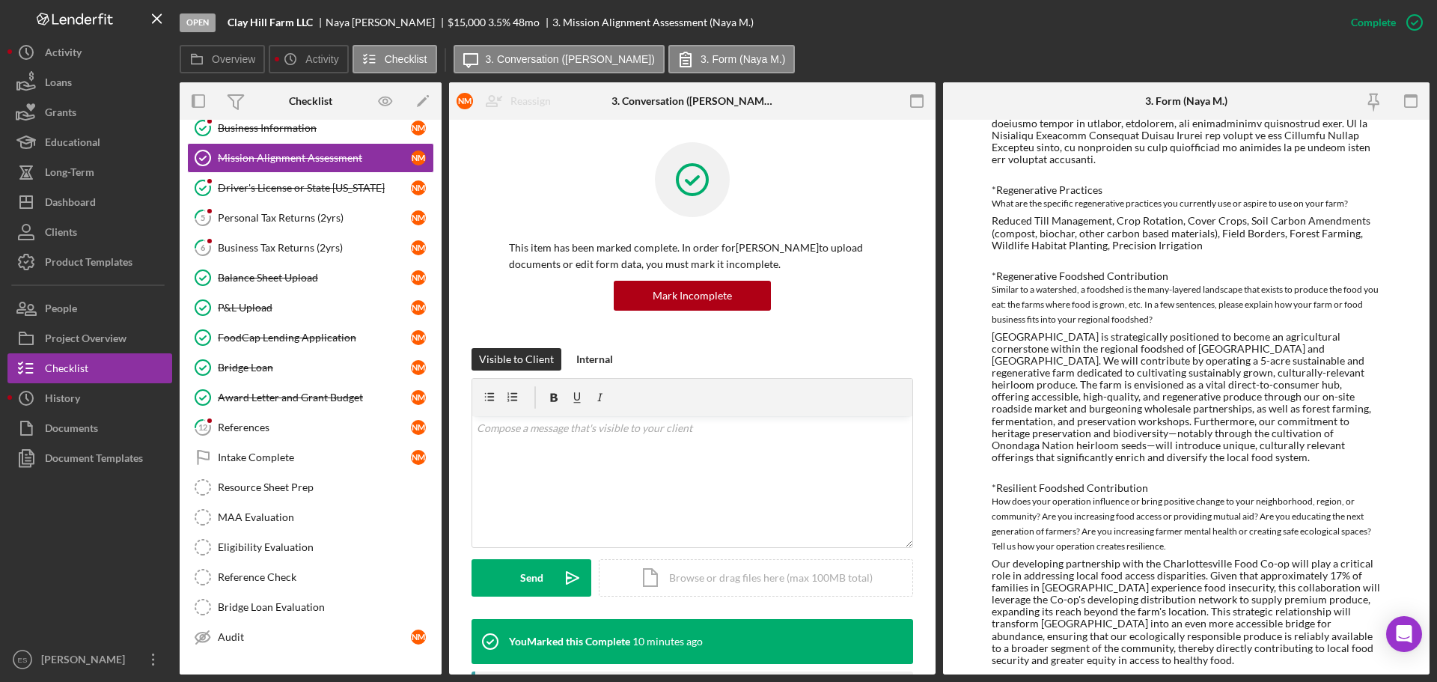
scroll to position [748, 0]
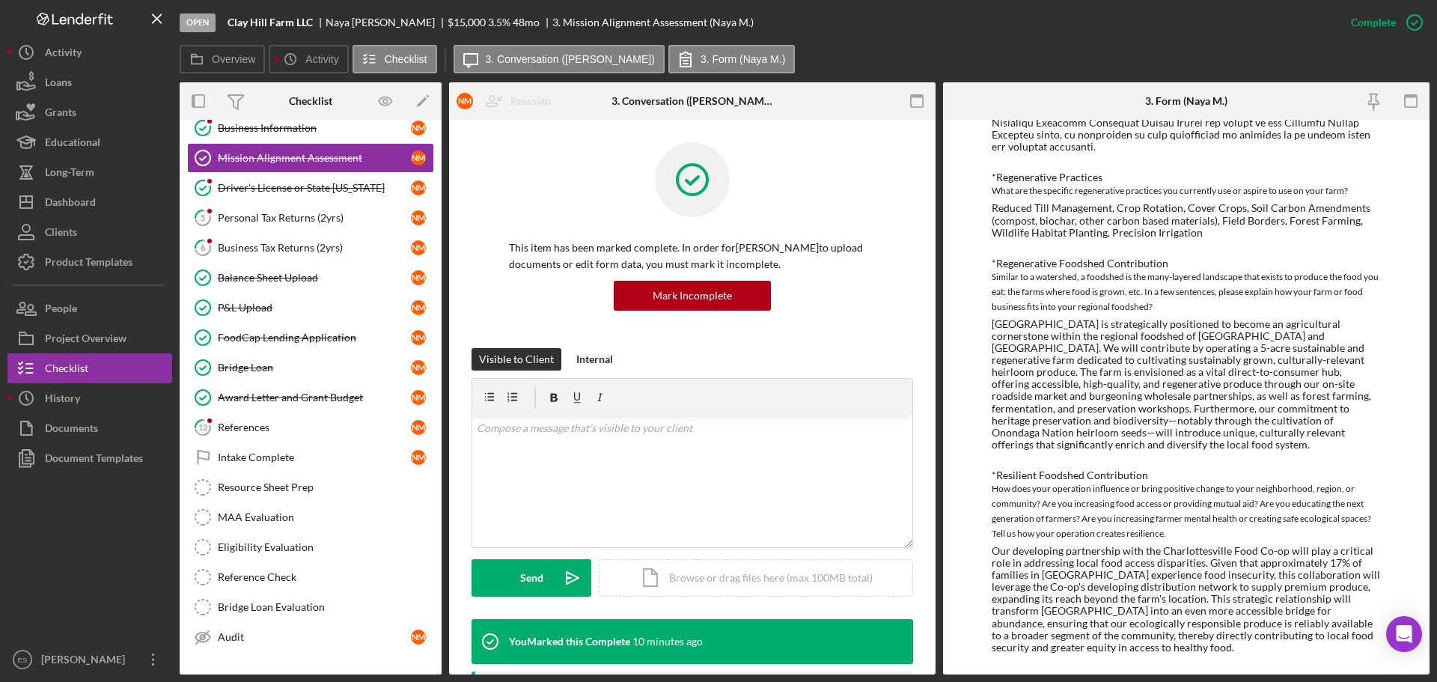
drag, startPoint x: 1283, startPoint y: 537, endPoint x: 1256, endPoint y: 588, distance: 57.6
click at [1256, 589] on div "Our developing partnership with the Charlottesville Food Co-op will play a crit…" at bounding box center [1186, 599] width 389 height 109
drag, startPoint x: 1159, startPoint y: 540, endPoint x: 1281, endPoint y: 538, distance: 122.0
click at [1281, 545] on div "Our developing partnership with the Charlottesville Food Co-op will play a crit…" at bounding box center [1186, 599] width 389 height 109
click at [75, 202] on div "Dashboard" at bounding box center [70, 204] width 51 height 34
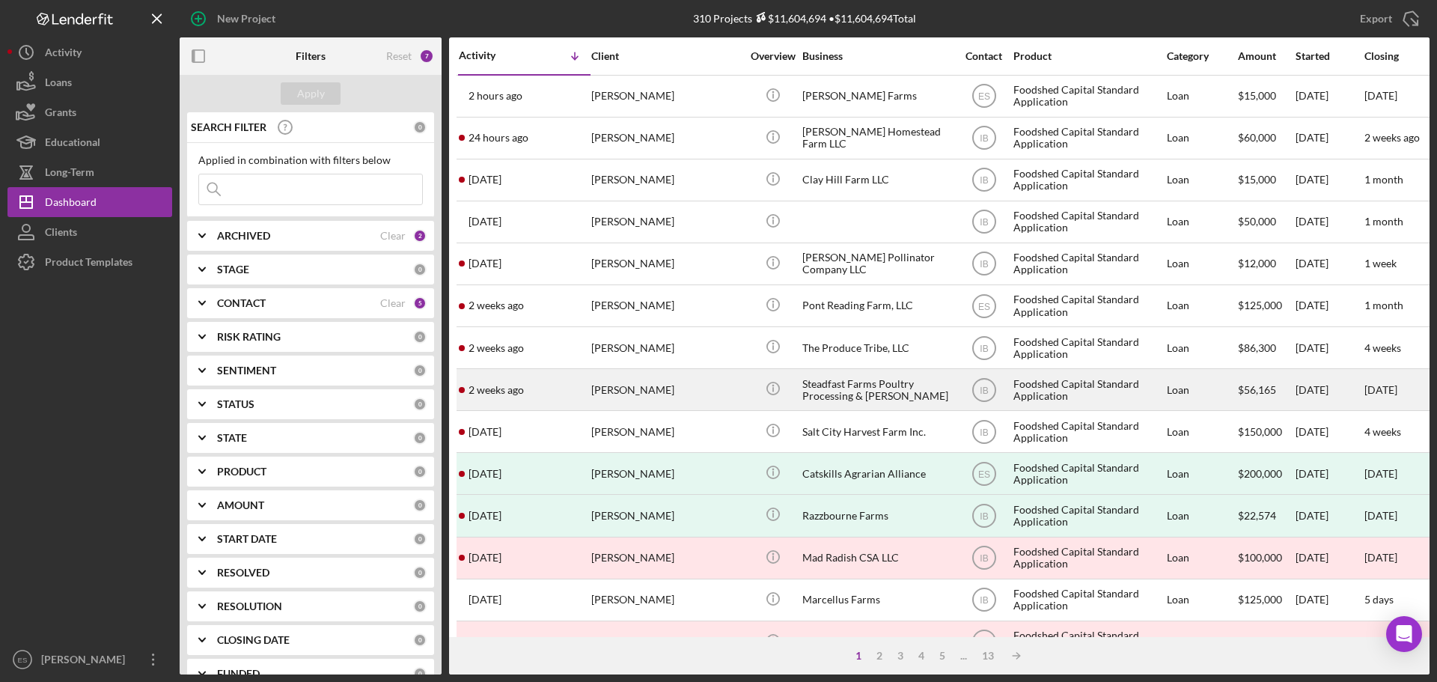
click at [659, 389] on div "[PERSON_NAME]" at bounding box center [666, 390] width 150 height 40
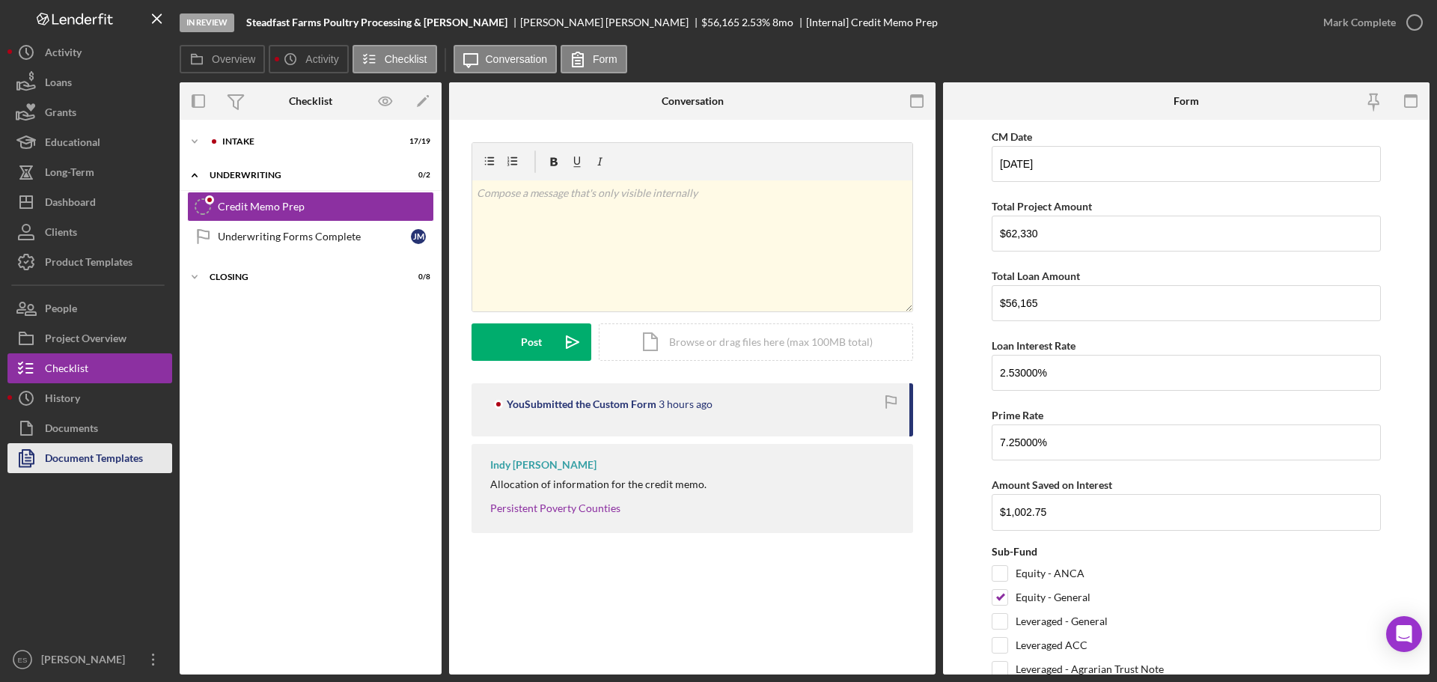
click at [115, 452] on div "Document Templates" at bounding box center [94, 460] width 98 height 34
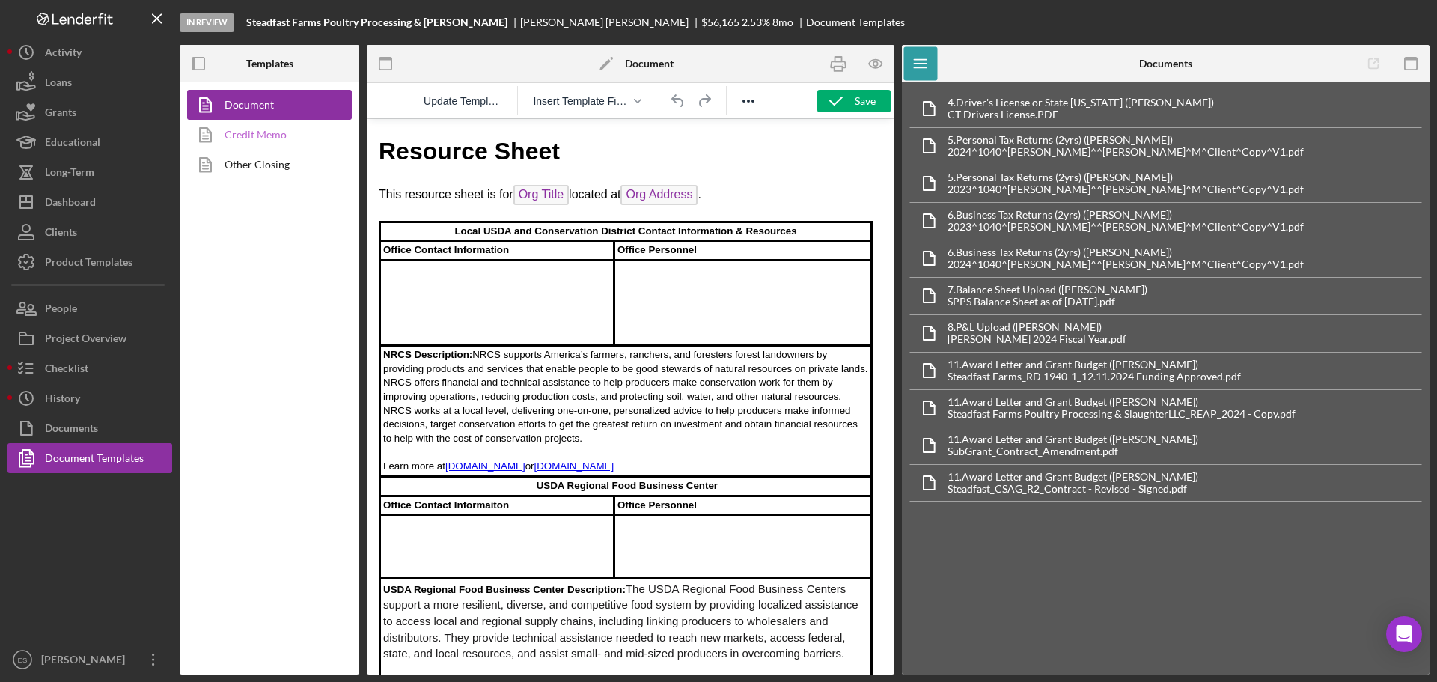
click at [266, 138] on link "Credit Memo" at bounding box center [265, 135] width 157 height 30
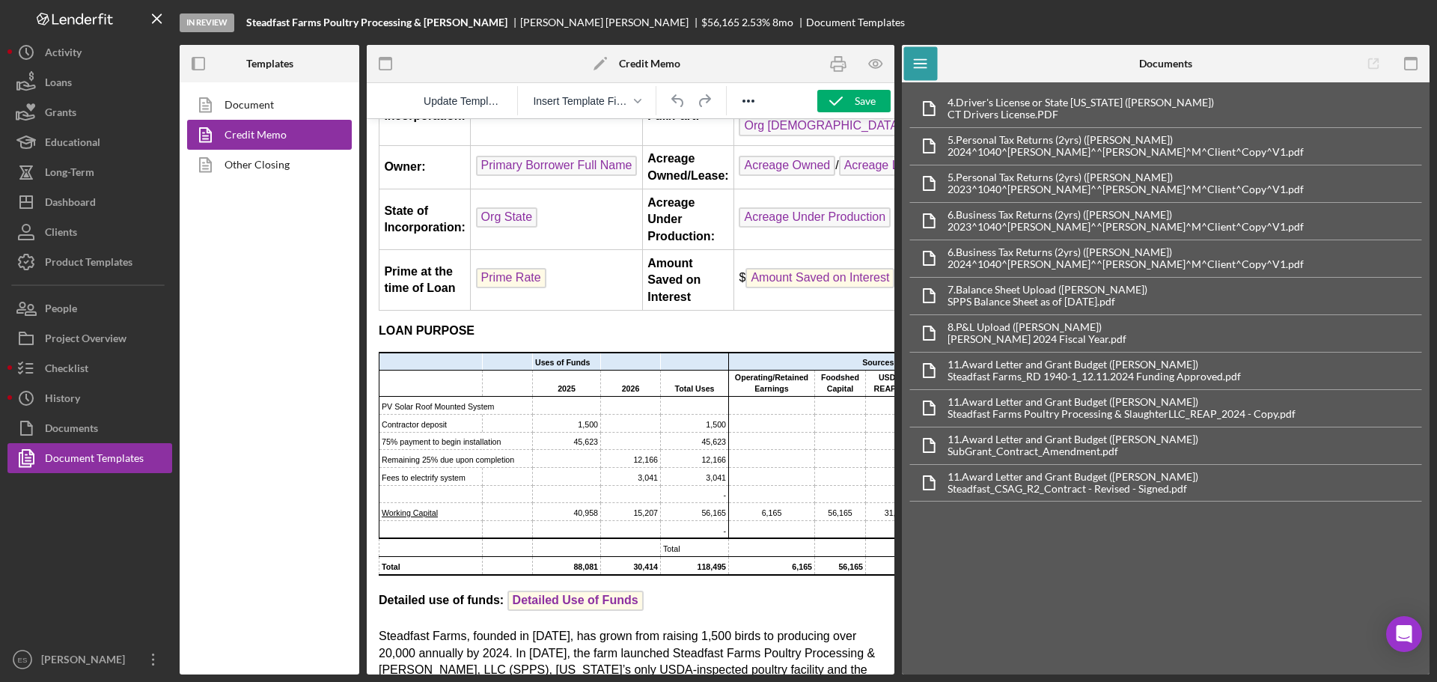
scroll to position [374, 0]
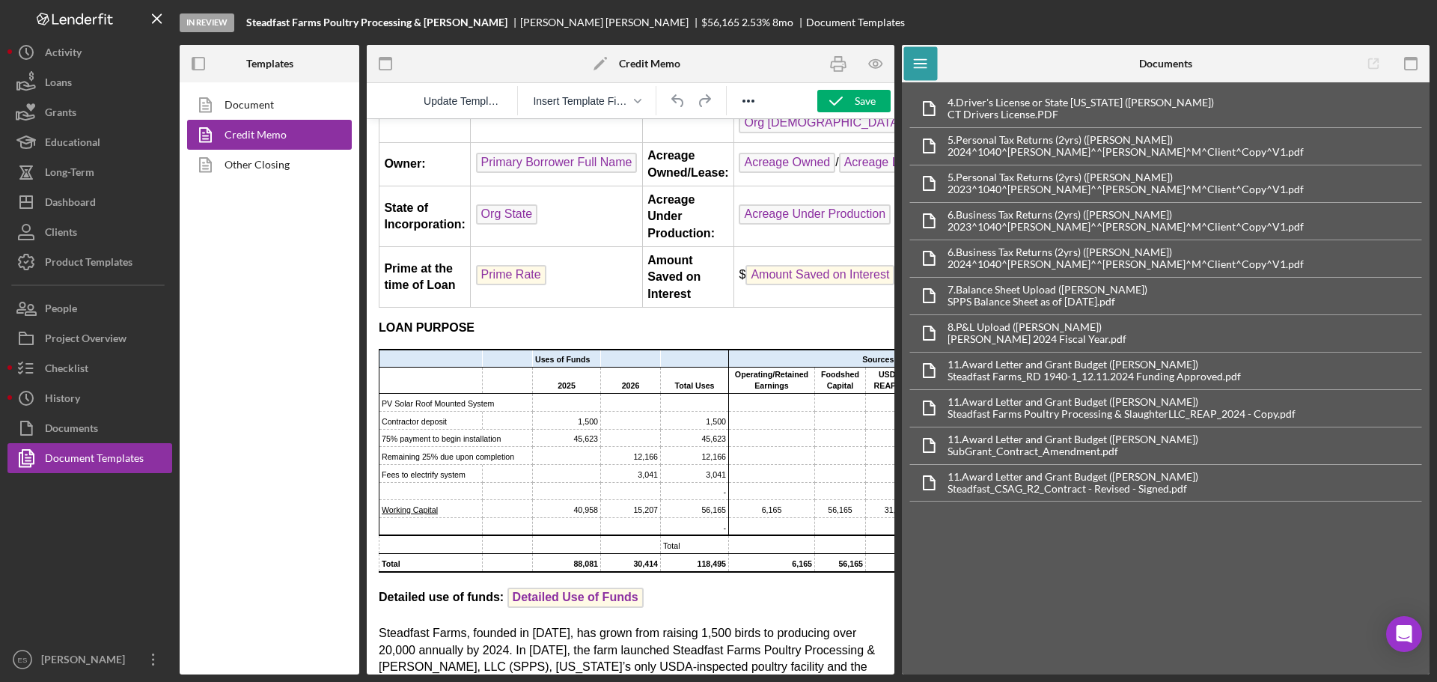
click at [483, 336] on p "LOAN PURPOSE" at bounding box center [631, 328] width 504 height 16
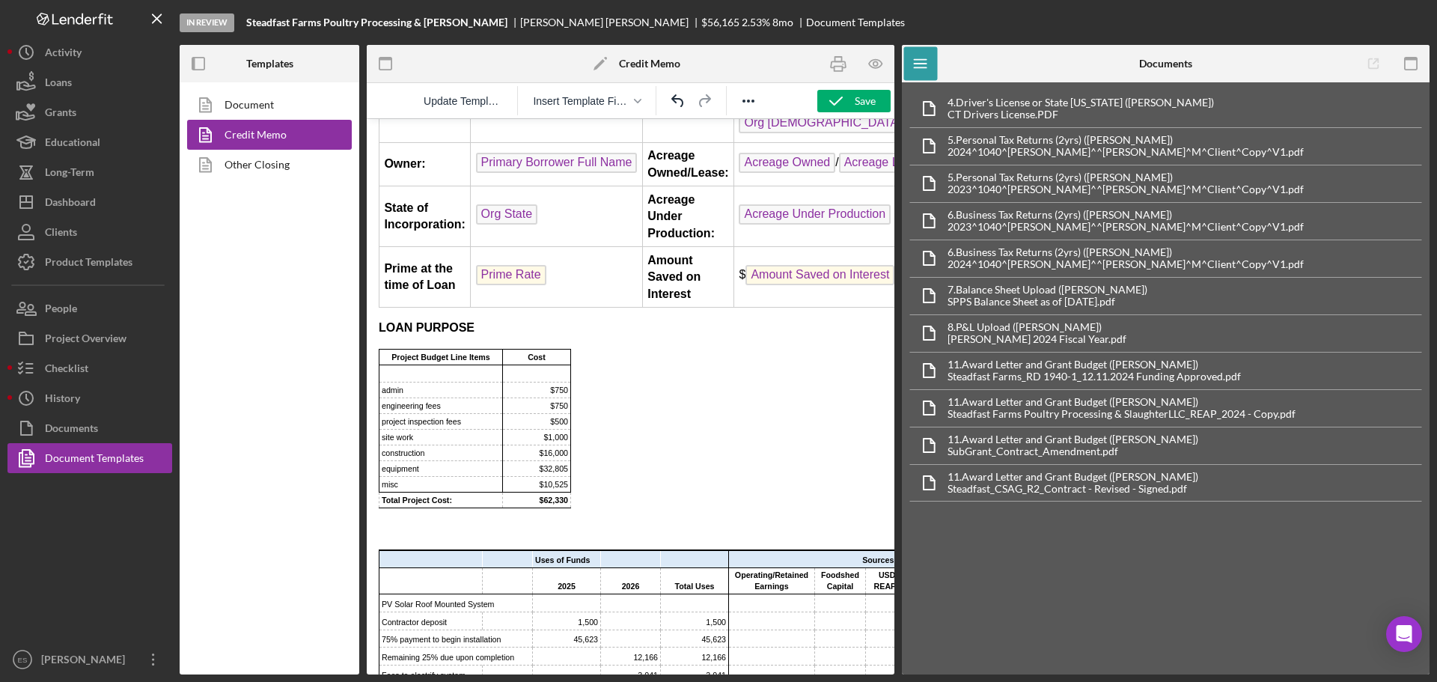
click at [882, 60] on icon "button" at bounding box center [876, 64] width 34 height 34
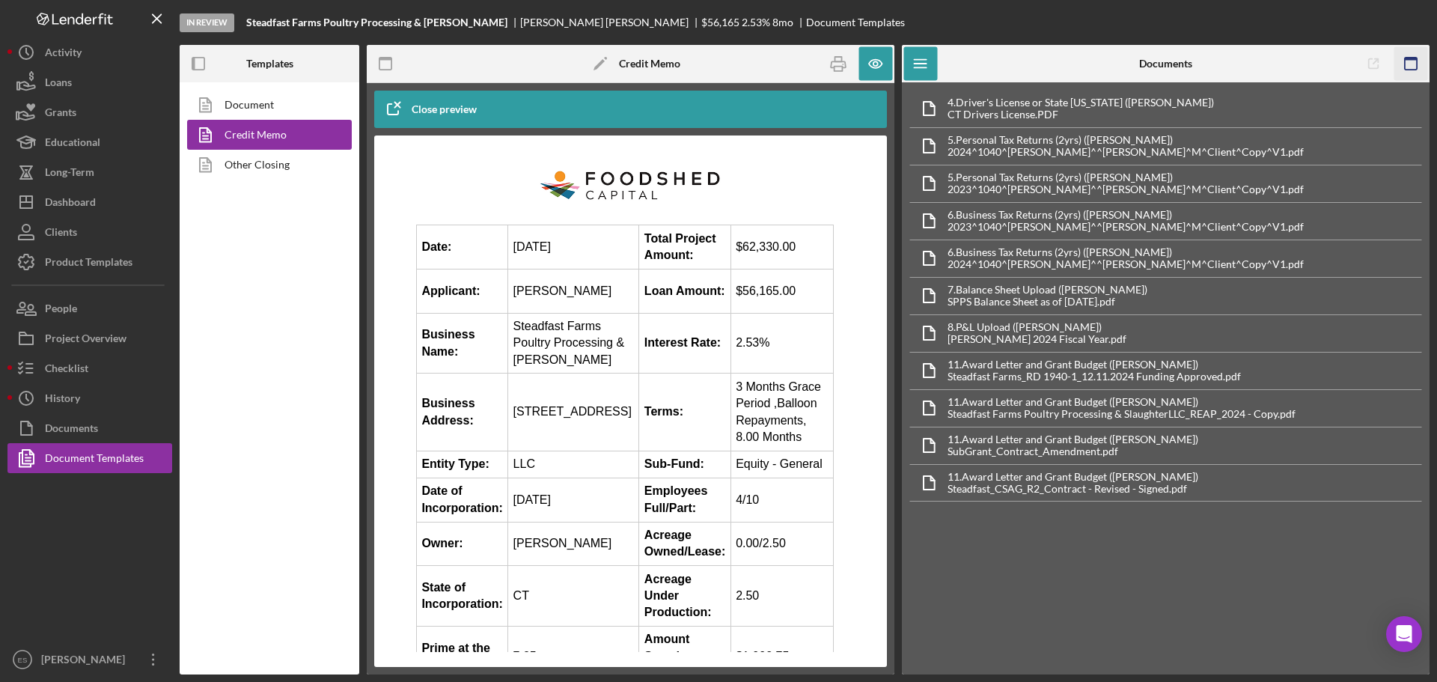
click at [1424, 64] on icon "button" at bounding box center [1411, 64] width 34 height 34
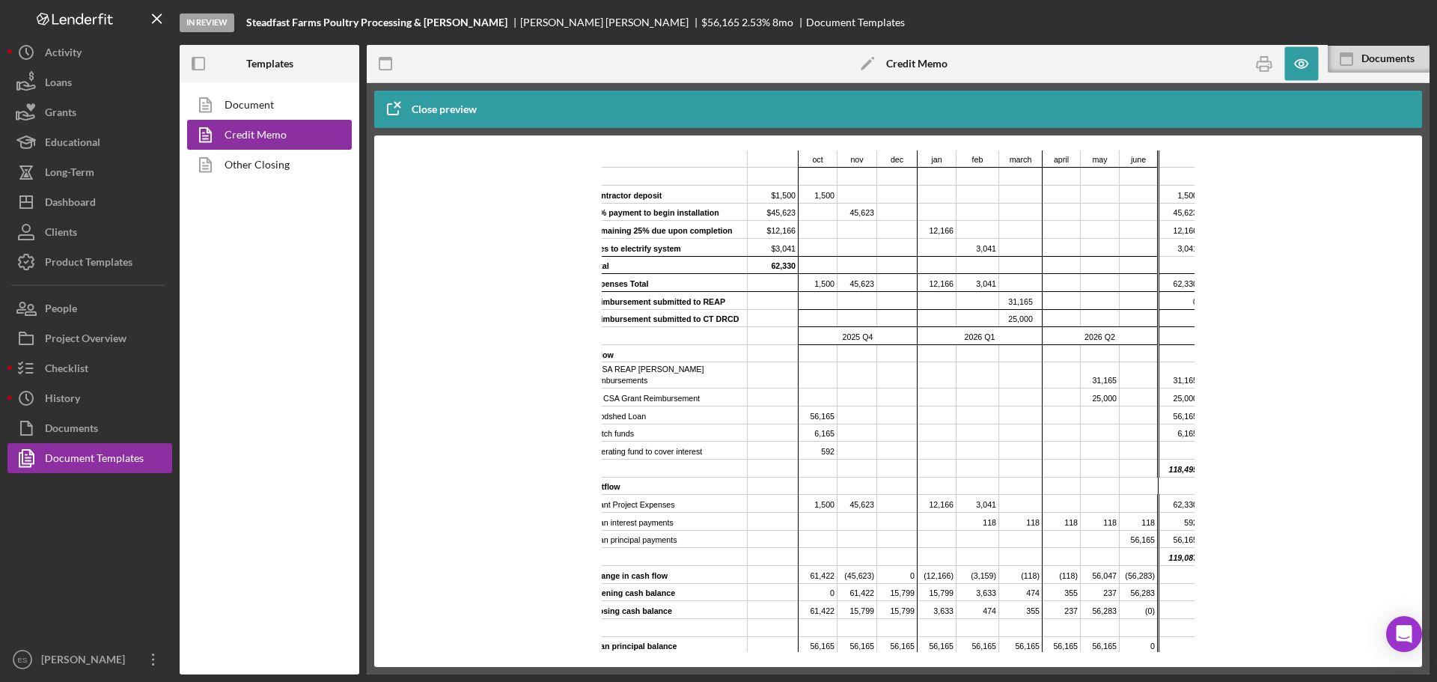
scroll to position [1951, 2]
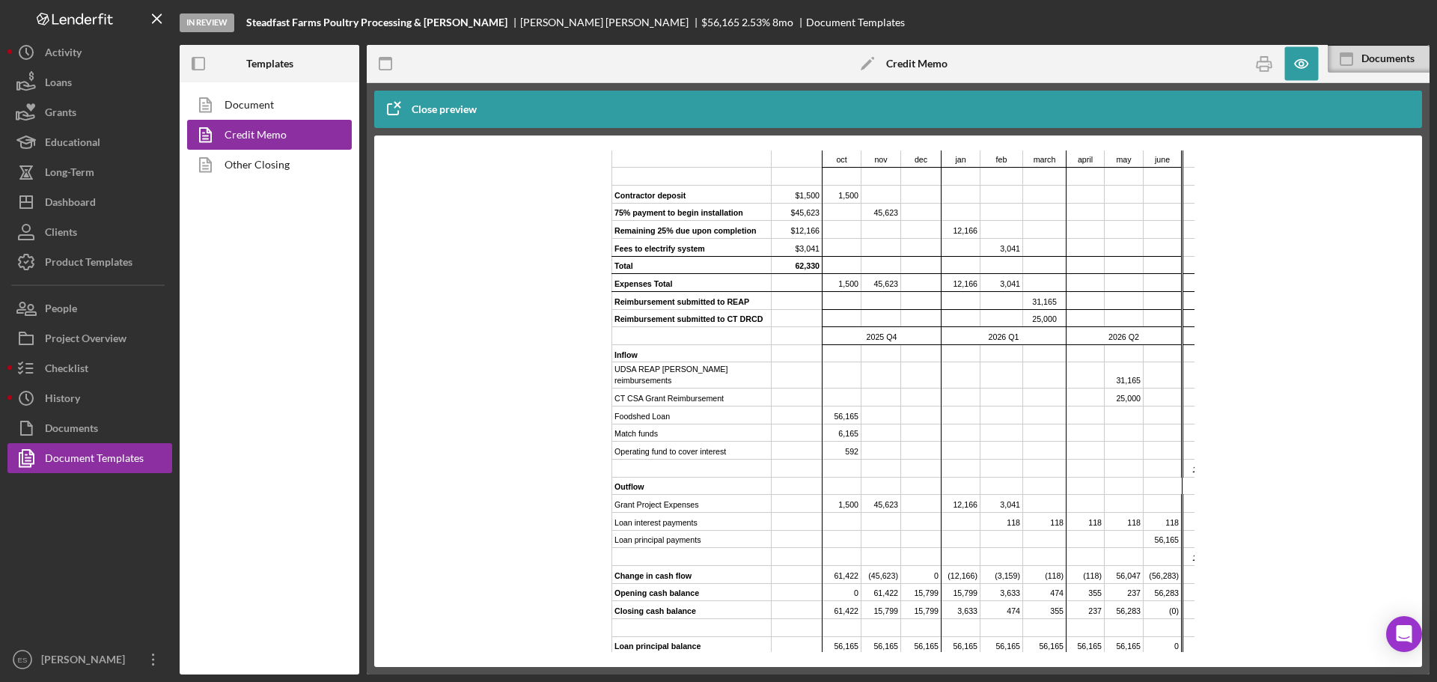
click at [841, 442] on td "592" at bounding box center [842, 451] width 39 height 18
click at [843, 442] on td "592" at bounding box center [842, 451] width 39 height 18
click at [1296, 68] on icon "button" at bounding box center [1301, 64] width 34 height 34
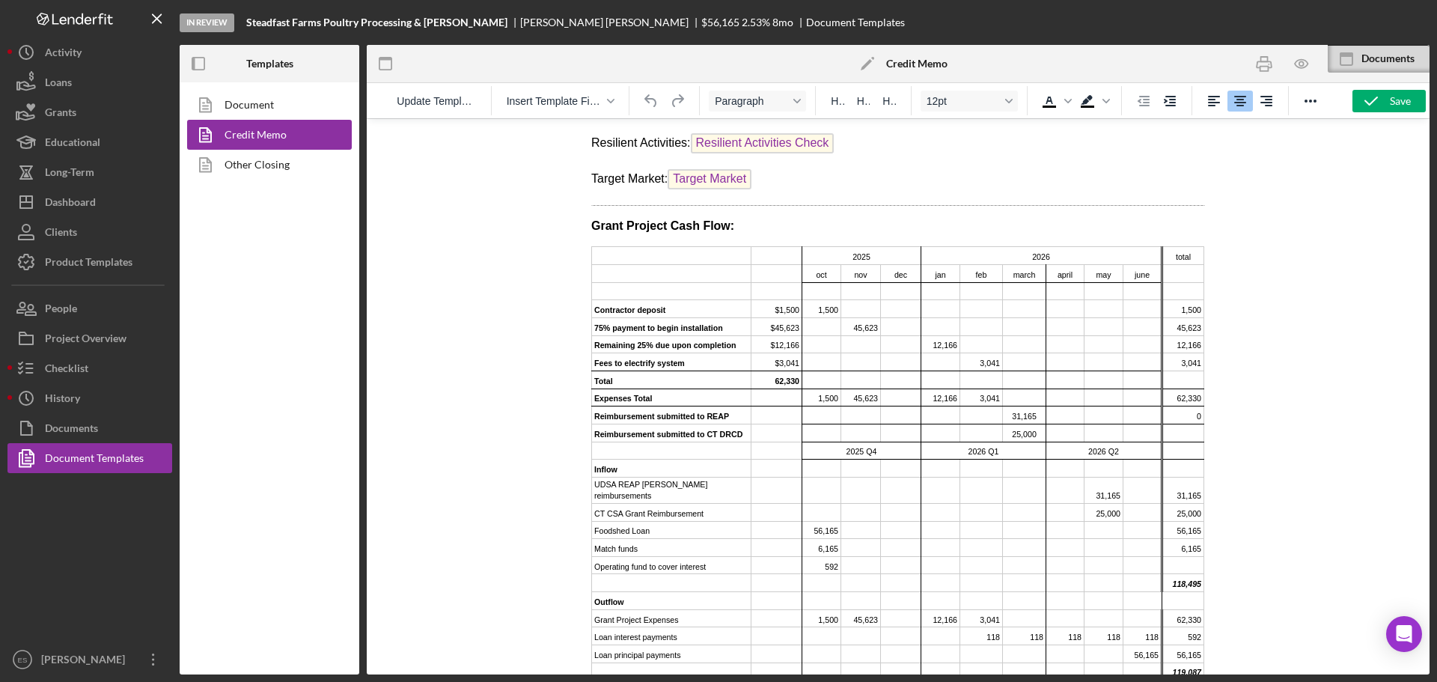
scroll to position [1918, 0]
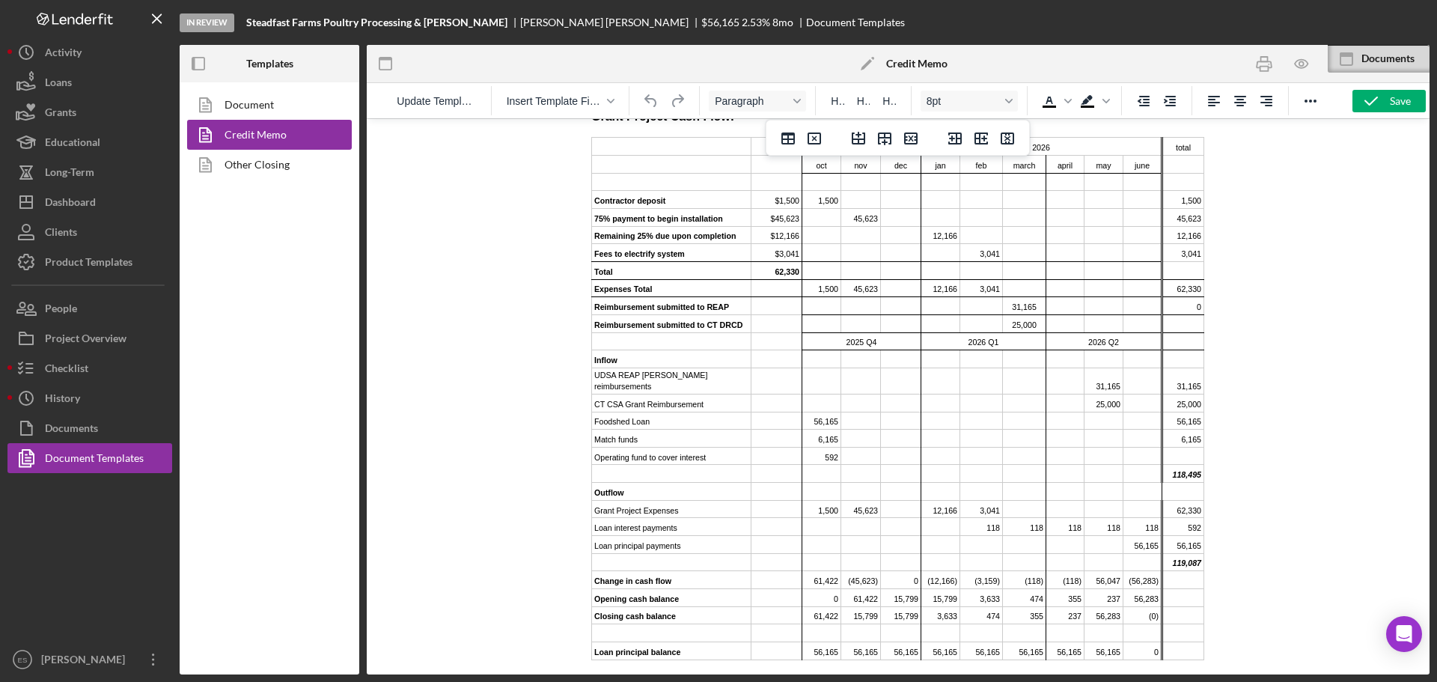
click at [646, 449] on td "Operating fund to cover interest" at bounding box center [671, 456] width 159 height 18
click at [1265, 404] on div at bounding box center [898, 396] width 1063 height 556
click at [1367, 101] on icon "button" at bounding box center [1370, 100] width 37 height 37
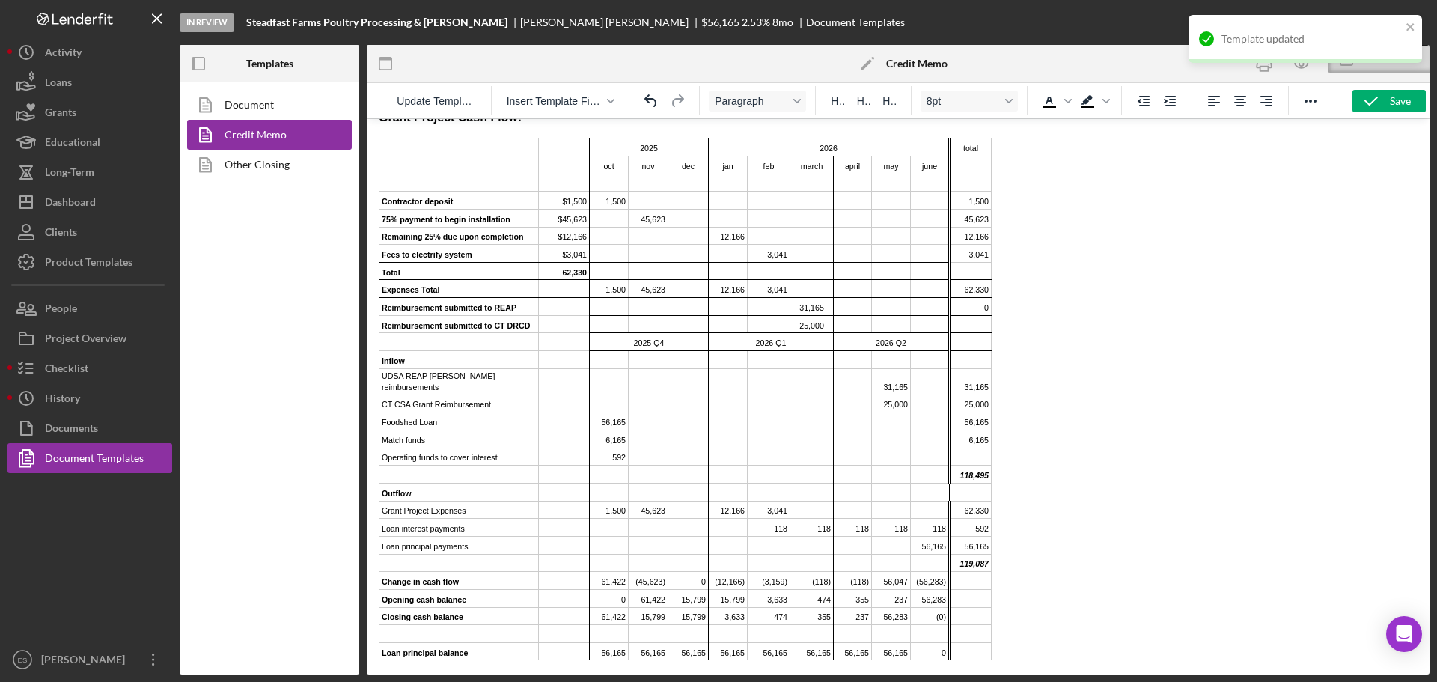
click at [1303, 66] on div "Template updated" at bounding box center [1306, 45] width 240 height 66
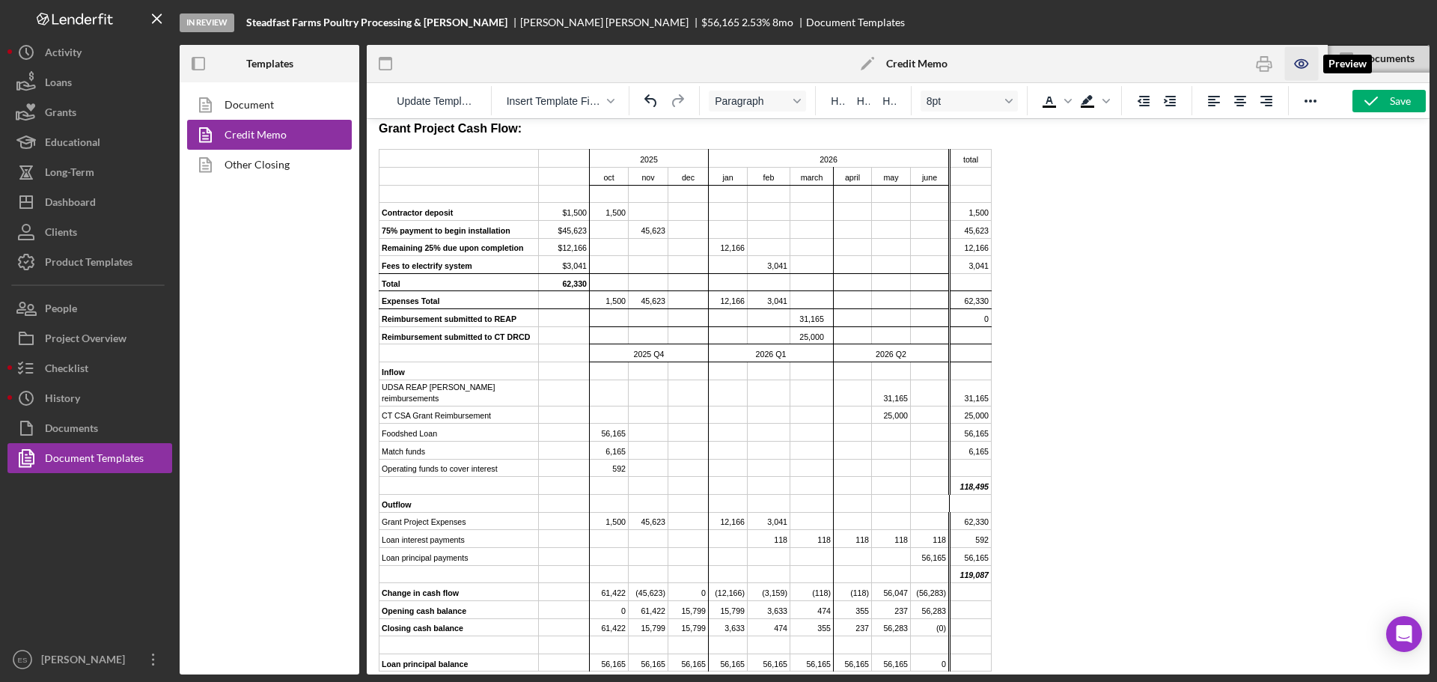
click at [1302, 62] on icon "button" at bounding box center [1301, 63] width 4 height 4
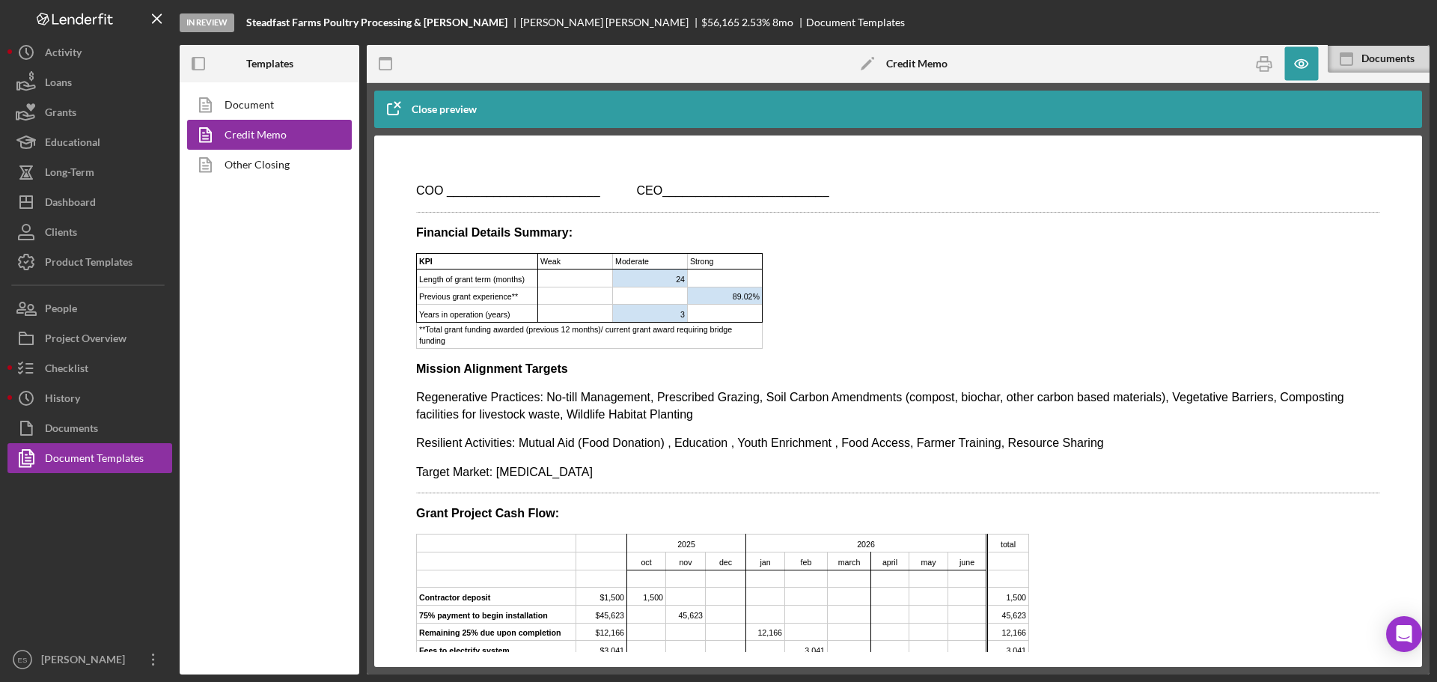
scroll to position [900, 0]
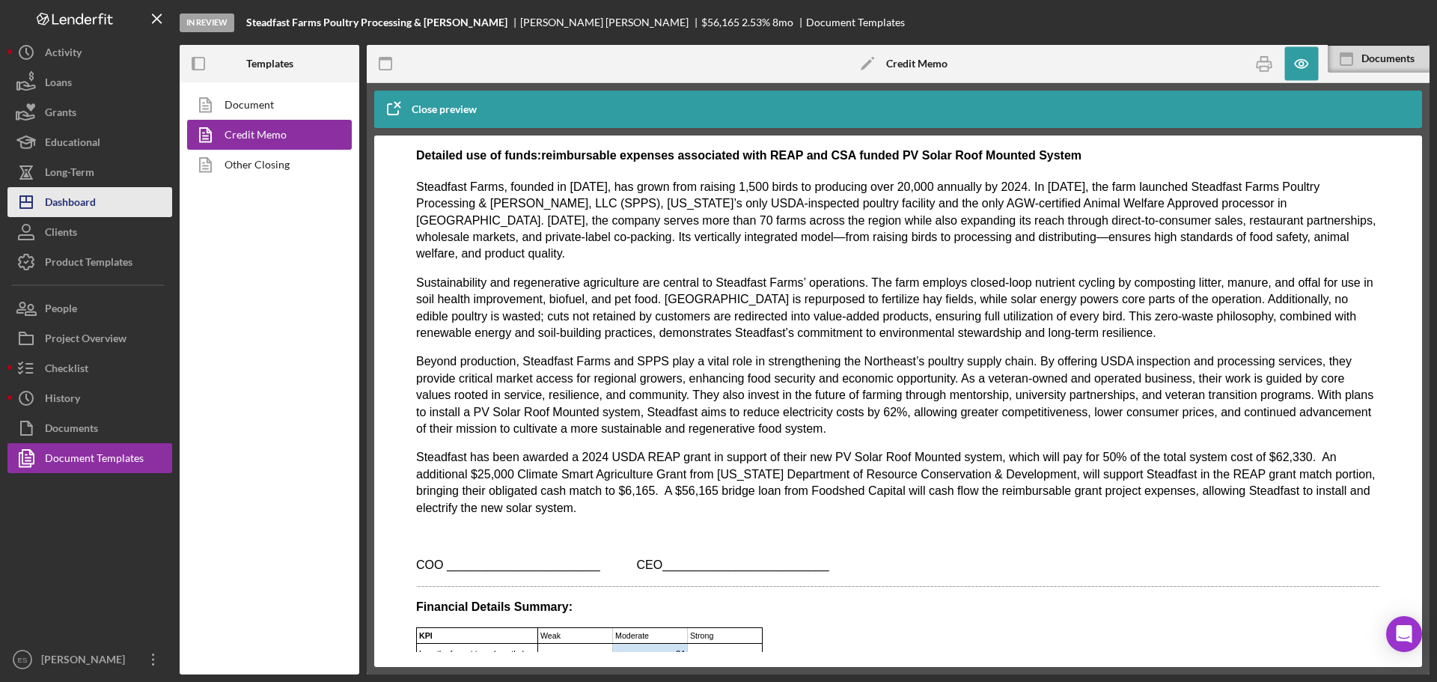
click at [108, 201] on button "Icon/Dashboard Dashboard" at bounding box center [89, 202] width 165 height 30
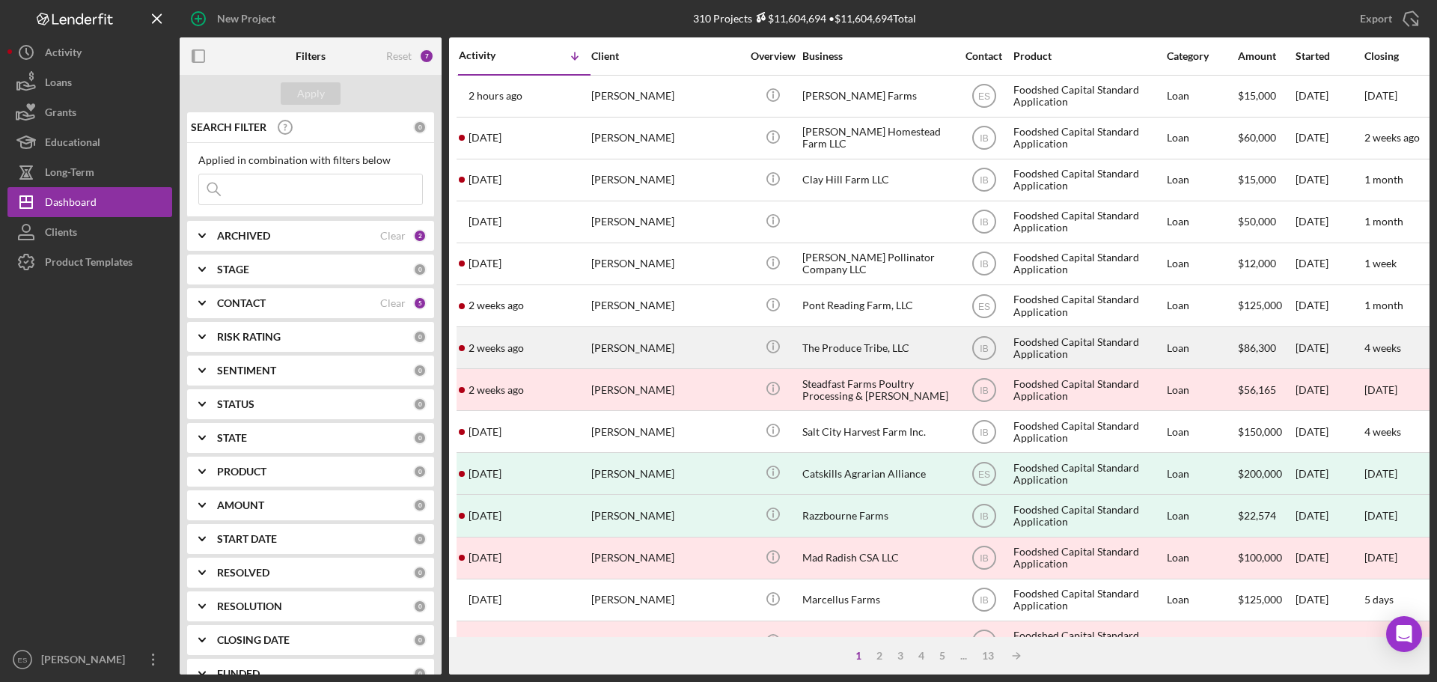
click at [710, 341] on div "[PERSON_NAME]" at bounding box center [666, 348] width 150 height 40
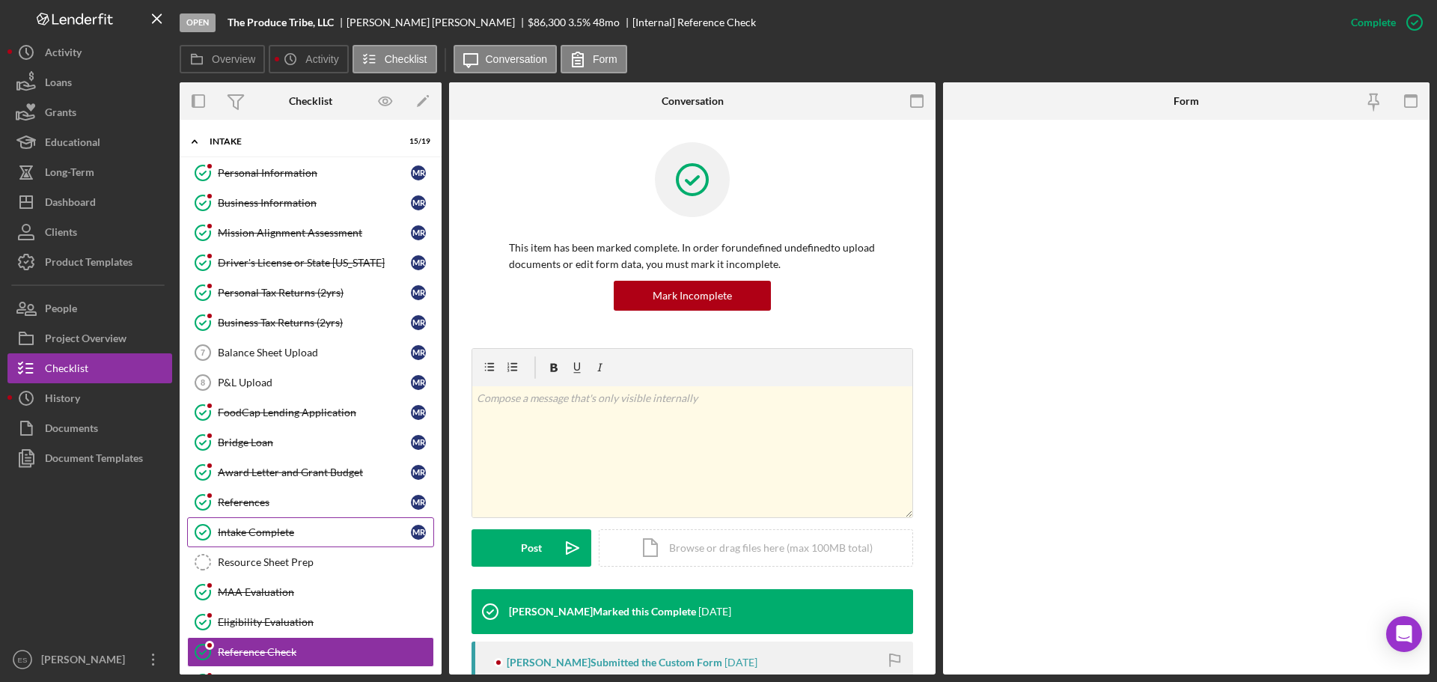
scroll to position [133, 0]
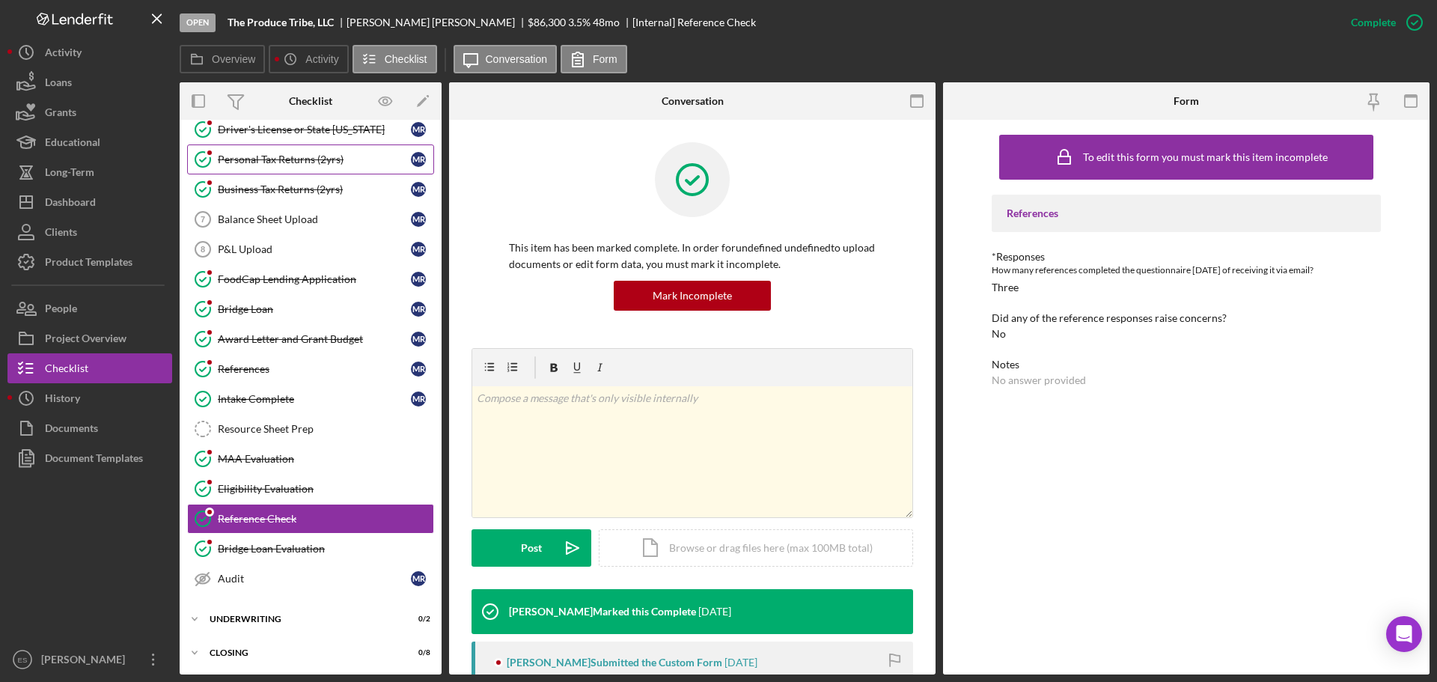
click at [335, 161] on div "Personal Tax Returns (2yrs)" at bounding box center [314, 159] width 193 height 12
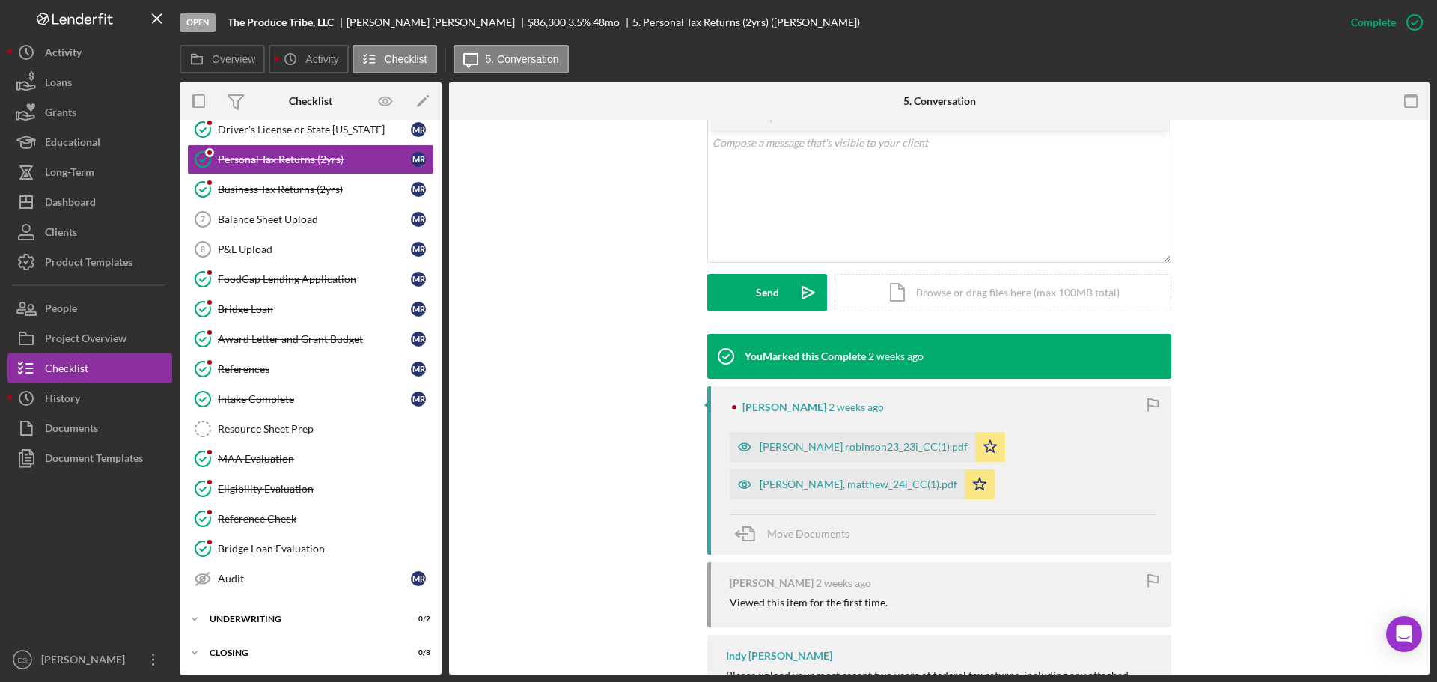
scroll to position [374, 0]
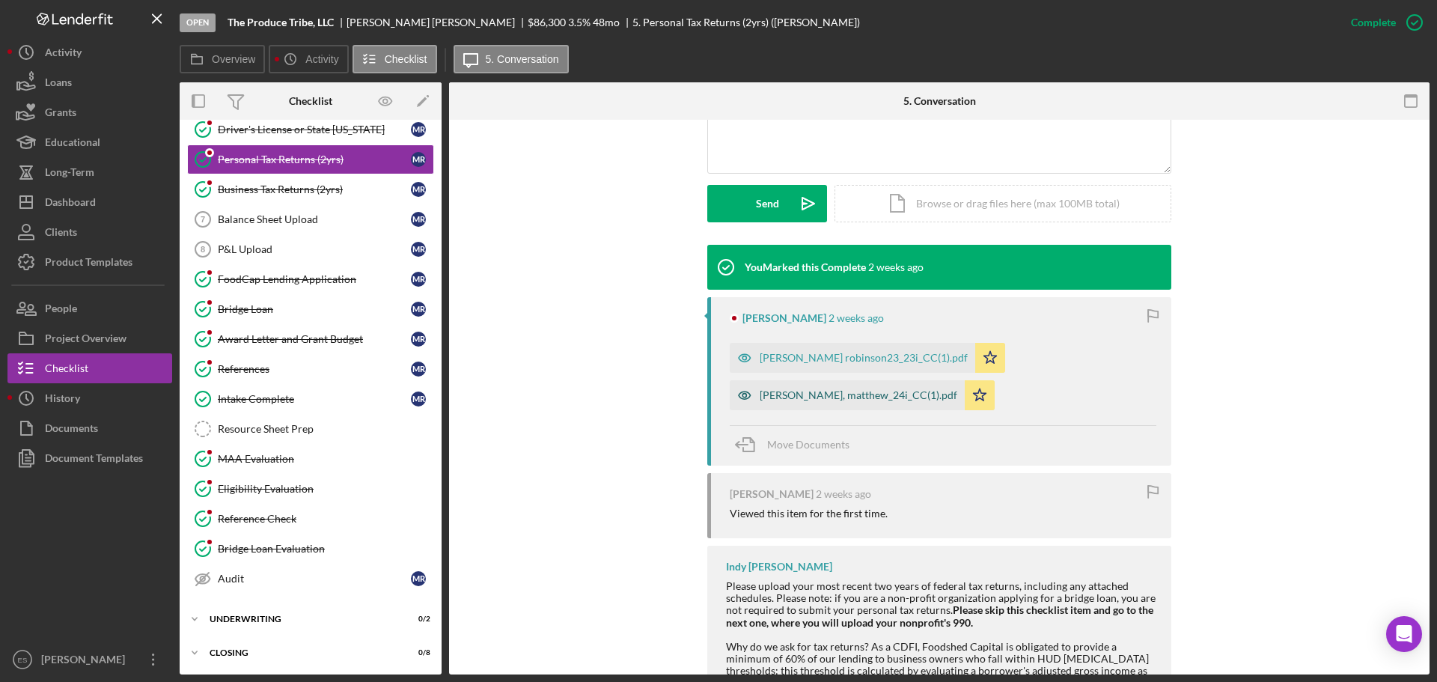
click at [822, 390] on div "[PERSON_NAME], matthew_24i_CC(1).pdf" at bounding box center [859, 395] width 198 height 12
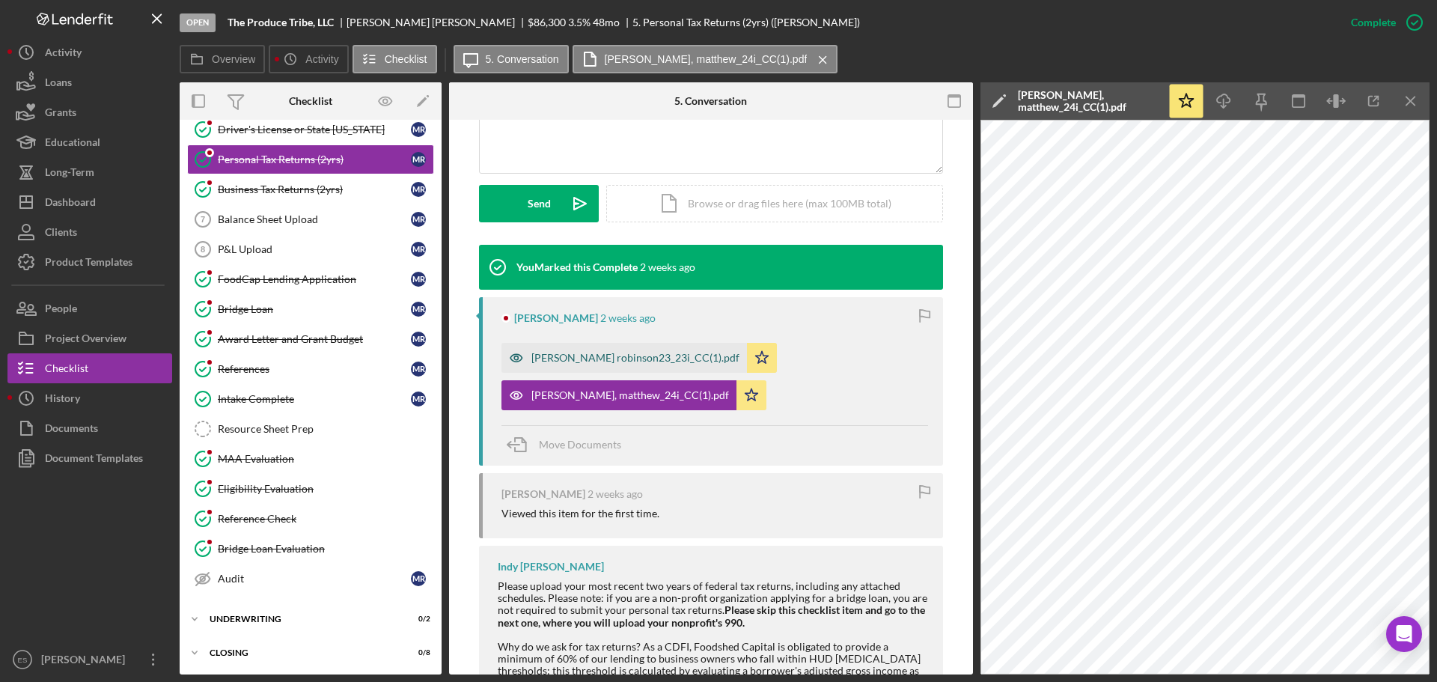
click at [562, 356] on div "[PERSON_NAME] robinson23_23i_CC(1).pdf" at bounding box center [635, 358] width 208 height 12
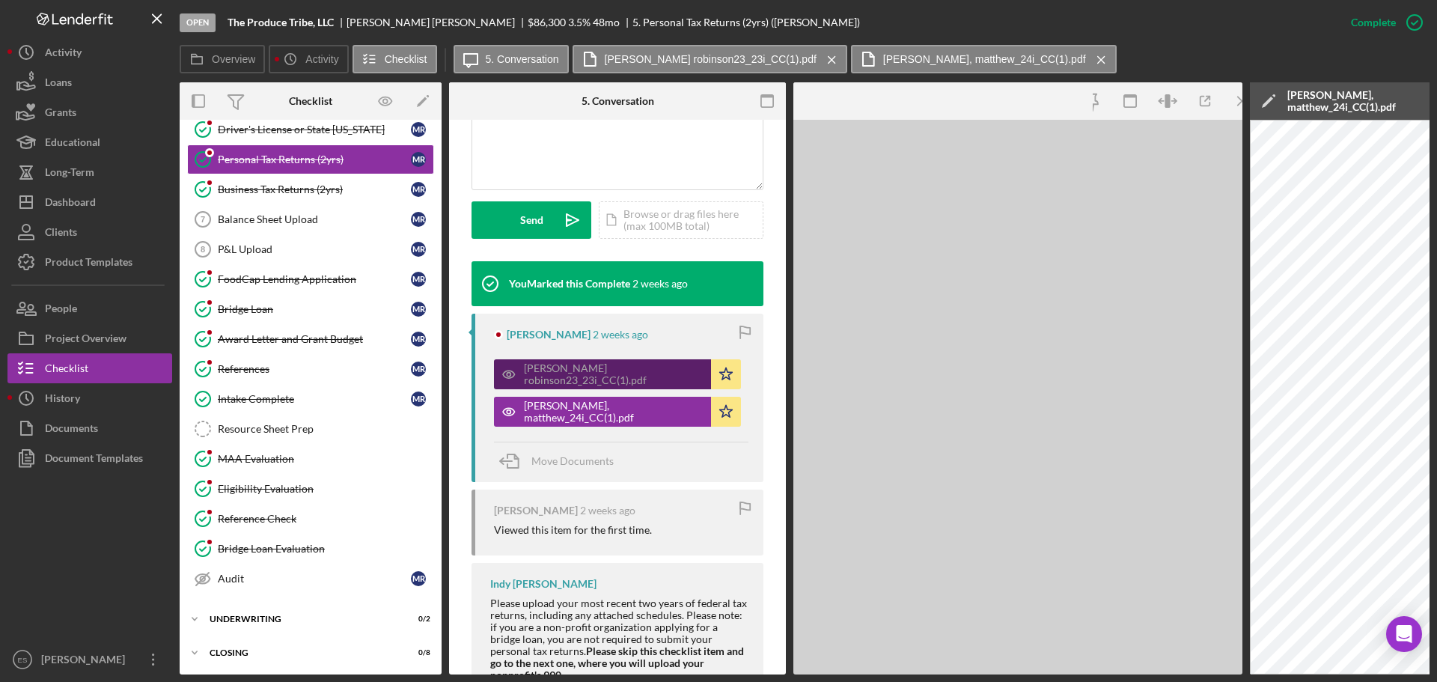
scroll to position [391, 0]
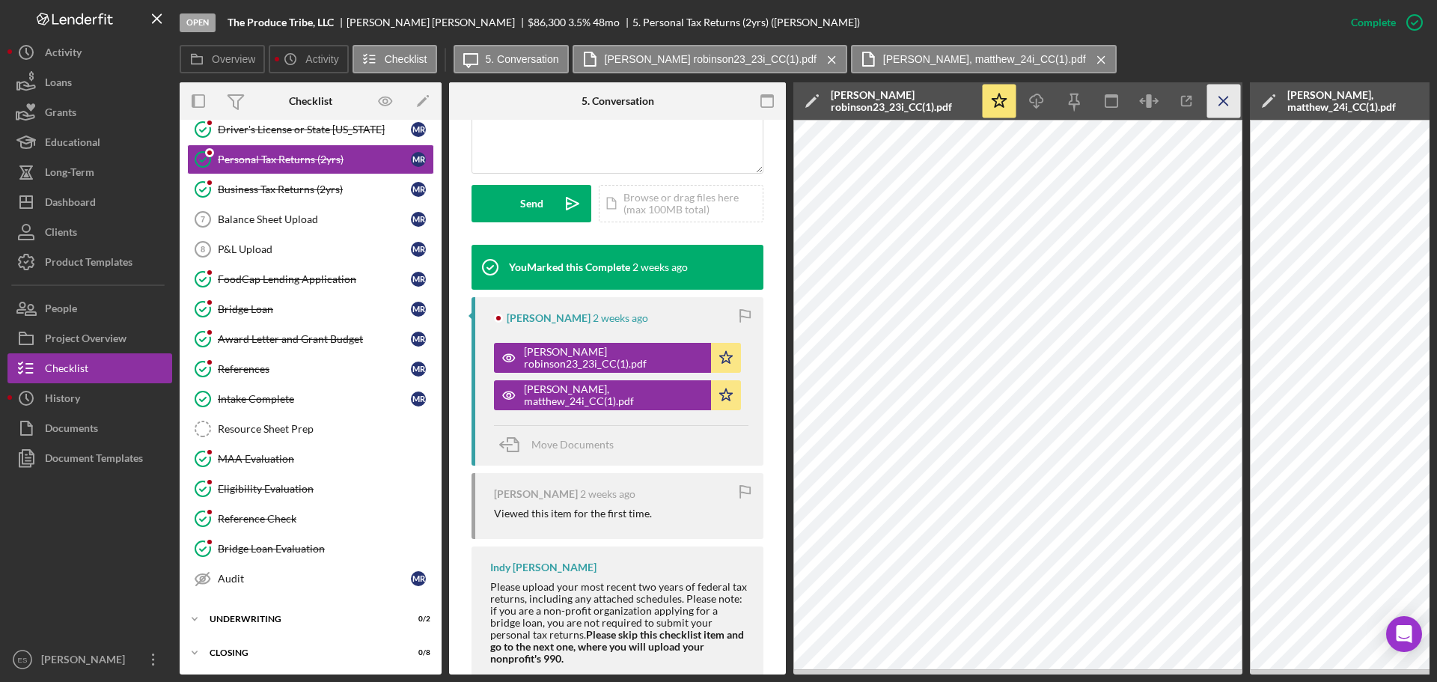
click at [1224, 98] on icon "Icon/Menu Close" at bounding box center [1224, 102] width 34 height 34
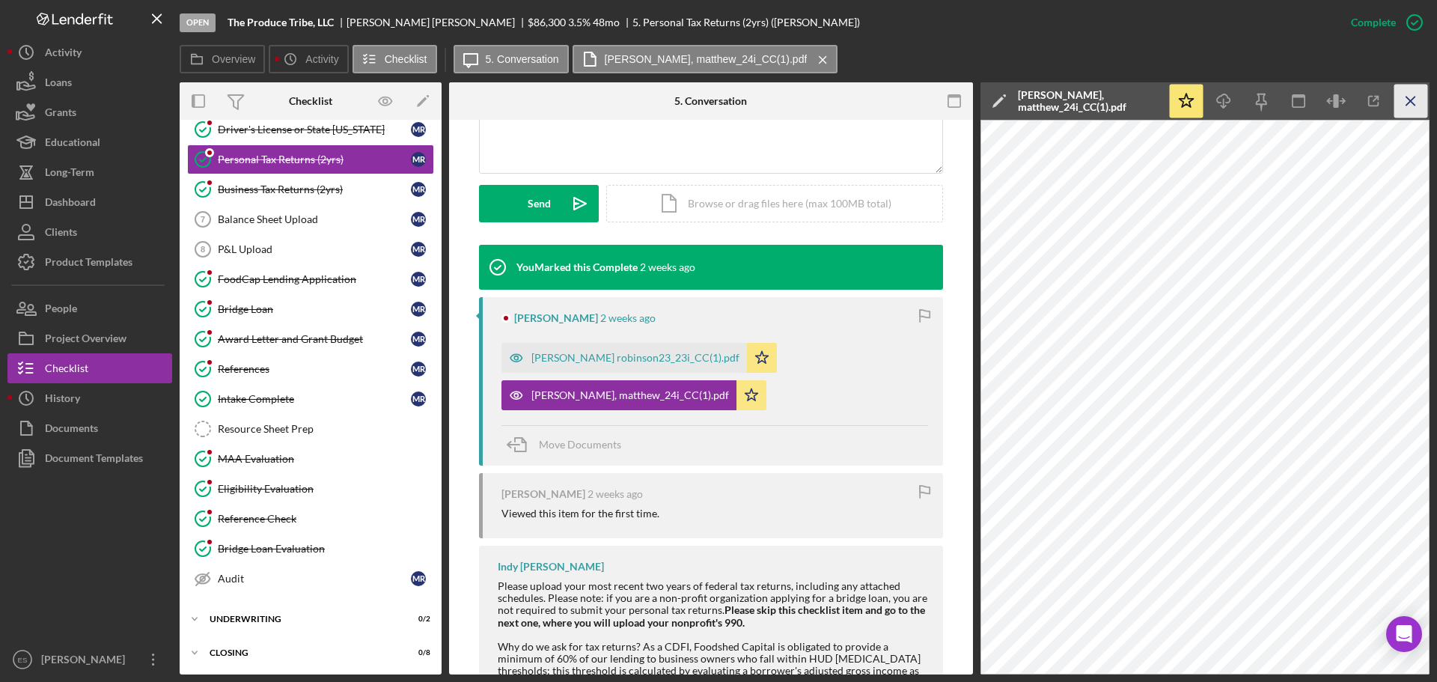
click at [1409, 101] on icon "Icon/Menu Close" at bounding box center [1411, 102] width 34 height 34
